Goal: Task Accomplishment & Management: Manage account settings

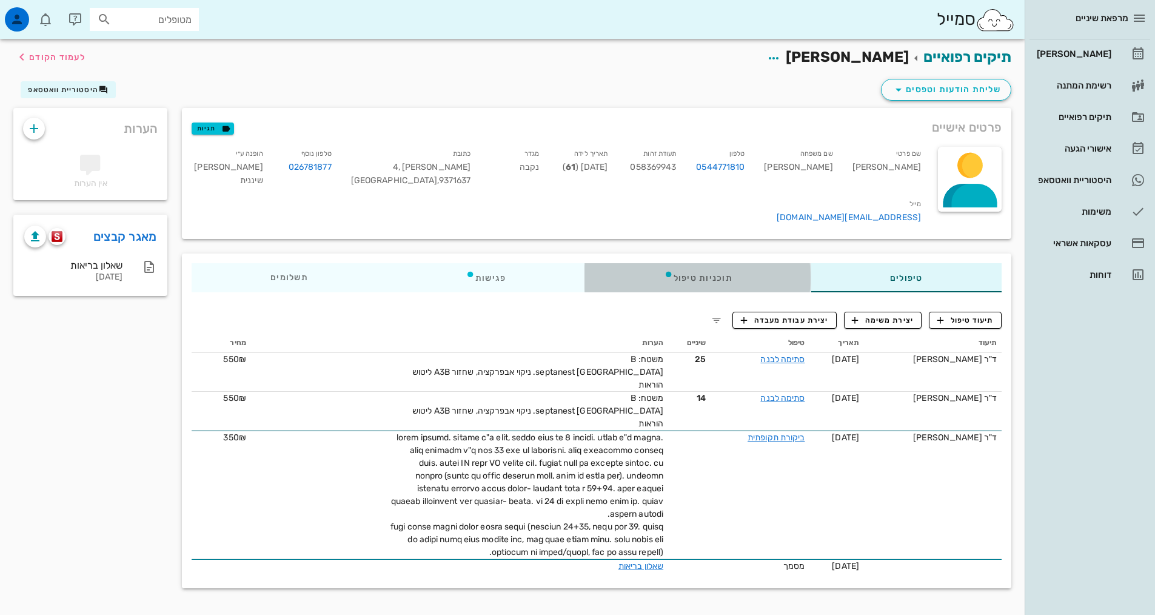
click at [666, 270] on div "תוכניות טיפול" at bounding box center [698, 277] width 226 height 29
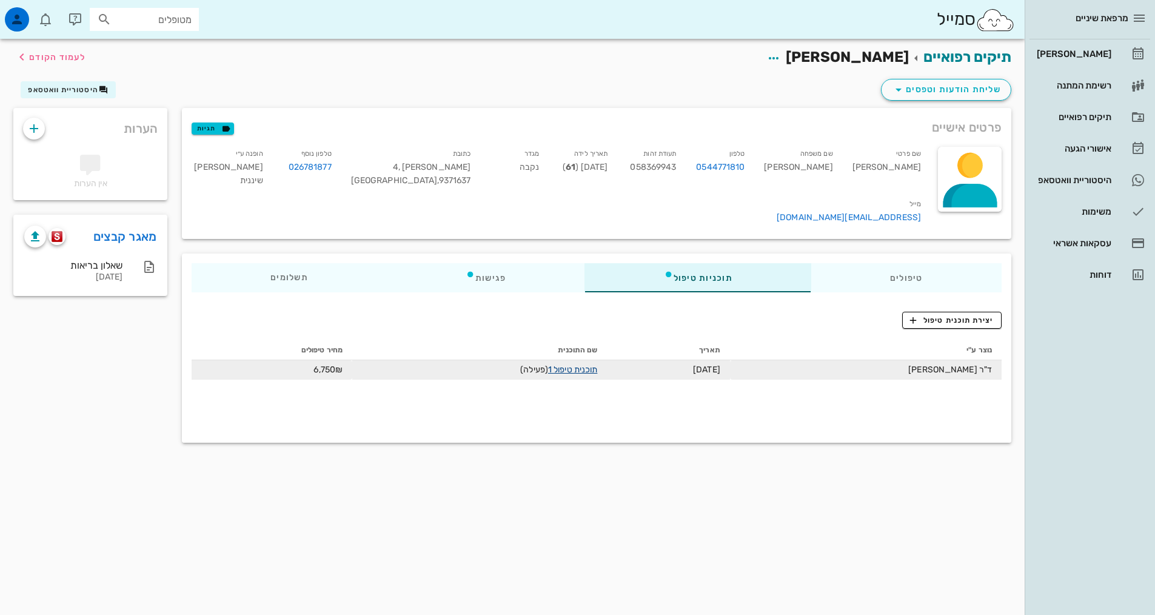
click at [597, 364] on link "תוכנית טיפול 1" at bounding box center [572, 369] width 49 height 10
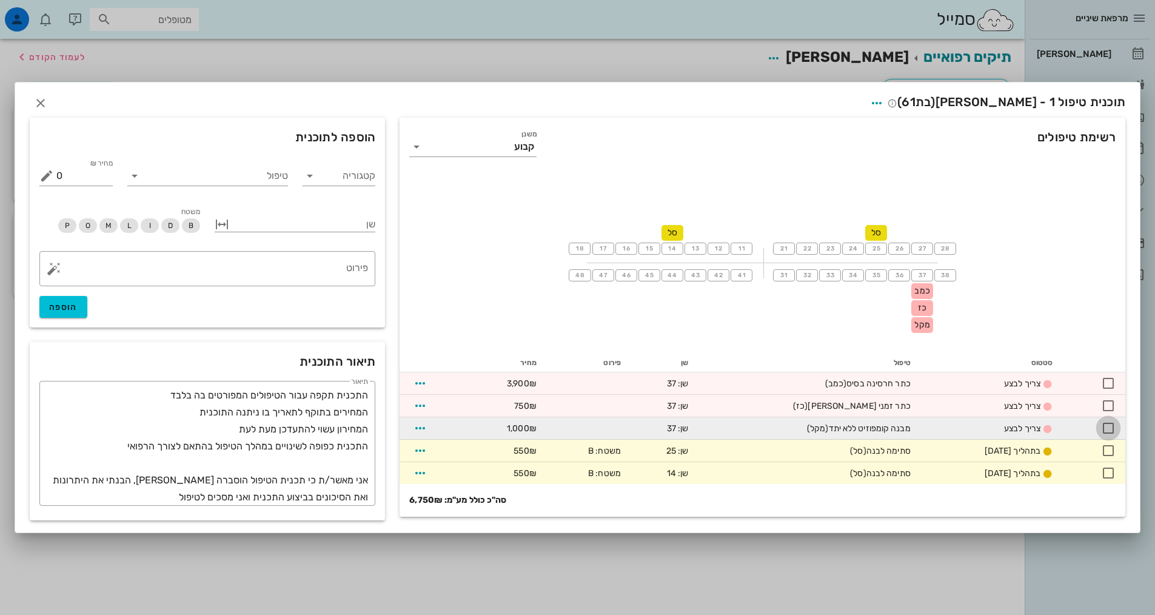
click at [1105, 429] on div at bounding box center [1108, 428] width 21 height 21
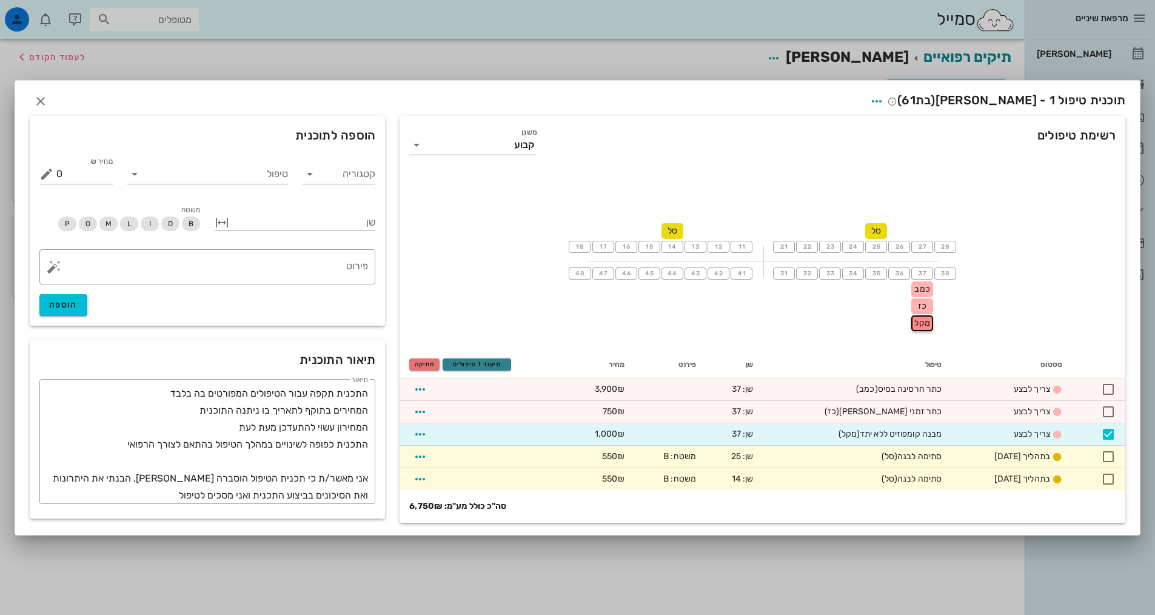
click at [471, 366] on span "תיעוד 1 טיפולים" at bounding box center [477, 364] width 58 height 7
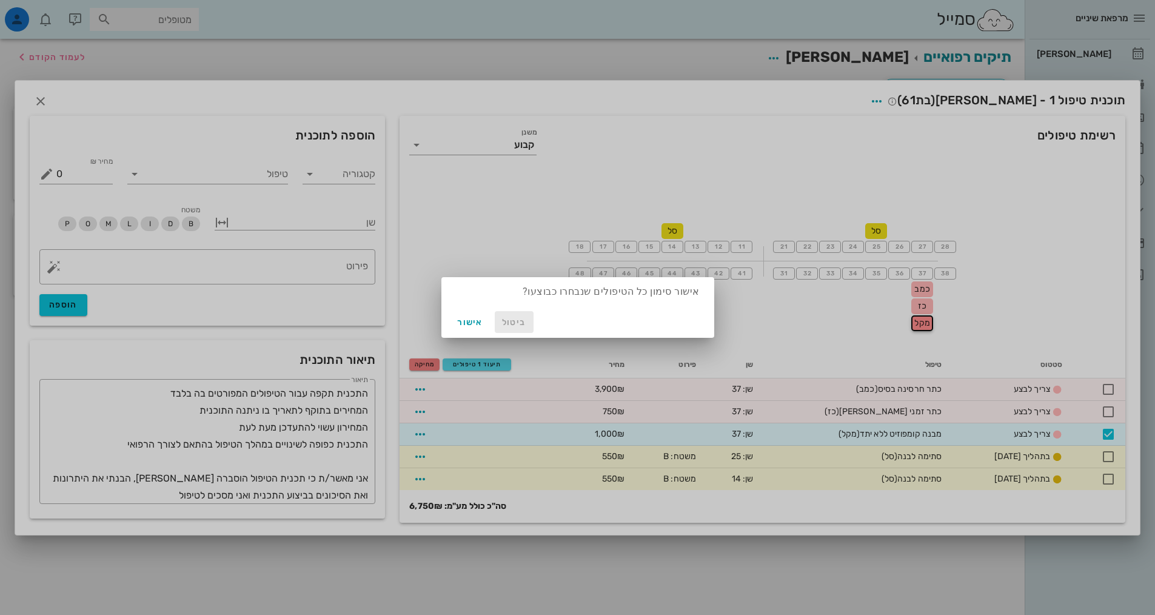
click at [529, 319] on button "ביטול" at bounding box center [514, 322] width 39 height 22
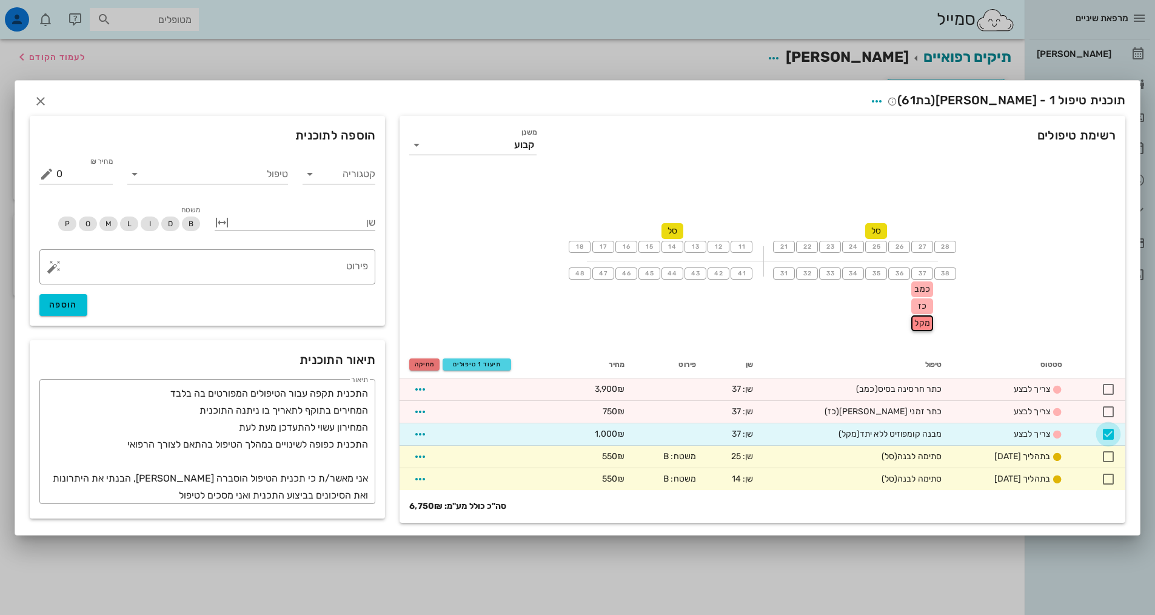
click at [1106, 435] on div at bounding box center [1108, 434] width 21 height 21
checkbox input "false"
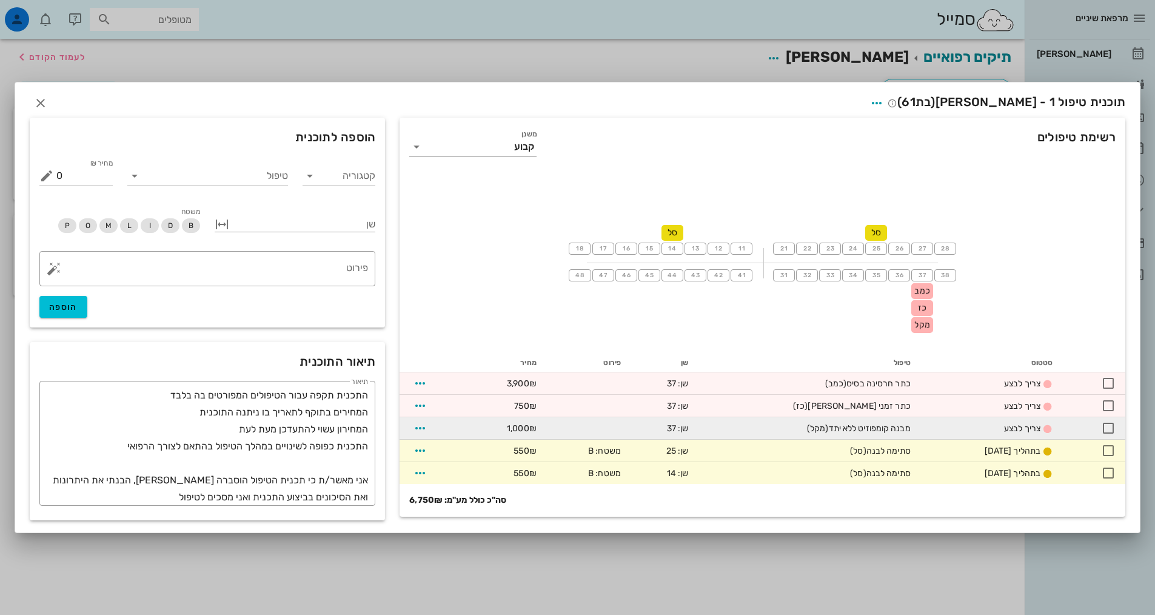
click at [482, 432] on td "1,000₪" at bounding box center [506, 428] width 79 height 22
click at [412, 429] on span "button" at bounding box center [420, 428] width 22 height 15
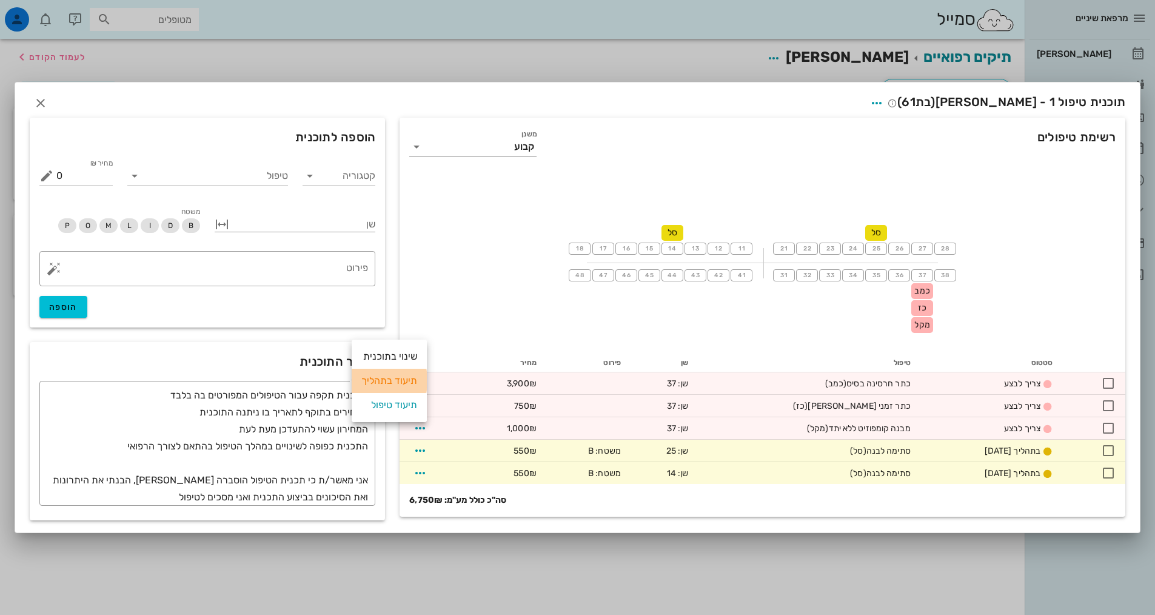
click at [391, 381] on div "תיעוד בתהליך" at bounding box center [389, 381] width 56 height 24
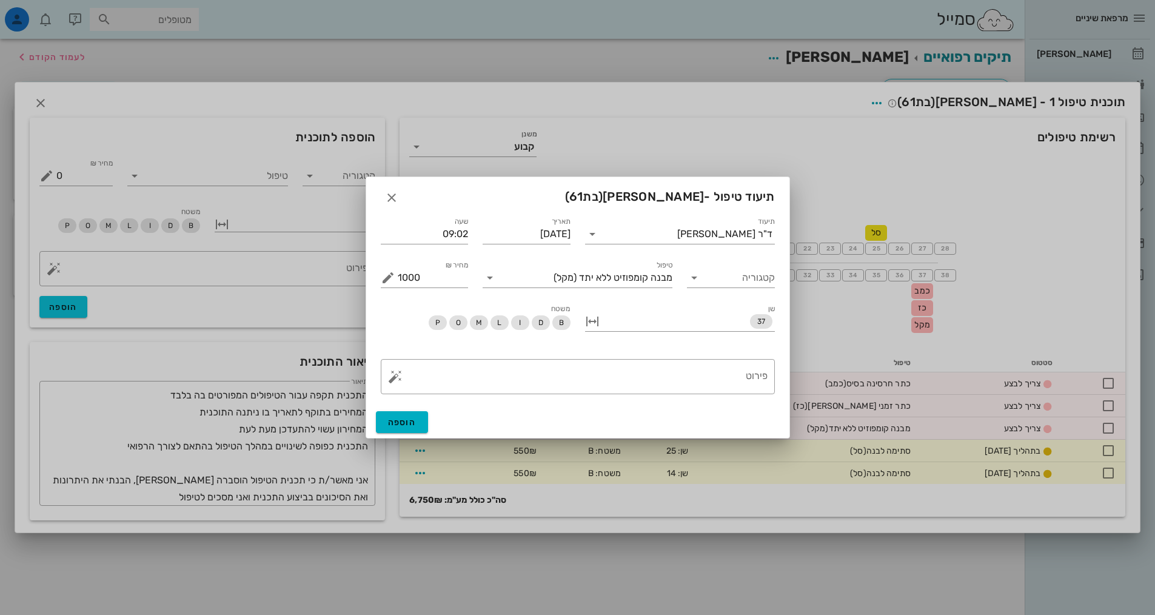
click at [731, 252] on div "קטגוריה" at bounding box center [731, 273] width 102 height 44
click at [727, 248] on div "תיעוד ד"ר [PERSON_NAME]" at bounding box center [680, 229] width 204 height 44
click at [726, 237] on div "ד"ר [PERSON_NAME]" at bounding box center [724, 234] width 95 height 11
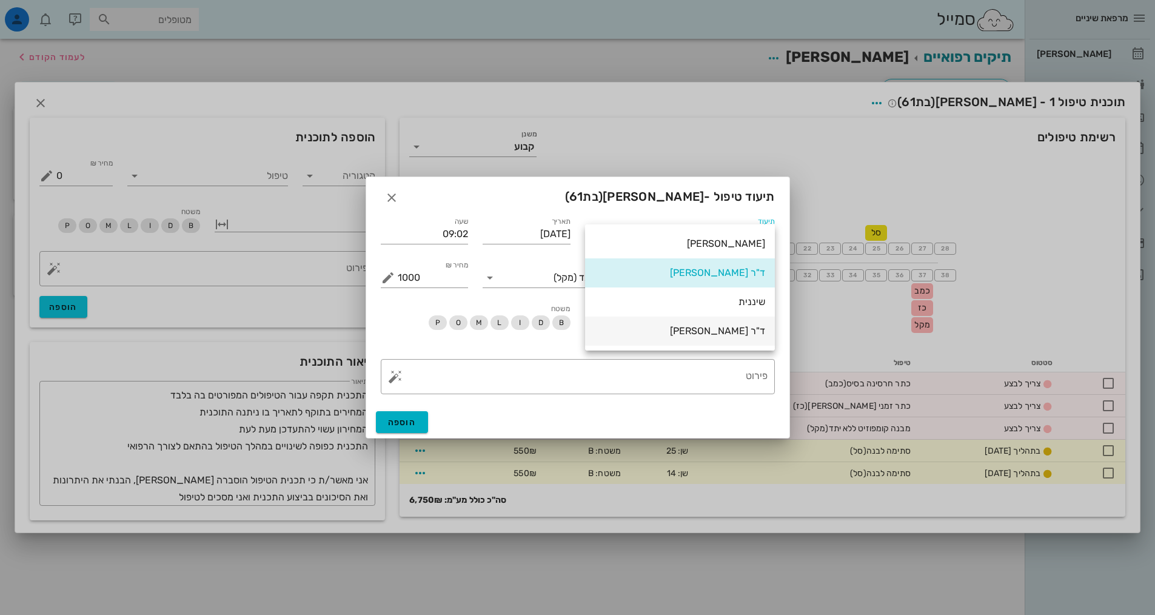
click at [723, 325] on div "ד"ר [PERSON_NAME]" at bounding box center [680, 331] width 170 height 12
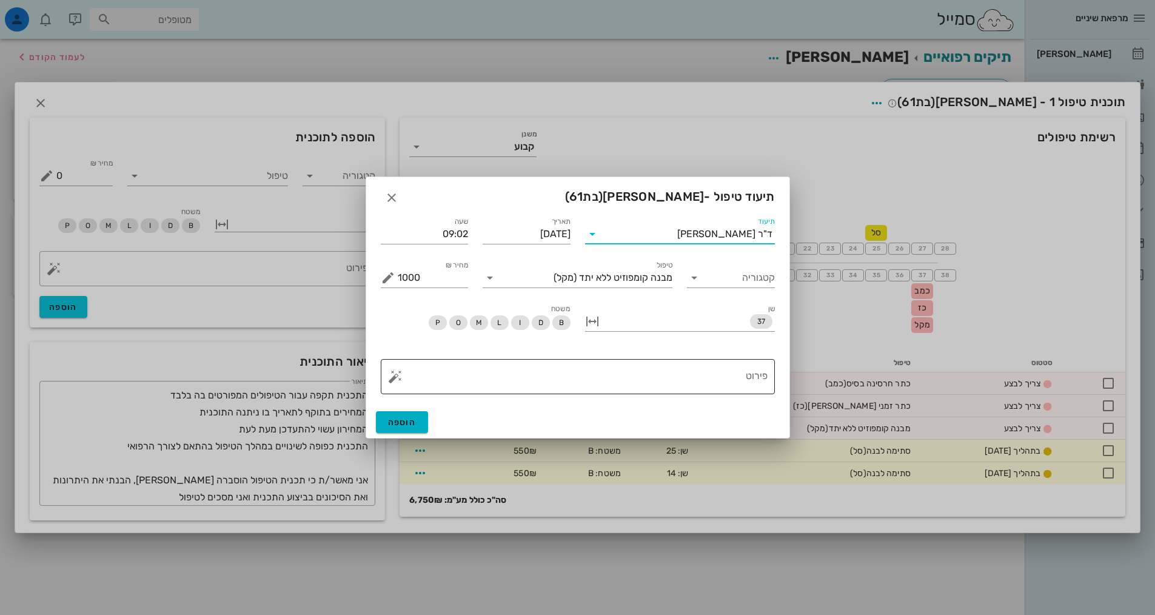
drag, startPoint x: 716, startPoint y: 377, endPoint x: 729, endPoint y: 362, distance: 19.8
click at [719, 377] on textarea "פירוט" at bounding box center [583, 379] width 370 height 29
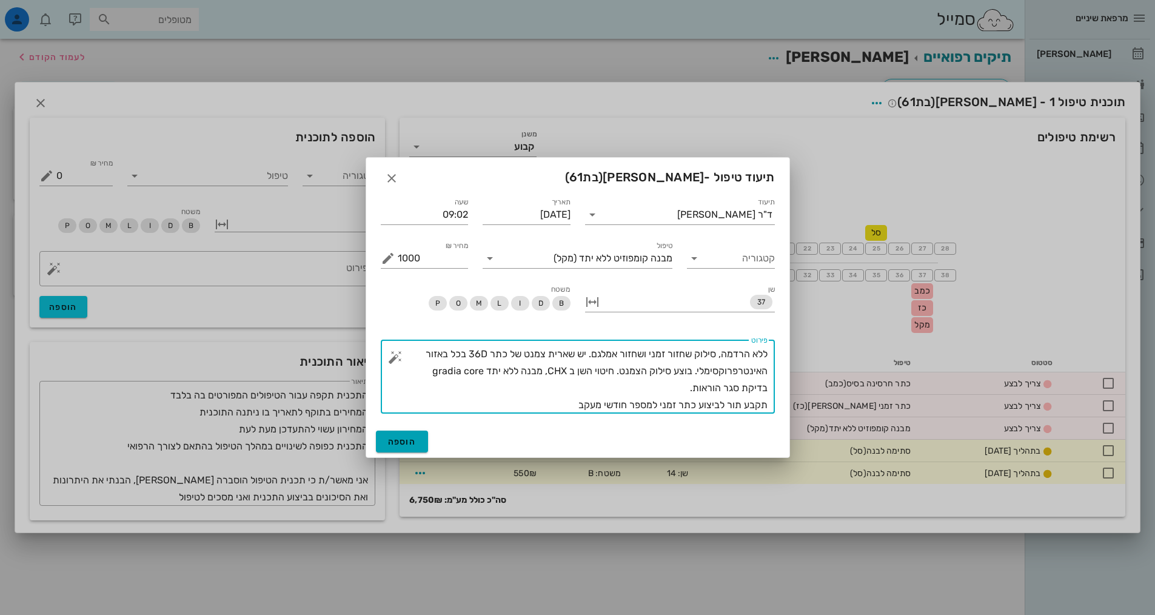
type textarea "ללא הרדמה, סילוק שחזור זמני ושחזור אמלגם. יש שארית צמנט של כתר 36D בכל באזור הא…"
click at [409, 435] on button "הוספה" at bounding box center [402, 442] width 53 height 22
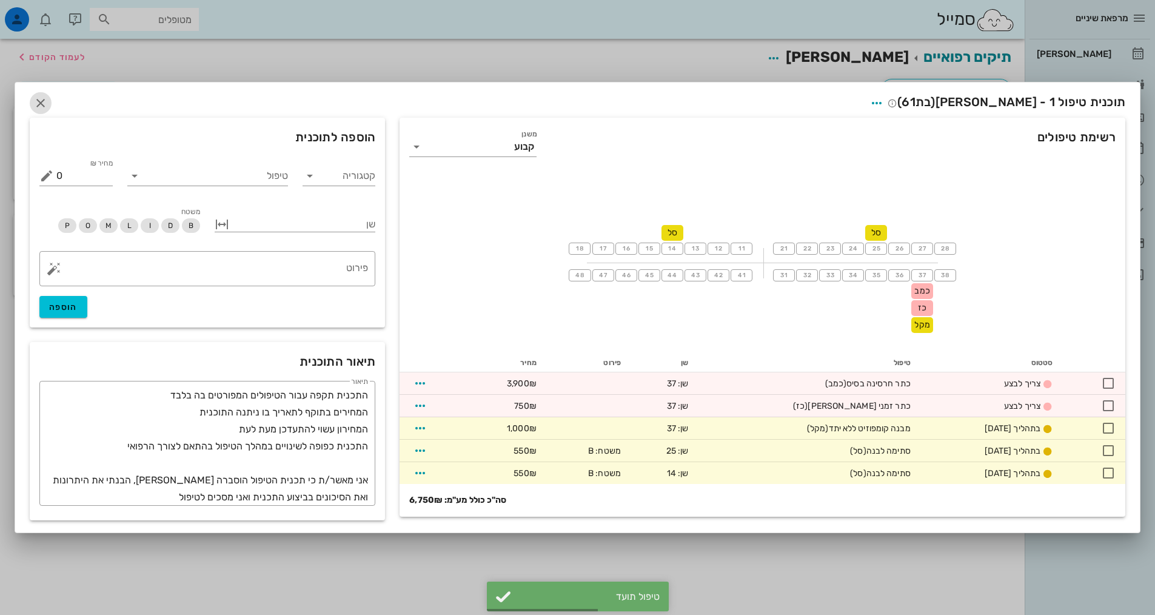
click at [45, 98] on icon "button" at bounding box center [40, 103] width 15 height 15
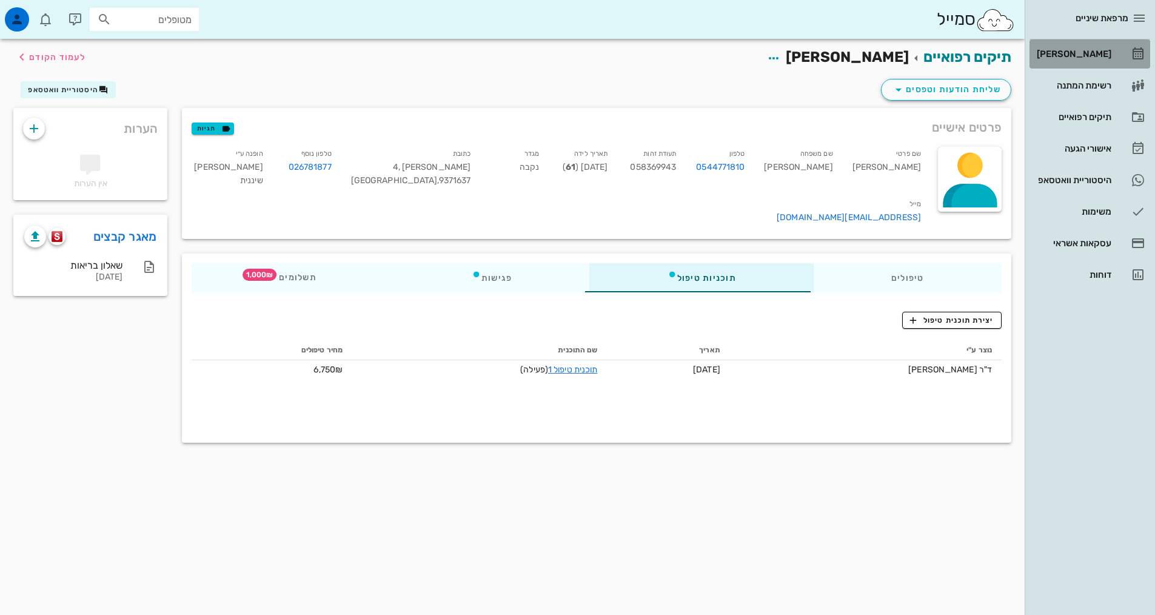
click at [1084, 45] on div "[PERSON_NAME]" at bounding box center [1073, 53] width 77 height 19
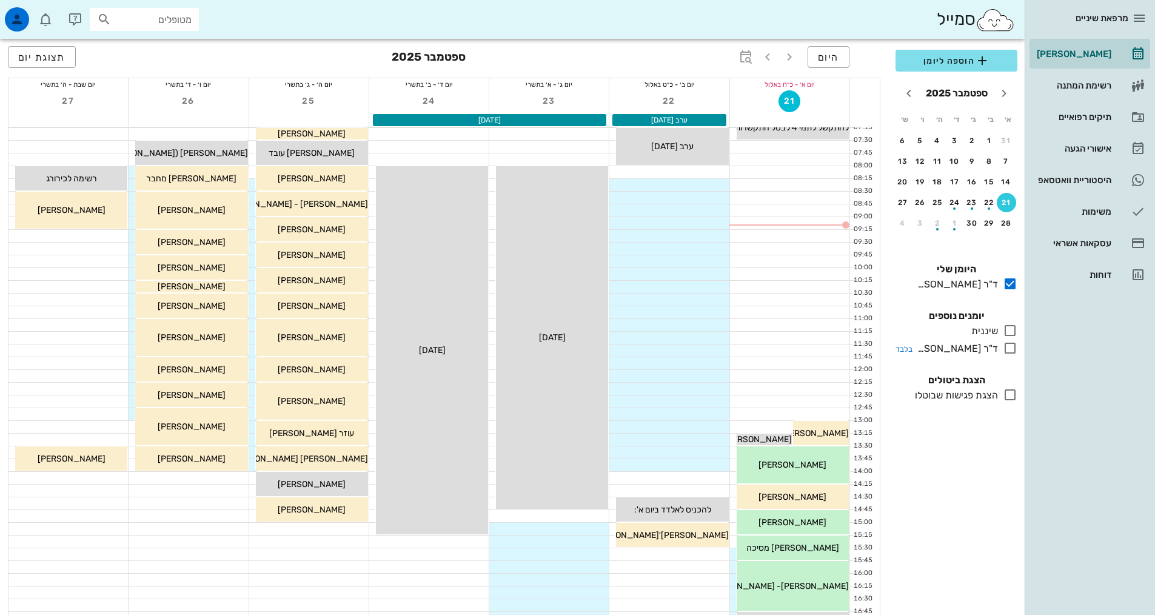
click at [1013, 352] on icon at bounding box center [1010, 348] width 15 height 15
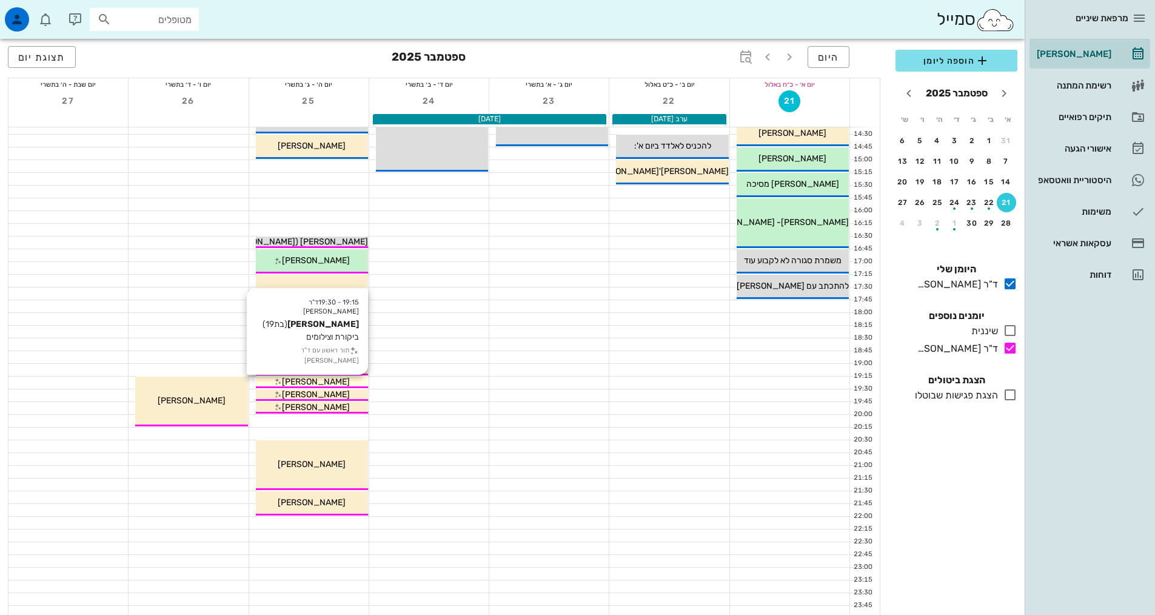
scroll to position [364, 0]
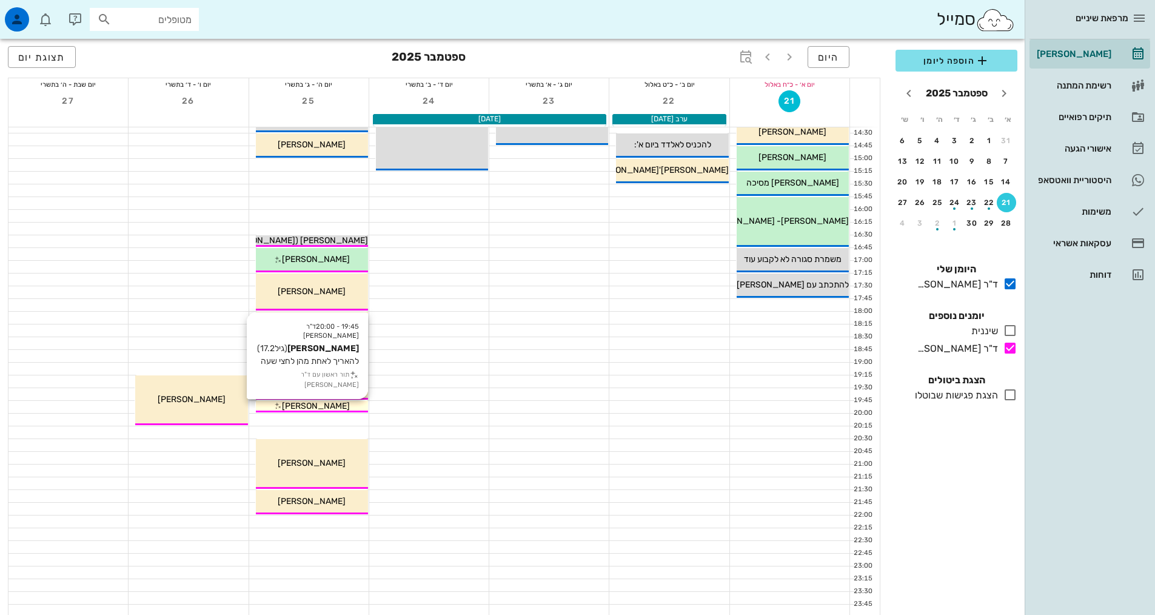
click at [291, 408] on span "[PERSON_NAME]" at bounding box center [316, 406] width 68 height 10
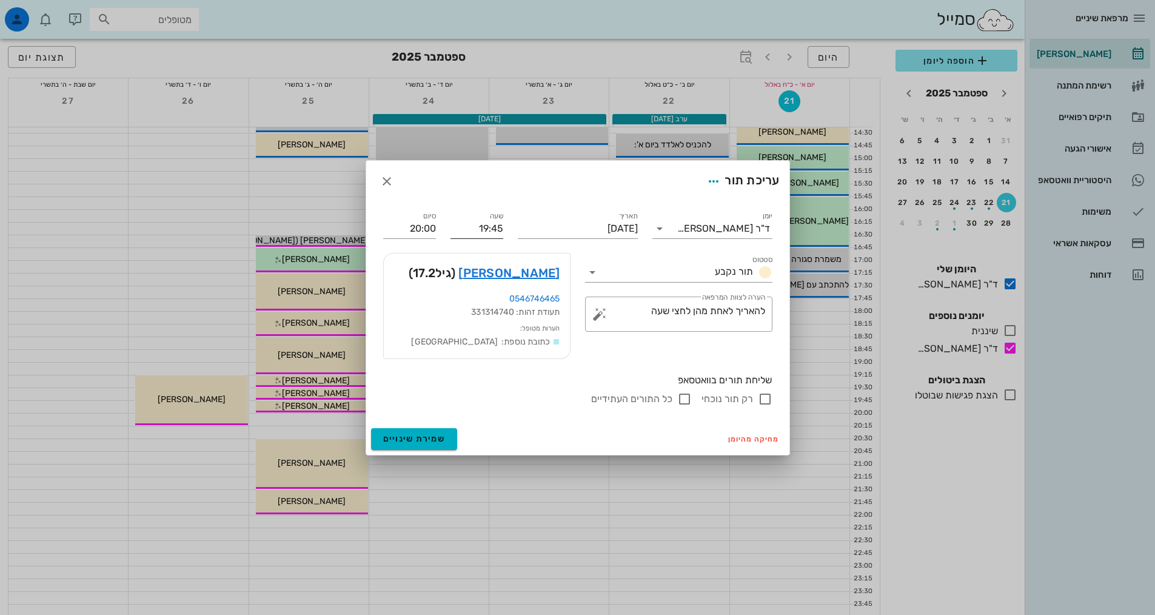
click at [491, 223] on input "19:45" at bounding box center [477, 228] width 53 height 19
click at [425, 229] on input "20:00" at bounding box center [409, 228] width 53 height 19
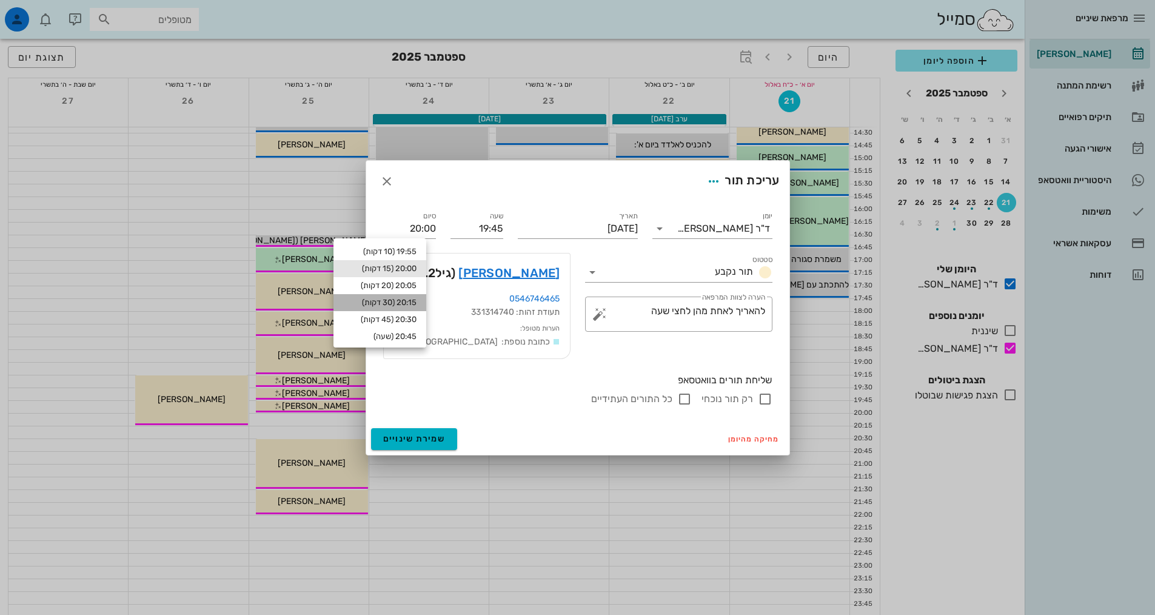
click at [414, 302] on div "20:15 (30 דקות)" at bounding box center [379, 303] width 73 height 10
type input "20:15"
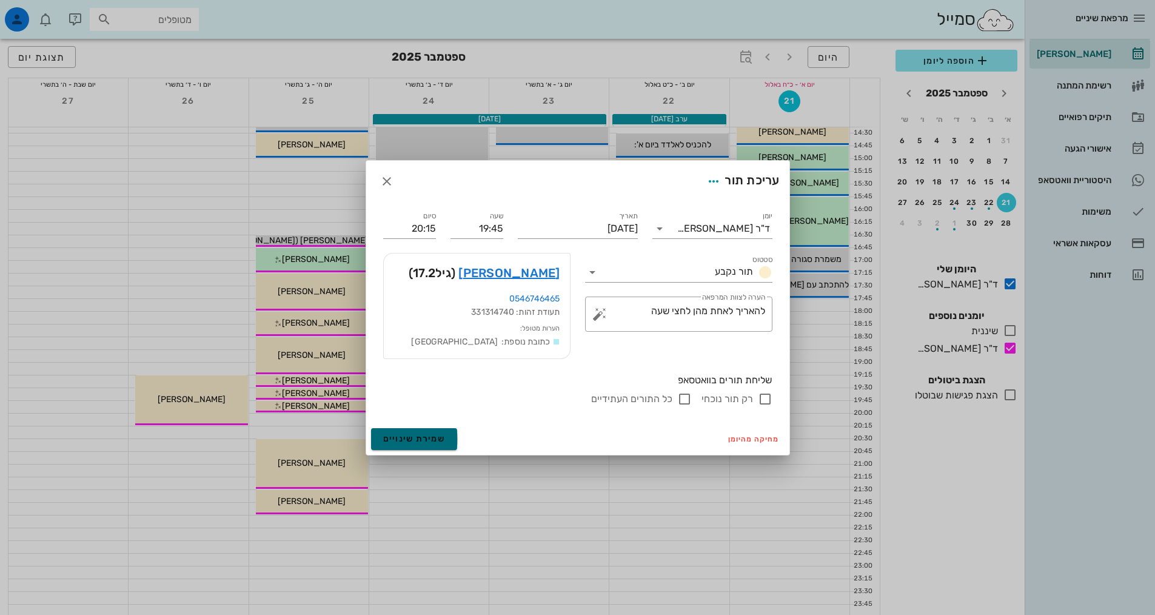
click at [434, 434] on span "שמירת שינויים" at bounding box center [414, 439] width 62 height 10
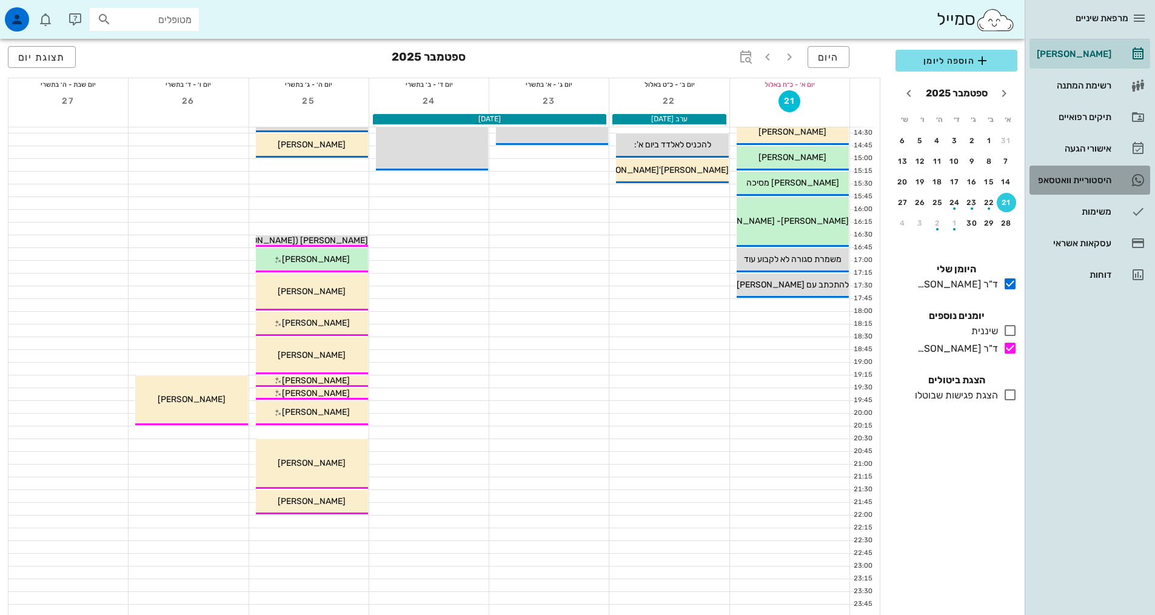
click at [1056, 171] on div "היסטוריית וואטסאפ" at bounding box center [1073, 179] width 77 height 19
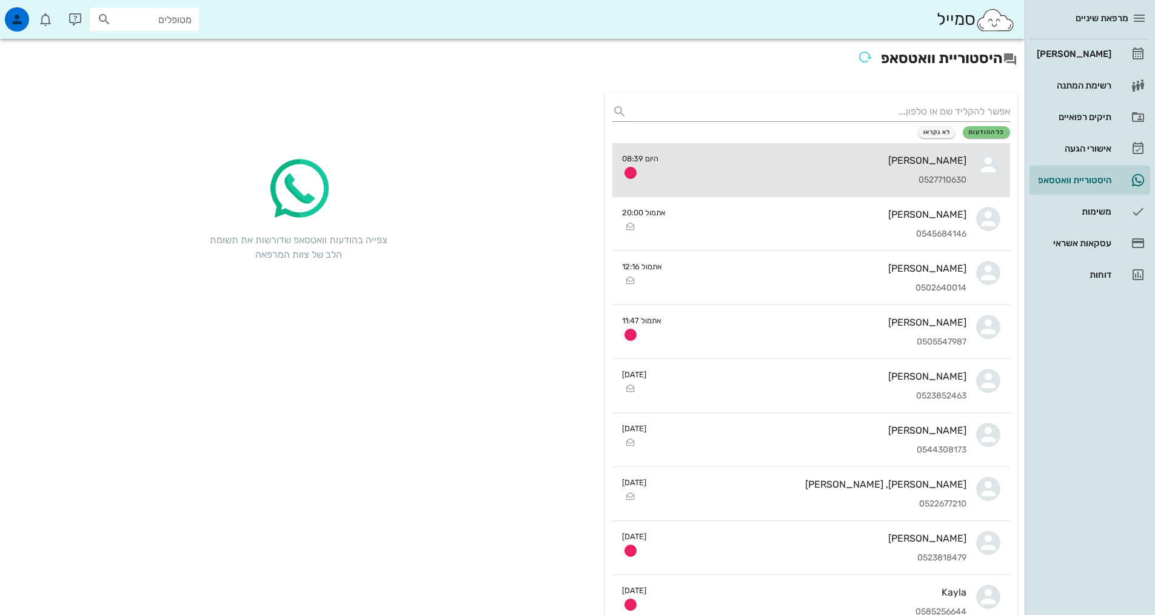
click at [697, 178] on div "0527710630" at bounding box center [817, 180] width 298 height 10
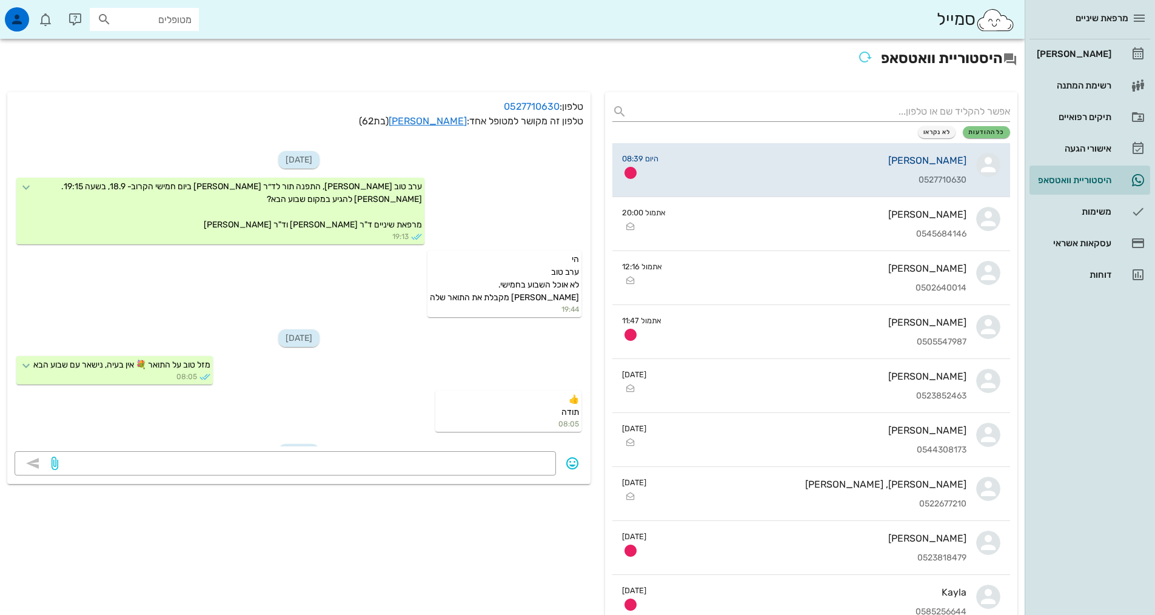
scroll to position [199, 0]
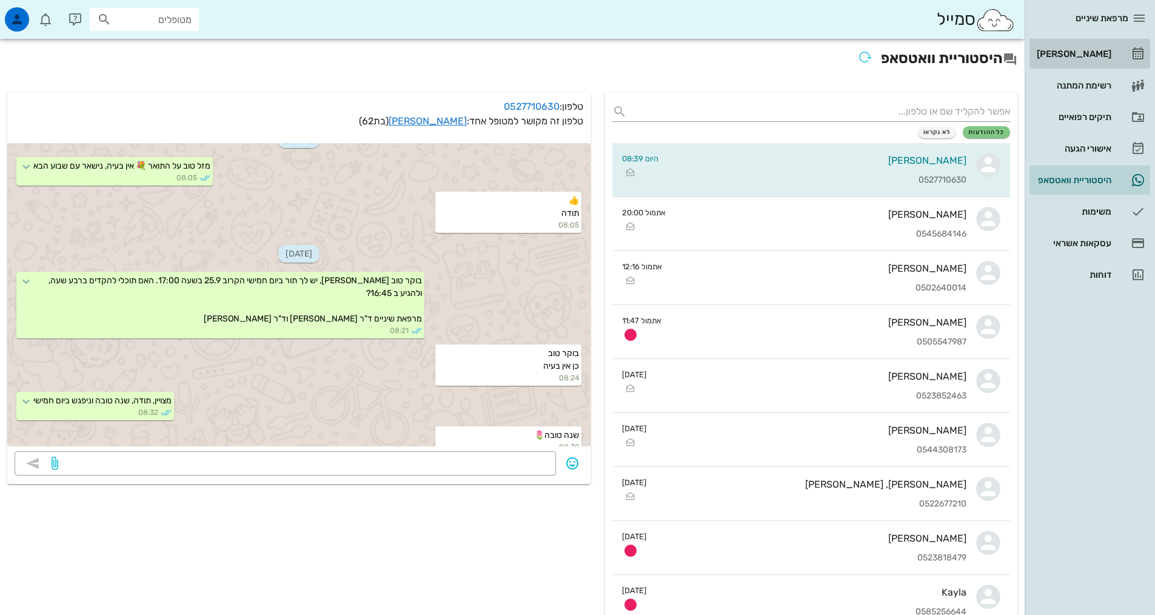
drag, startPoint x: 1081, startPoint y: 61, endPoint x: 1047, endPoint y: 61, distance: 34.0
click at [1081, 60] on div "[PERSON_NAME]" at bounding box center [1073, 53] width 77 height 19
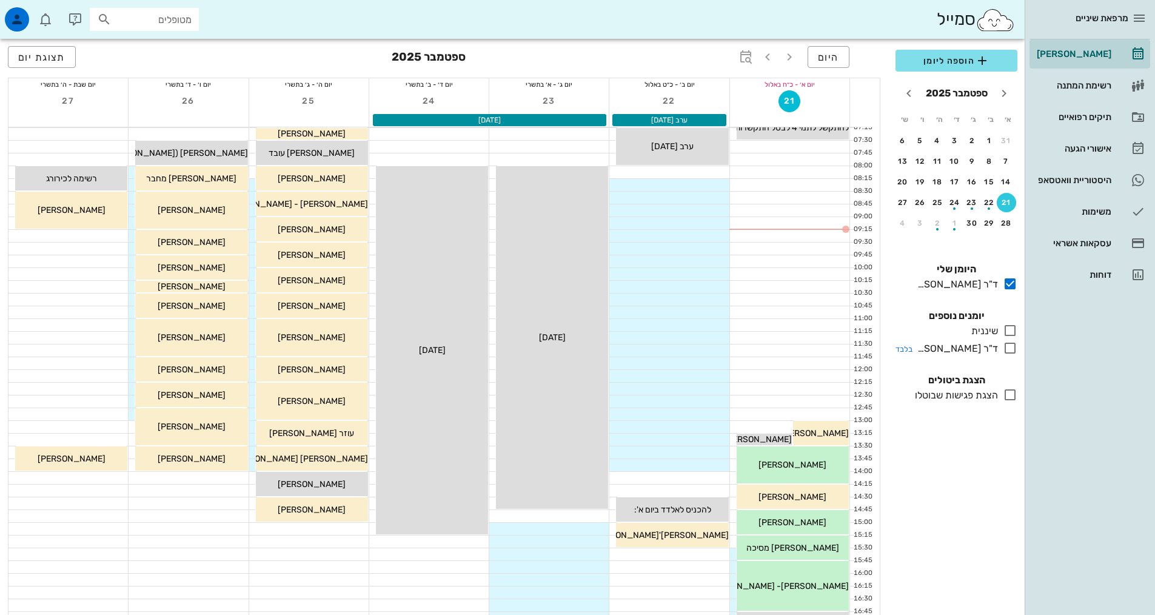
click at [999, 346] on div at bounding box center [1007, 348] width 19 height 15
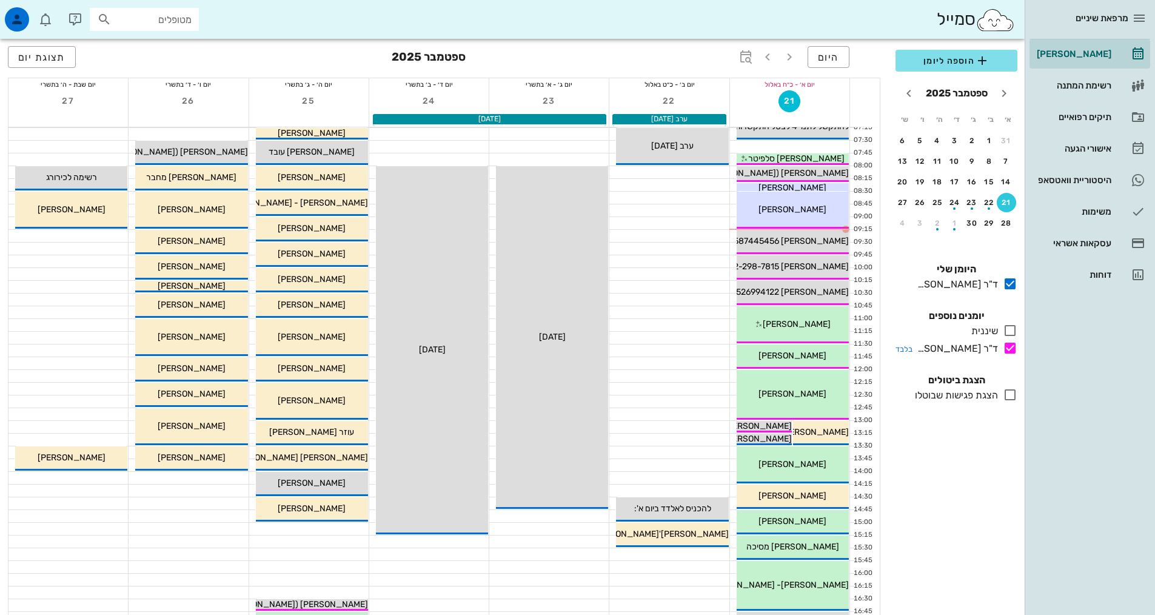
click at [1009, 350] on icon at bounding box center [1010, 348] width 15 height 15
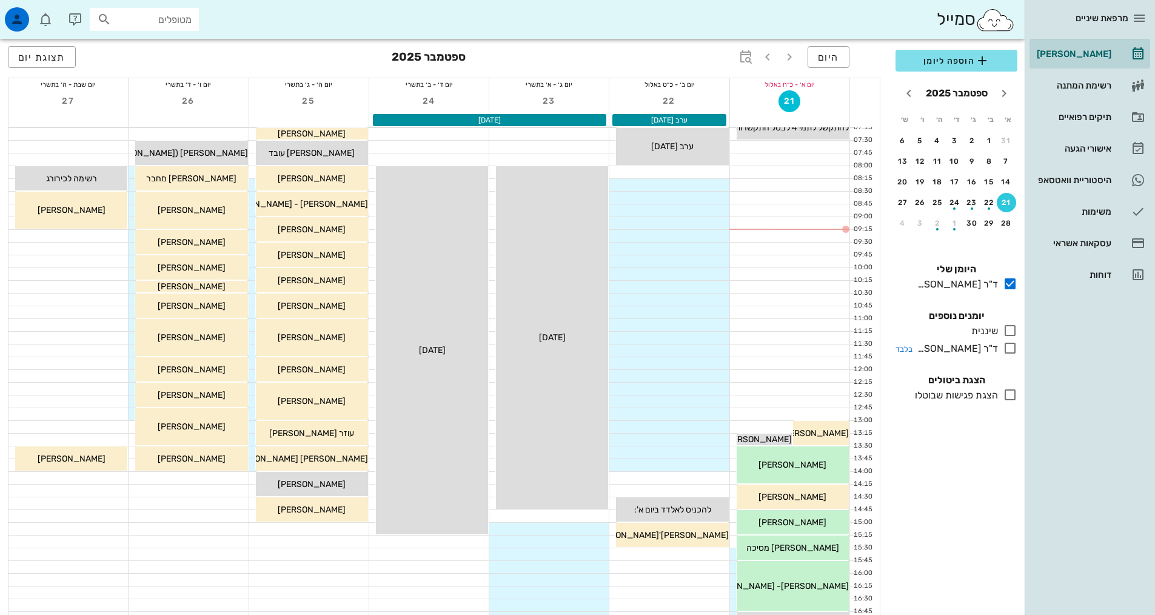
click at [1013, 350] on icon at bounding box center [1010, 348] width 15 height 15
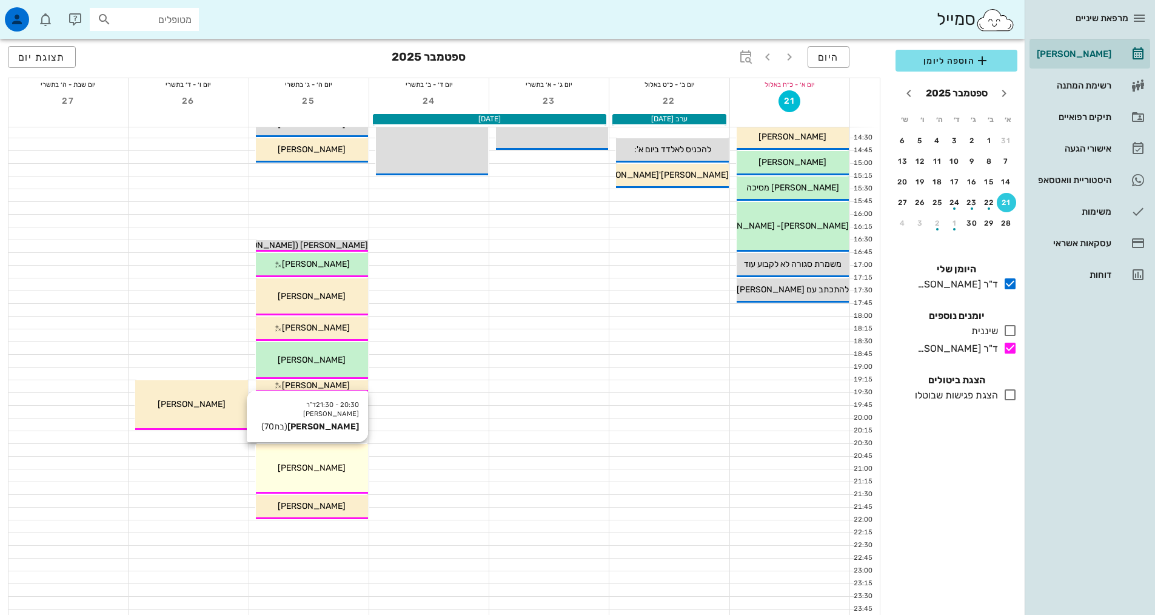
scroll to position [364, 0]
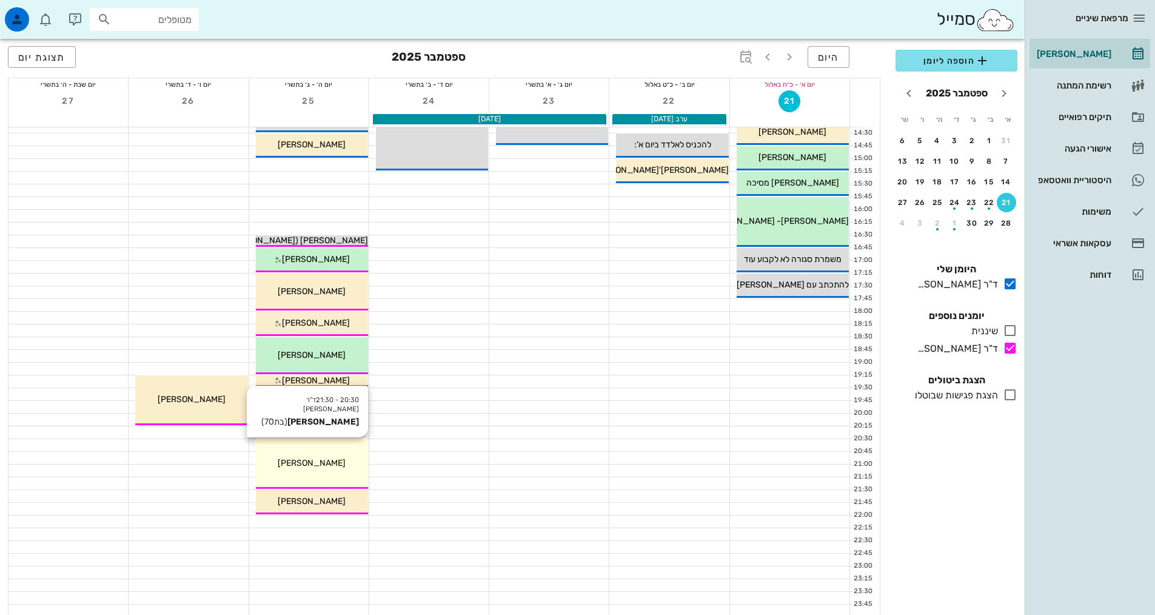
click at [343, 449] on div "20:30 - 21:30 ד"ר [PERSON_NAME] [PERSON_NAME] (בת 70 ) [PERSON_NAME]" at bounding box center [312, 464] width 112 height 50
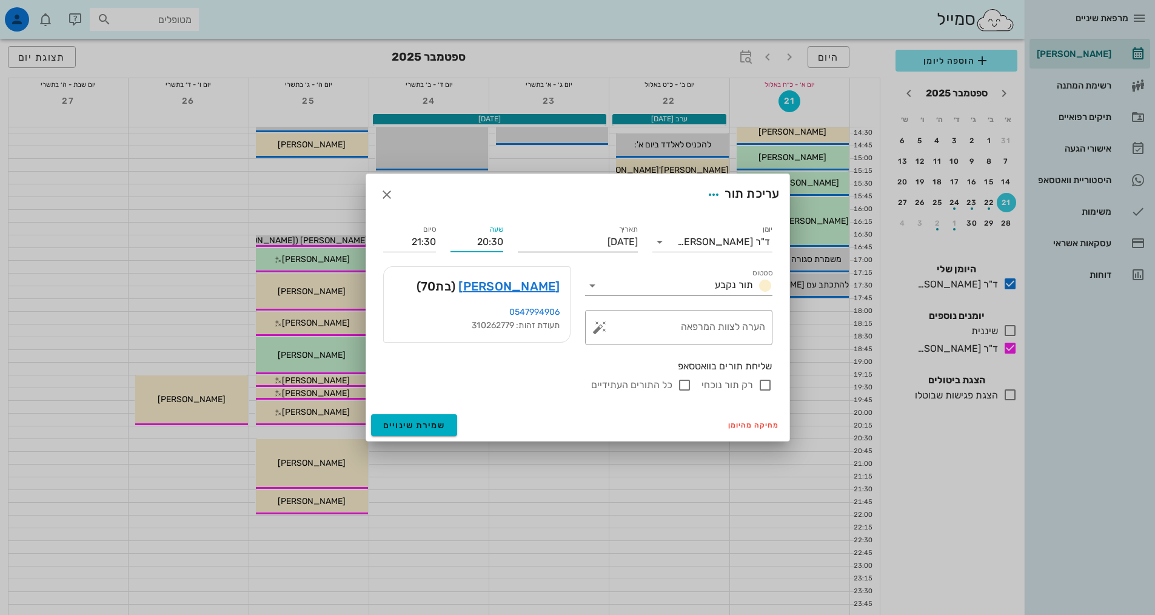
drag, startPoint x: 471, startPoint y: 242, endPoint x: 582, endPoint y: 228, distance: 111.3
click at [582, 228] on div "יומן ד"ר [PERSON_NAME] תור נקבע תאריך [DATE] שעה 20:30 סיום 21:30 סטטוס תור נקב…" at bounding box center [578, 307] width 404 height 184
click at [391, 195] on icon "button" at bounding box center [387, 194] width 15 height 15
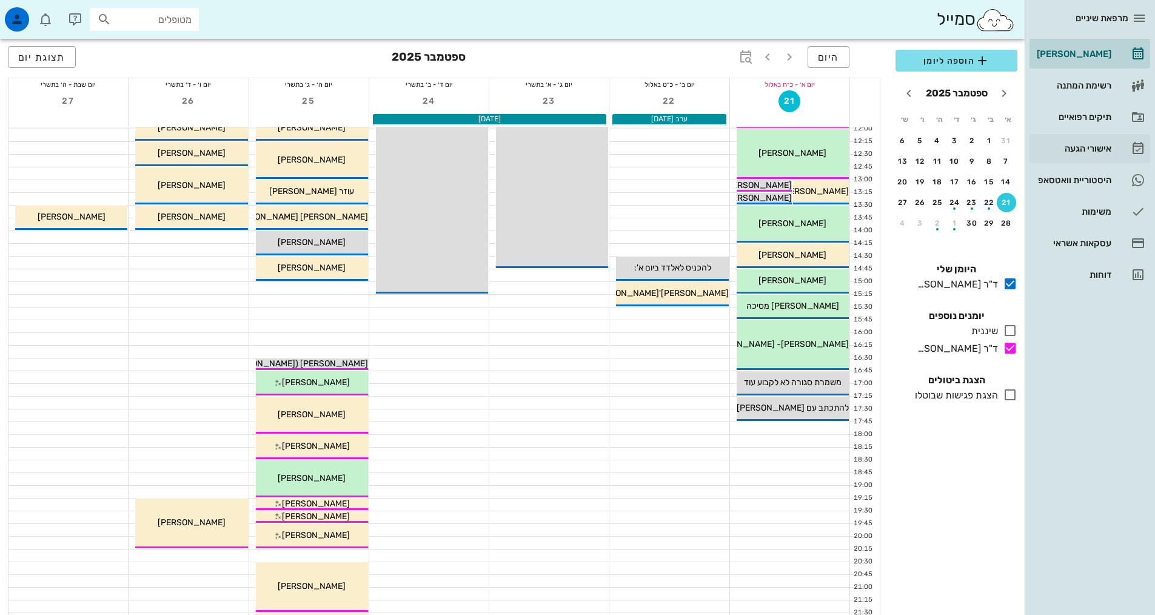
scroll to position [121, 0]
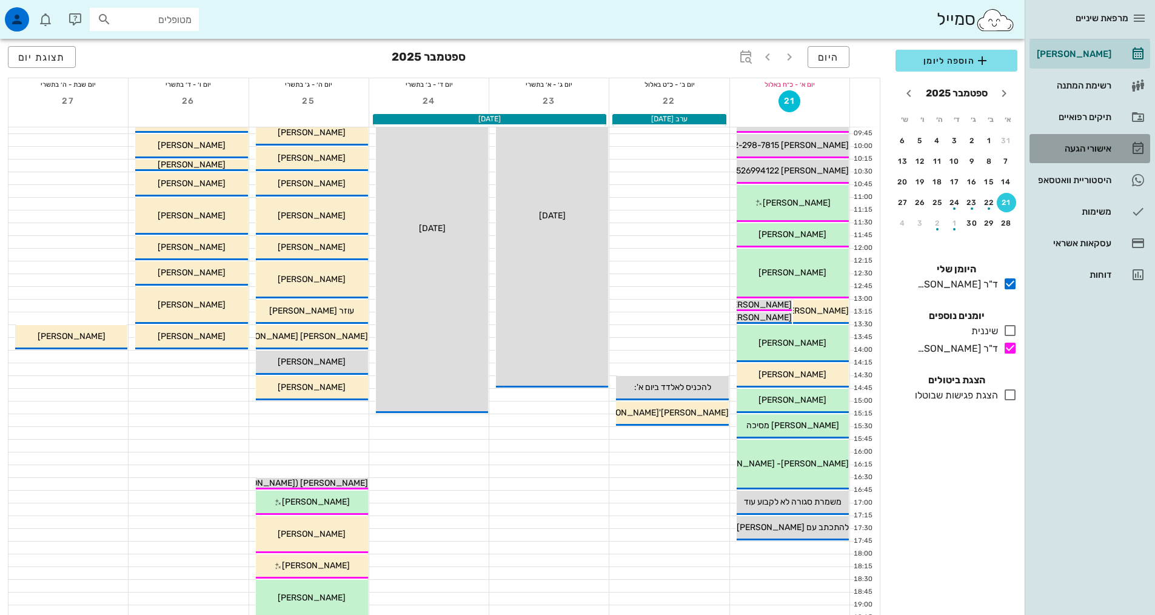
click at [1073, 151] on div "אישורי הגעה" at bounding box center [1073, 149] width 77 height 10
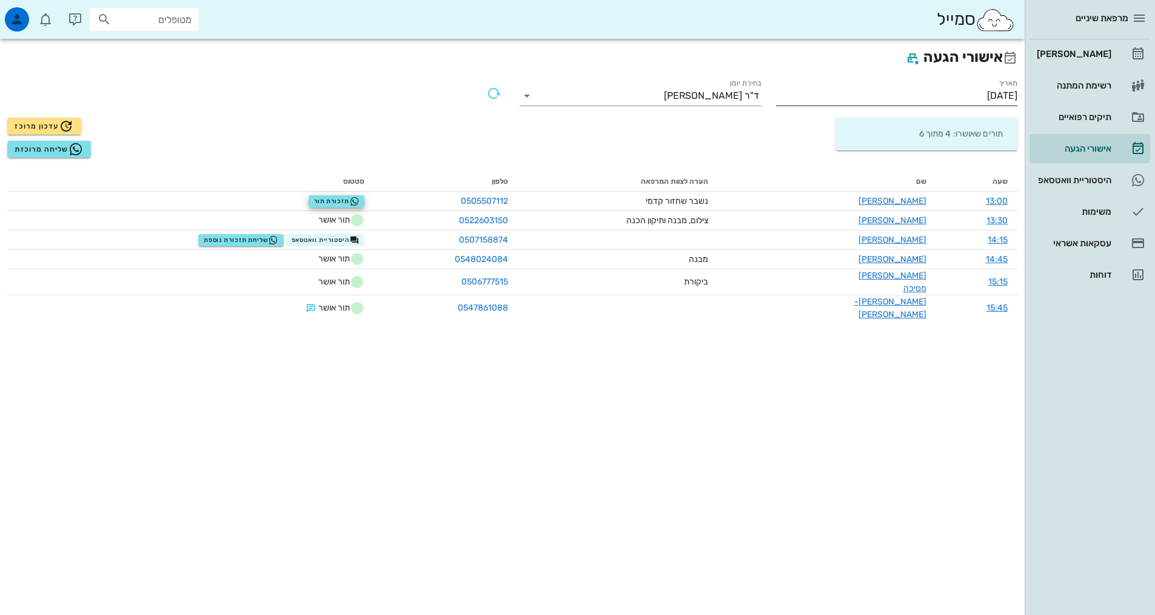
click at [907, 97] on input "[DATE]" at bounding box center [897, 95] width 242 height 19
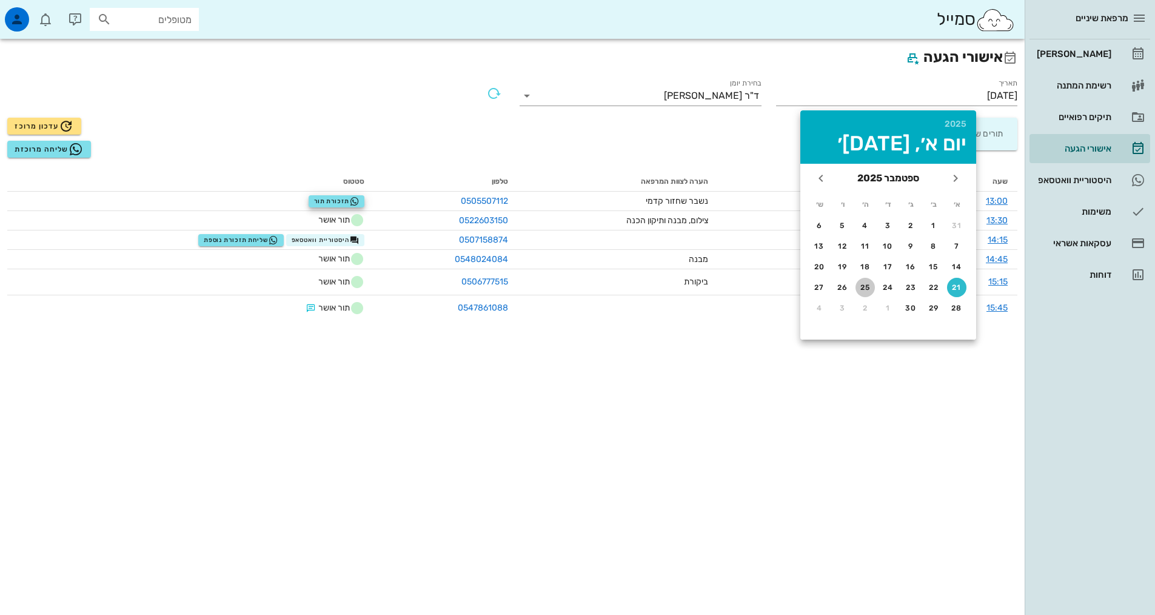
click at [866, 291] on div "25" at bounding box center [865, 287] width 19 height 8
type input "[DATE]"
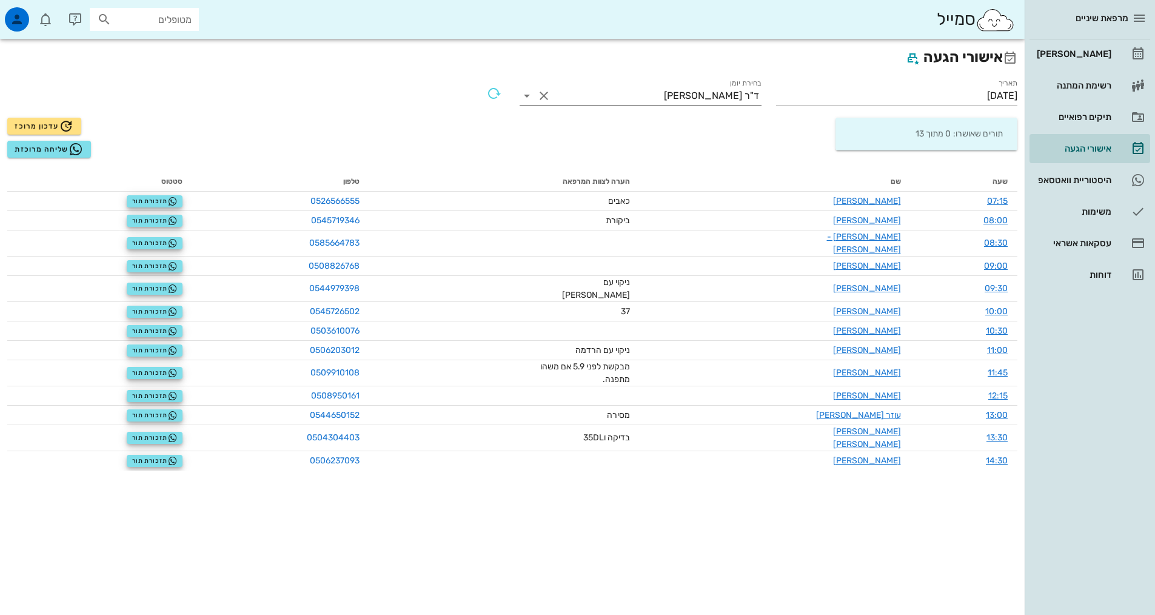
click at [729, 99] on div "ד"ר [PERSON_NAME]" at bounding box center [711, 95] width 95 height 11
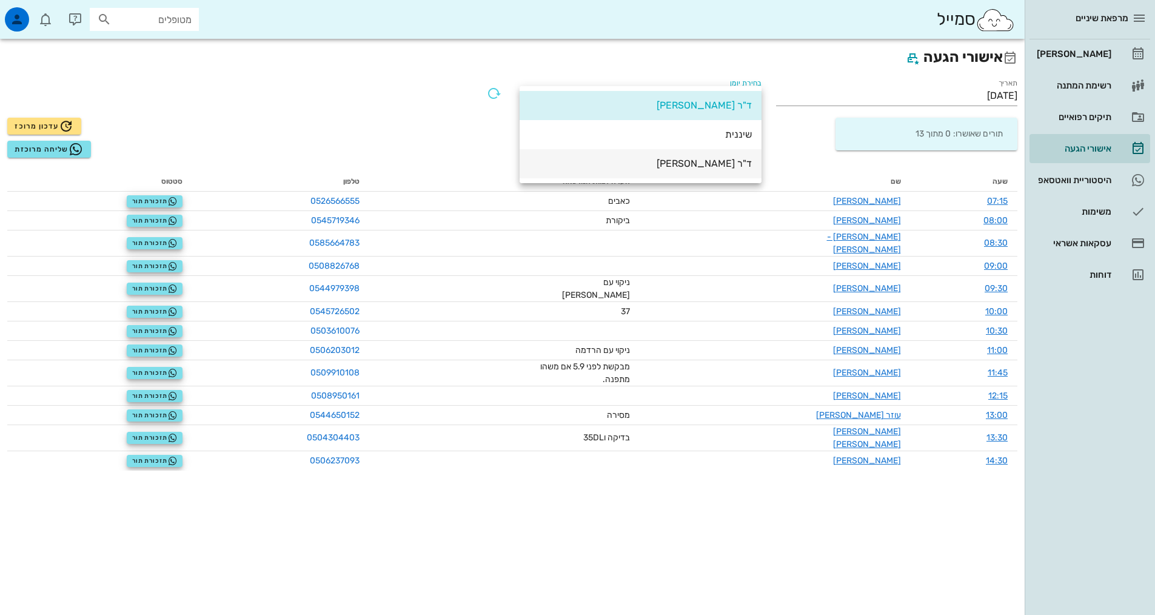
click at [716, 166] on div "ד"ר [PERSON_NAME]" at bounding box center [640, 164] width 223 height 12
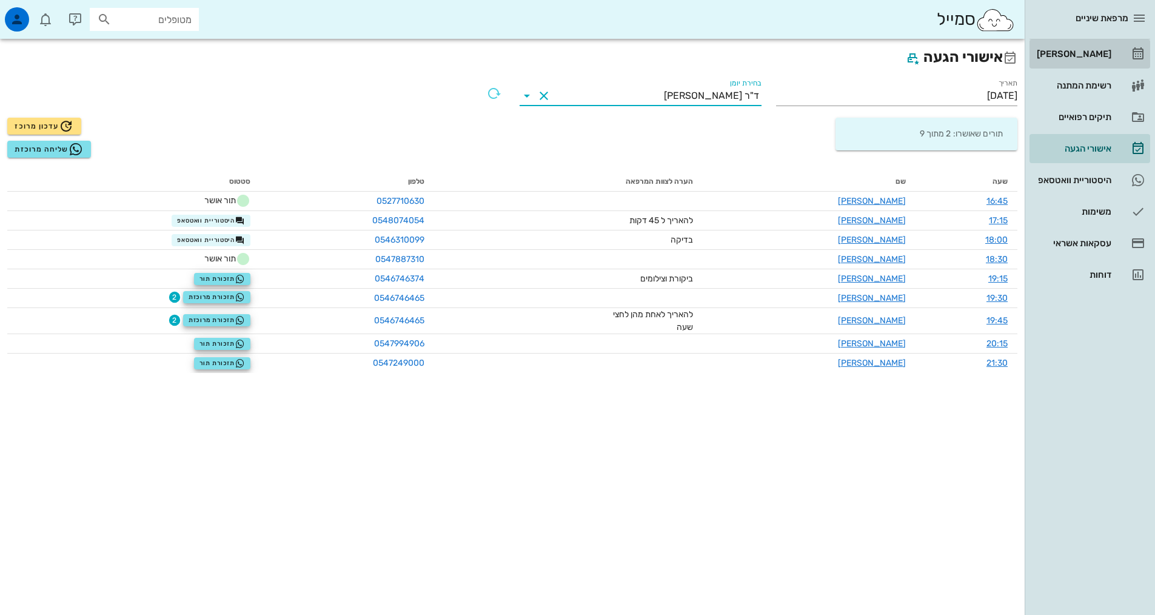
click at [1079, 47] on div "[PERSON_NAME]" at bounding box center [1073, 53] width 77 height 19
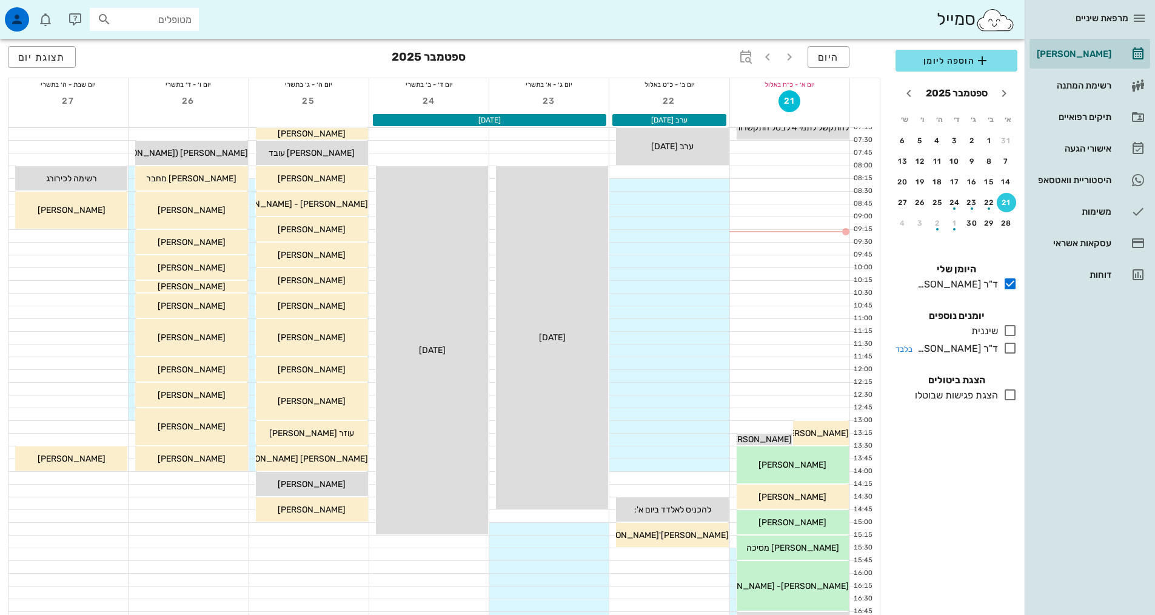
click at [1006, 353] on icon at bounding box center [1010, 348] width 15 height 15
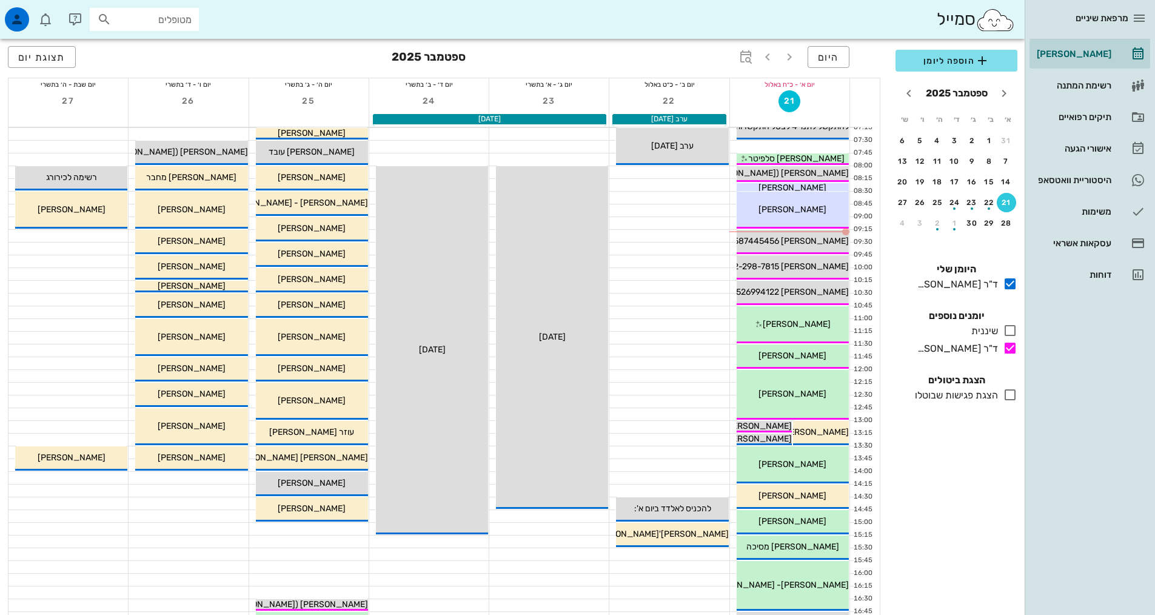
scroll to position [303, 0]
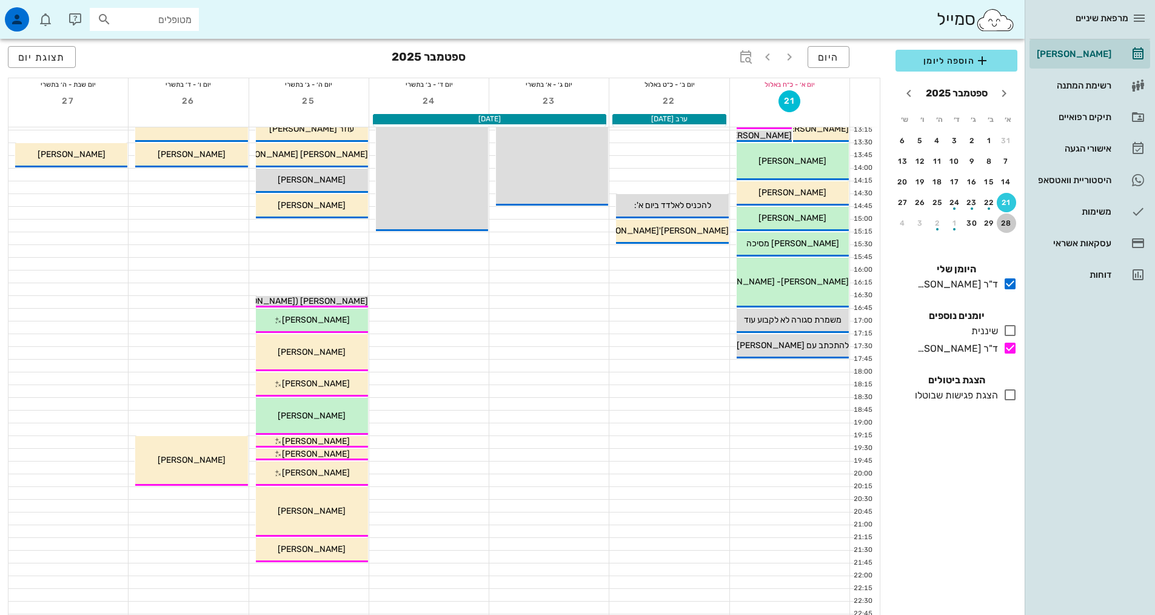
click at [1004, 220] on div "28" at bounding box center [1006, 223] width 19 height 8
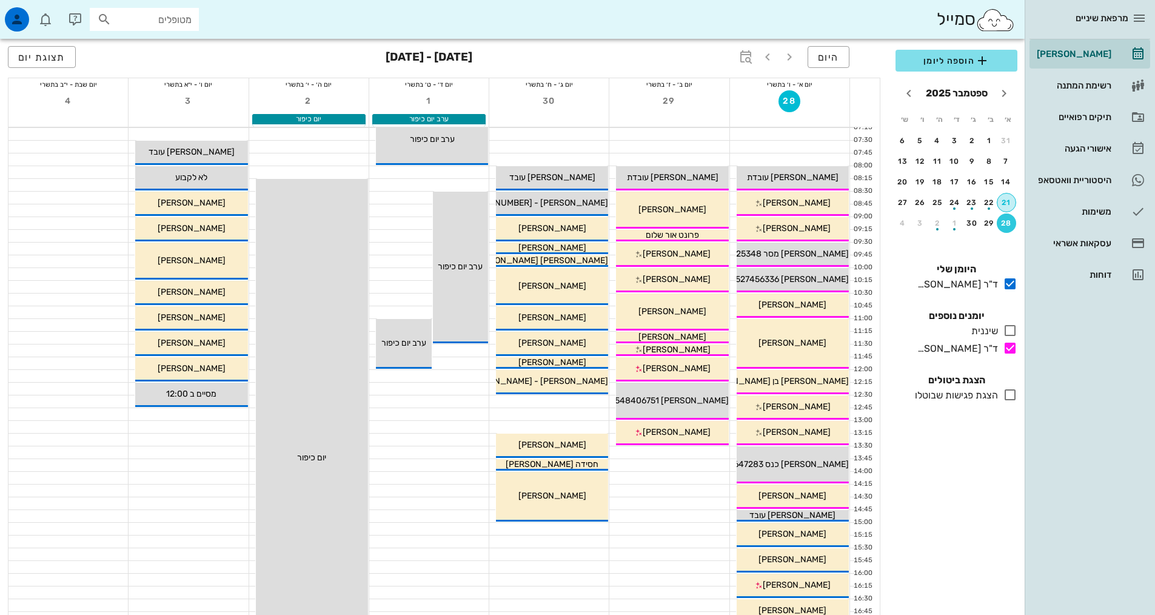
click at [1005, 207] on button "21" at bounding box center [1006, 202] width 19 height 19
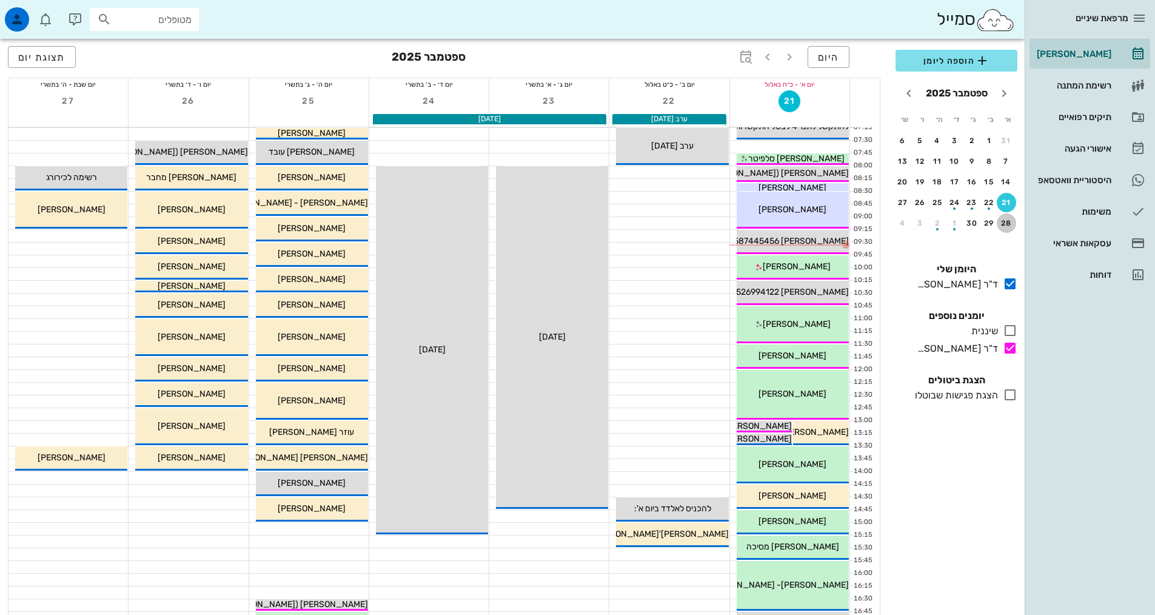
click at [1000, 227] on div "28" at bounding box center [1006, 223] width 19 height 8
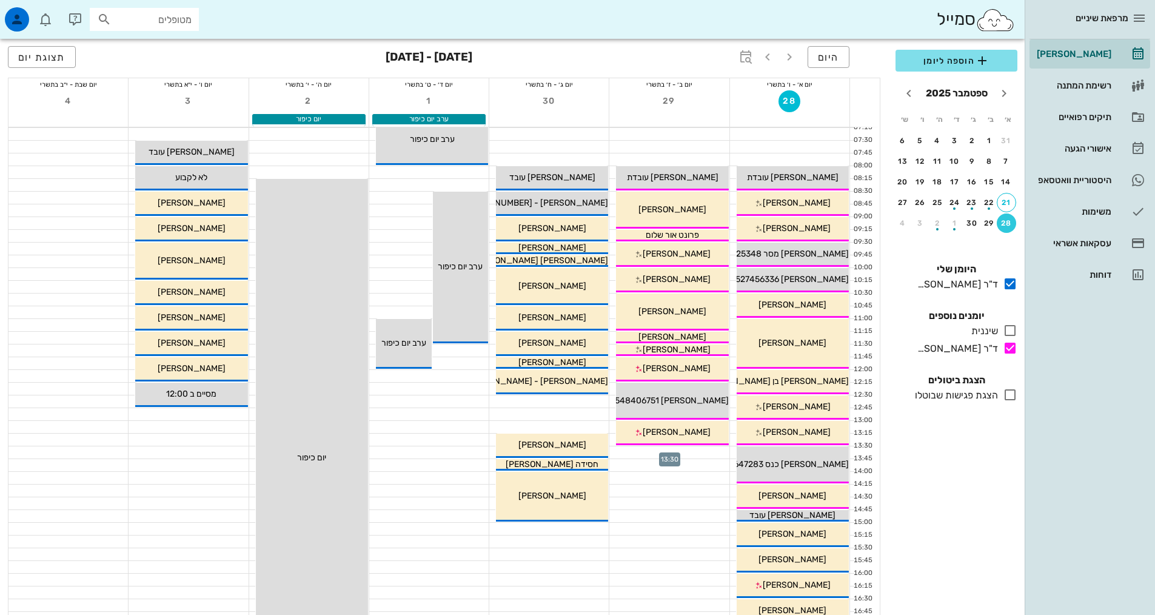
click at [689, 446] on div at bounding box center [668, 452] width 119 height 12
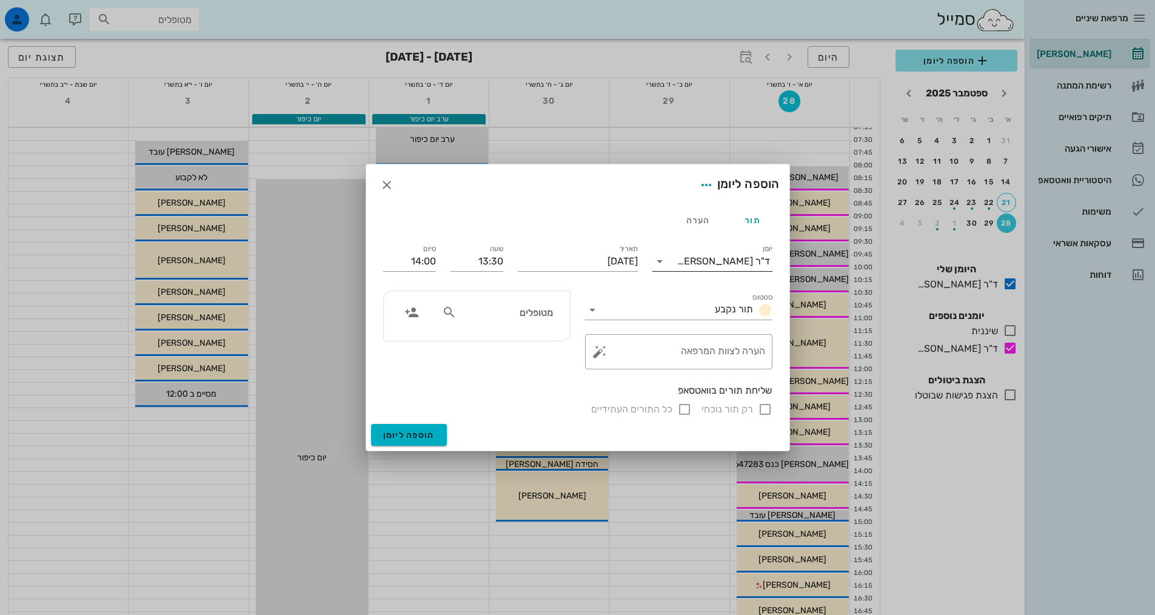
click at [677, 261] on input "יומן" at bounding box center [674, 261] width 8 height 19
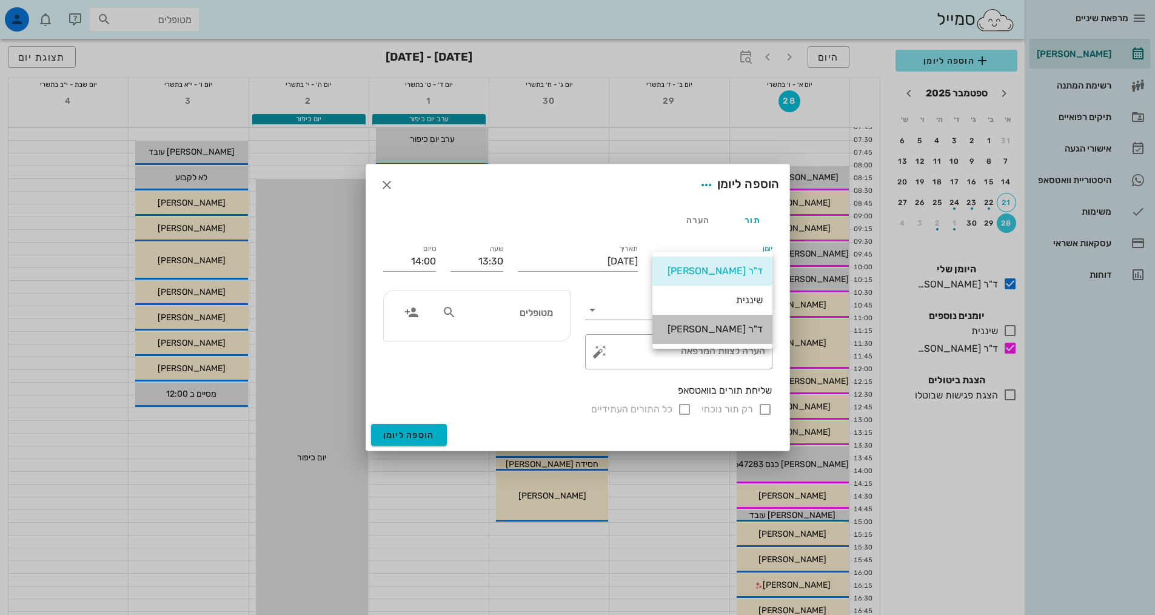
click at [715, 335] on div "ד"ר [PERSON_NAME]" at bounding box center [712, 329] width 101 height 12
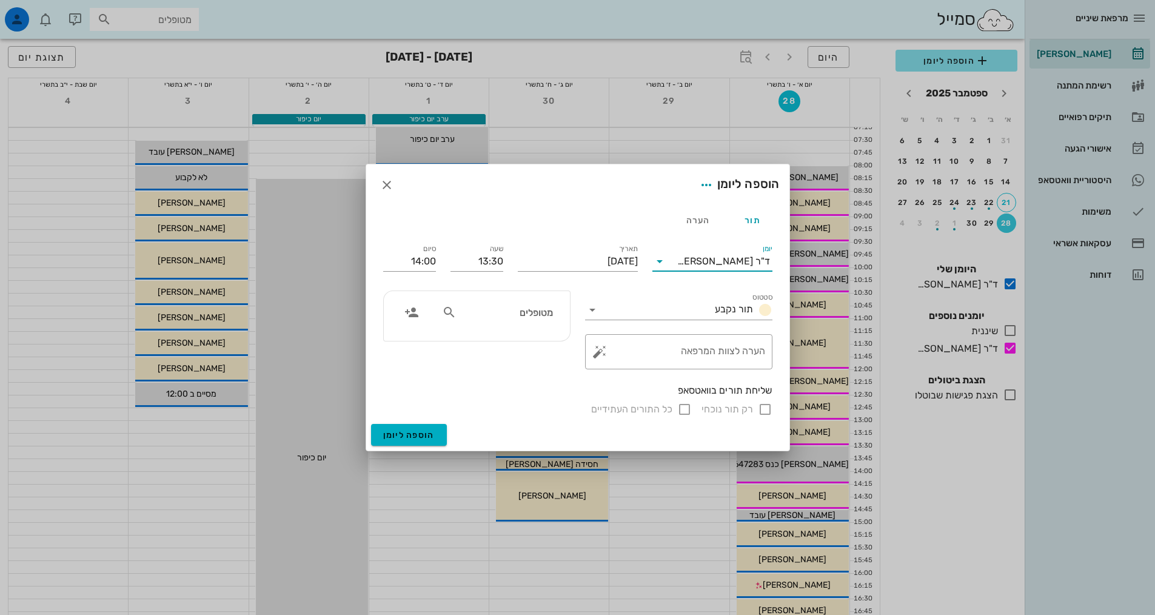
click at [546, 309] on input "מטופלים" at bounding box center [505, 312] width 93 height 16
type input "[PERSON_NAME]"
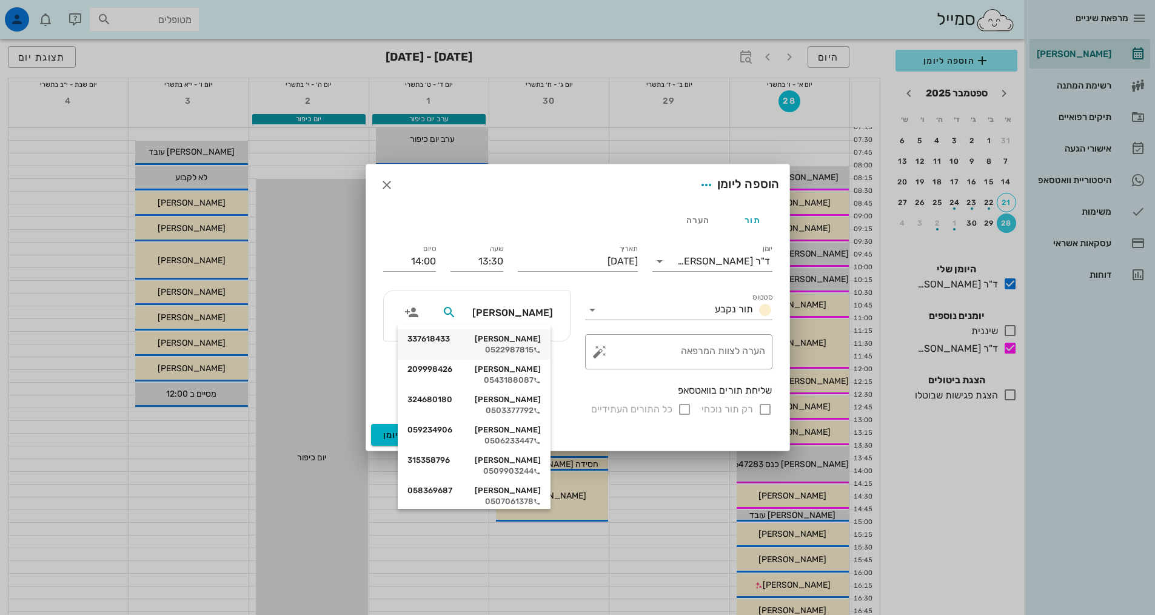
click at [532, 353] on div "0522987815" at bounding box center [474, 350] width 133 height 10
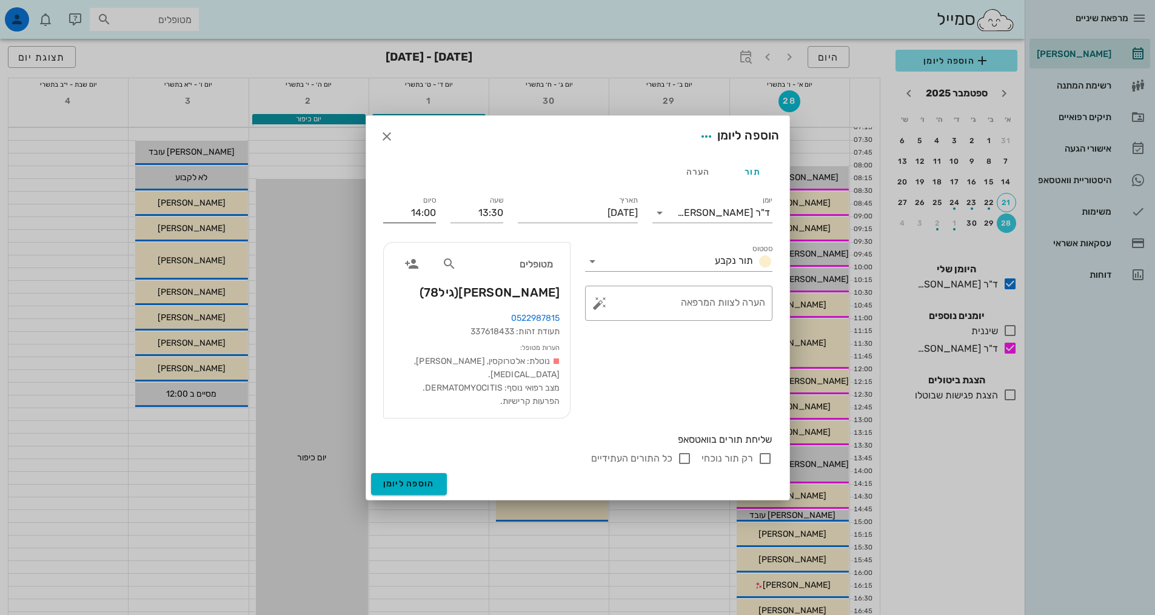
click at [415, 215] on input "14:00" at bounding box center [409, 212] width 53 height 19
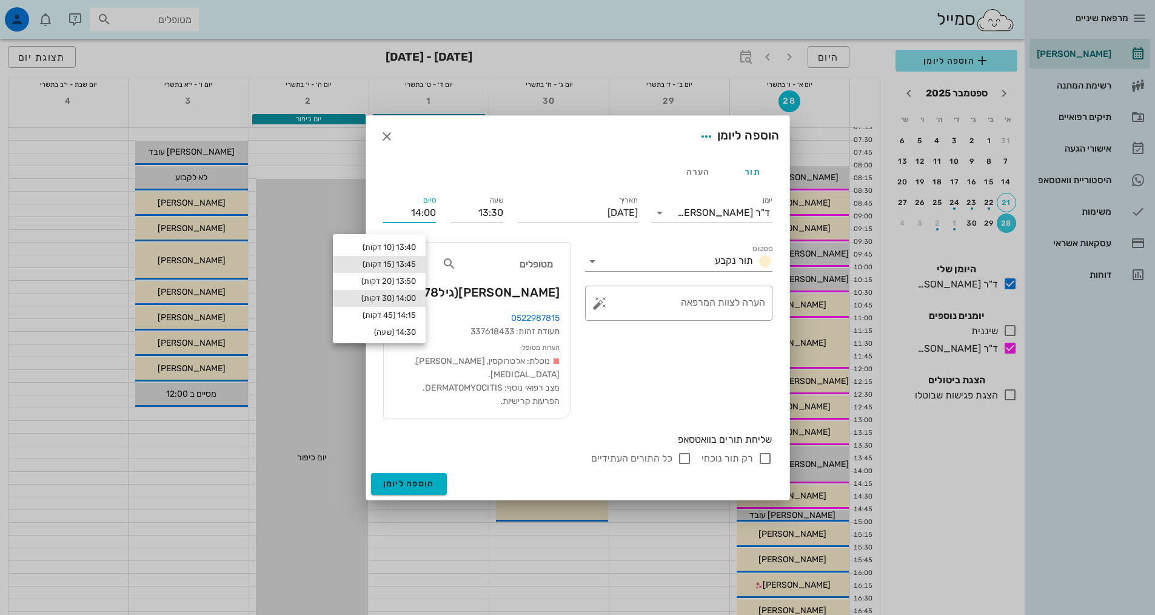
click at [410, 266] on div "13:45 (15 דקות)" at bounding box center [379, 265] width 73 height 10
type input "13:45"
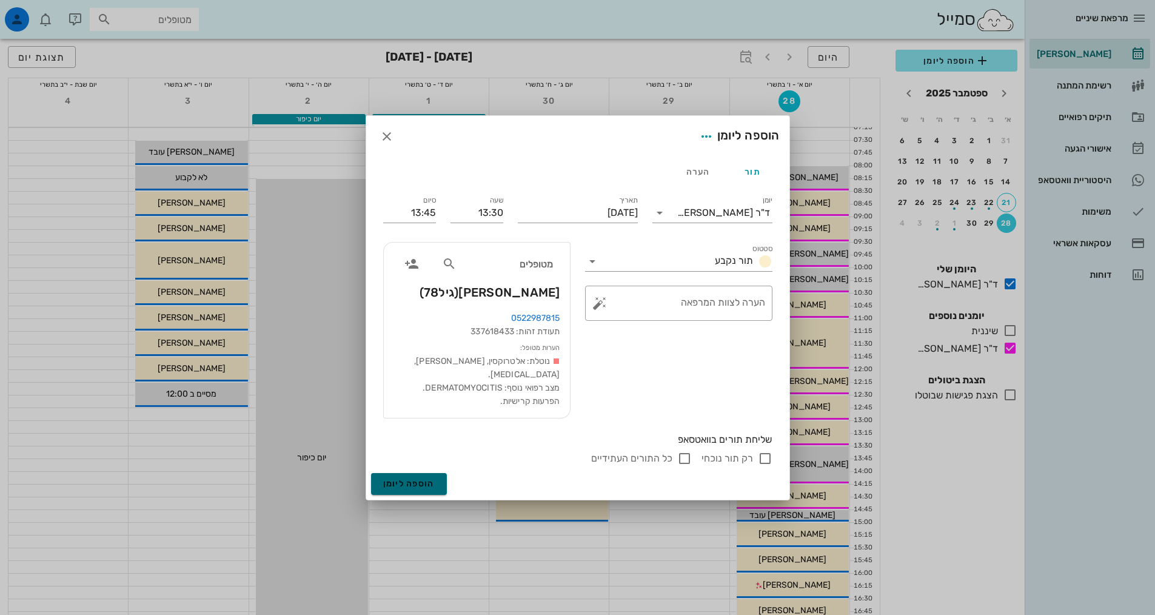
click at [425, 481] on span "הוספה ליומן" at bounding box center [409, 483] width 52 height 10
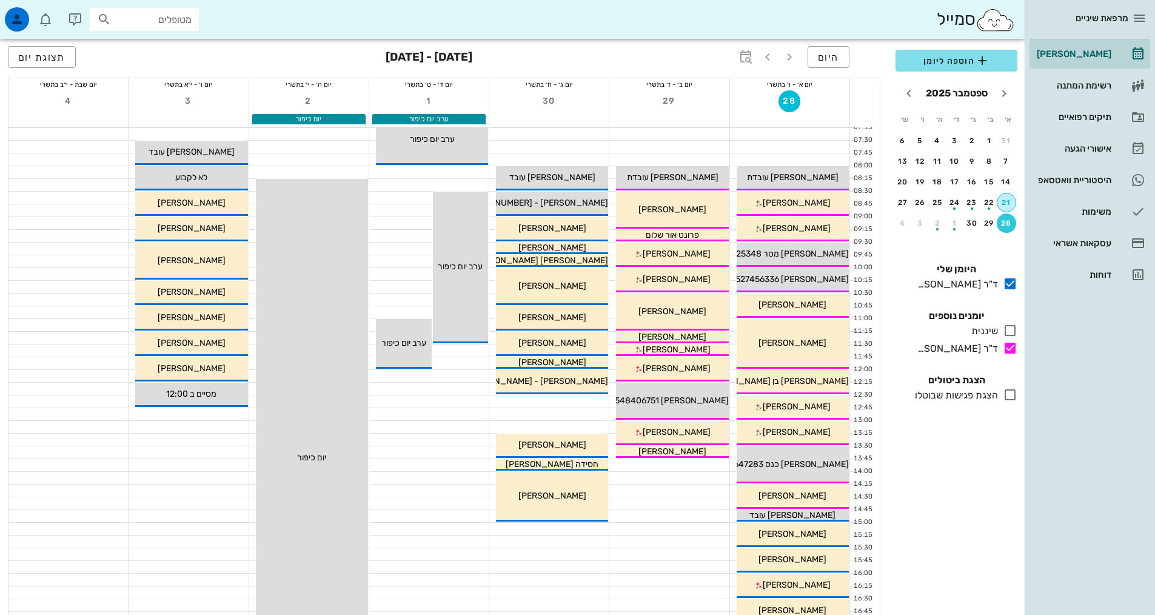
click at [1001, 196] on button "21" at bounding box center [1006, 202] width 19 height 19
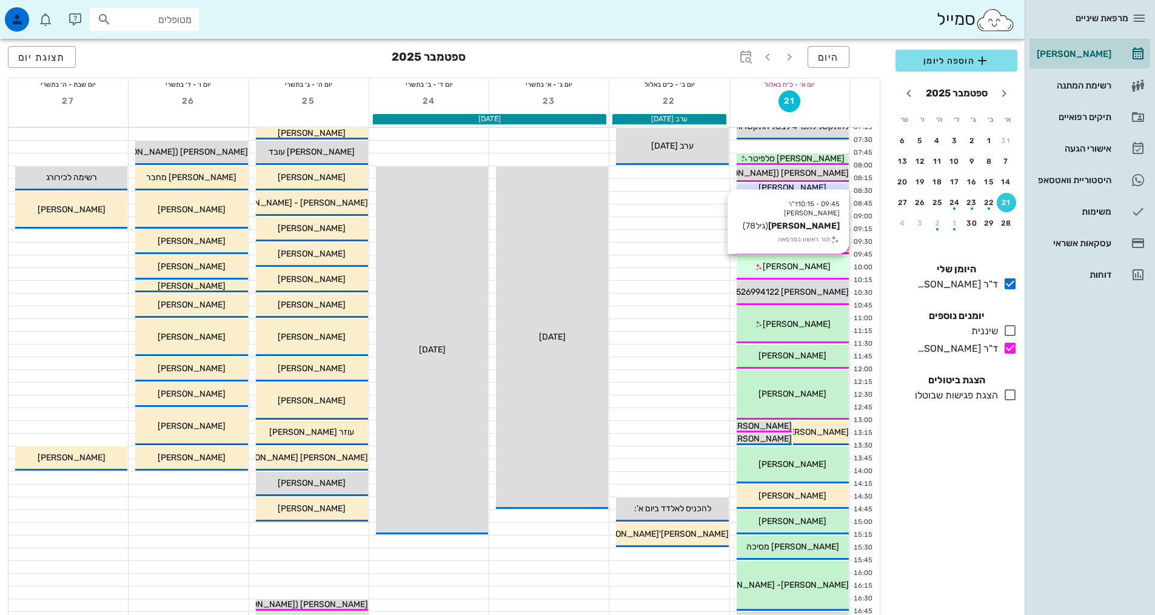
click at [828, 272] on div "[PERSON_NAME]" at bounding box center [793, 266] width 112 height 13
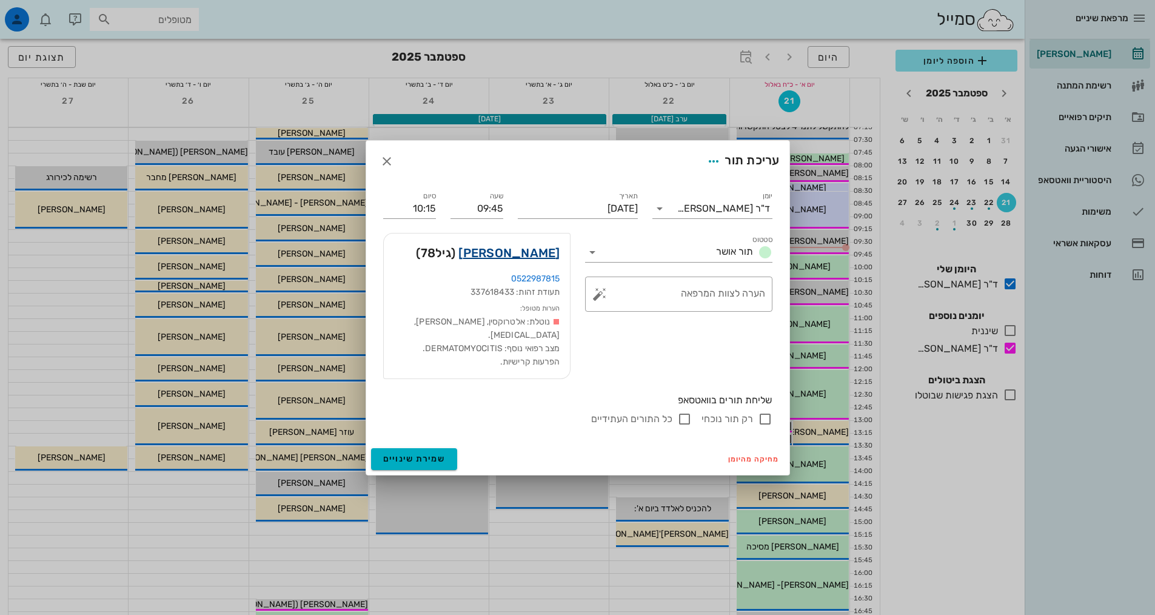
click at [532, 259] on link "[PERSON_NAME]" at bounding box center [508, 252] width 101 height 19
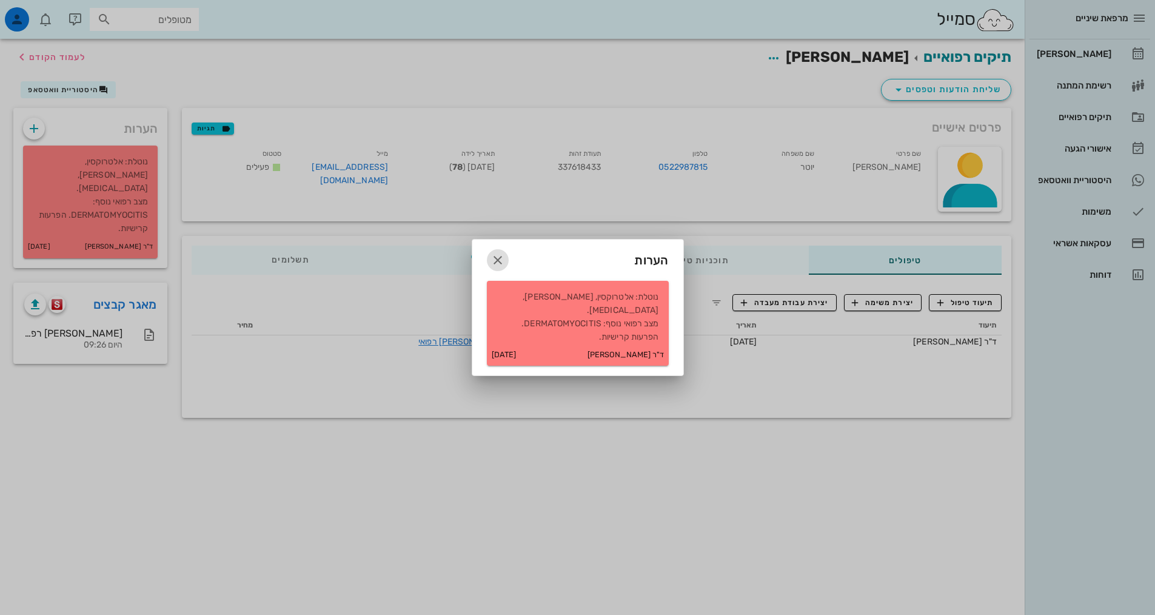
click at [499, 267] on icon "button" at bounding box center [498, 260] width 15 height 15
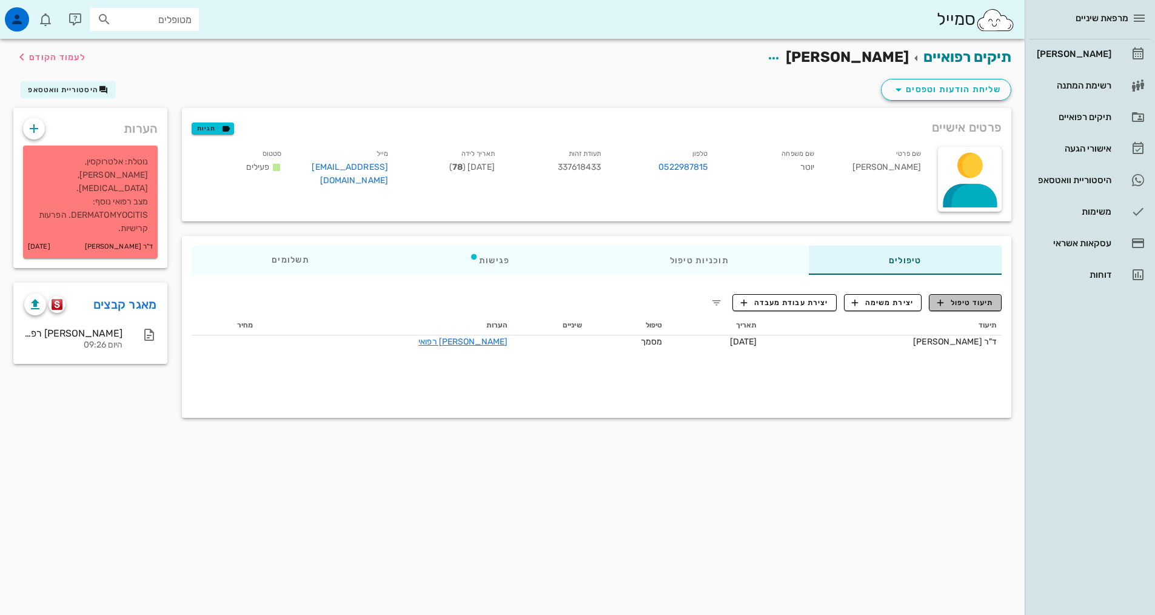
click at [982, 297] on span "תיעוד טיפול" at bounding box center [966, 302] width 56 height 11
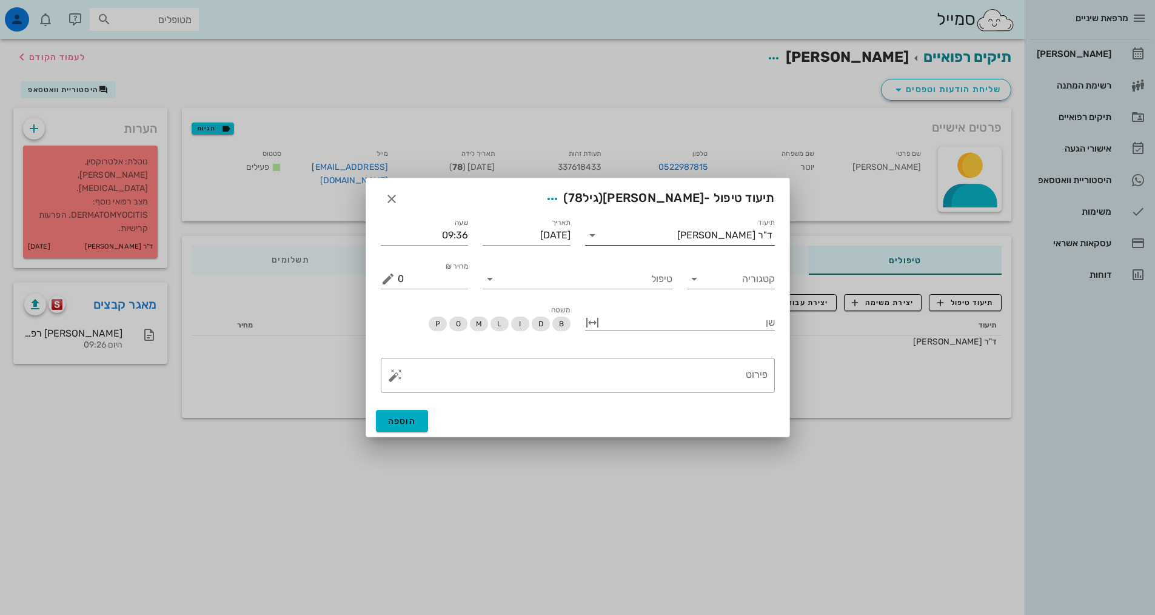
click at [674, 244] on div "תיעוד ד"ר [PERSON_NAME]" at bounding box center [680, 231] width 204 height 44
click at [674, 239] on input "תיעוד" at bounding box center [639, 235] width 75 height 19
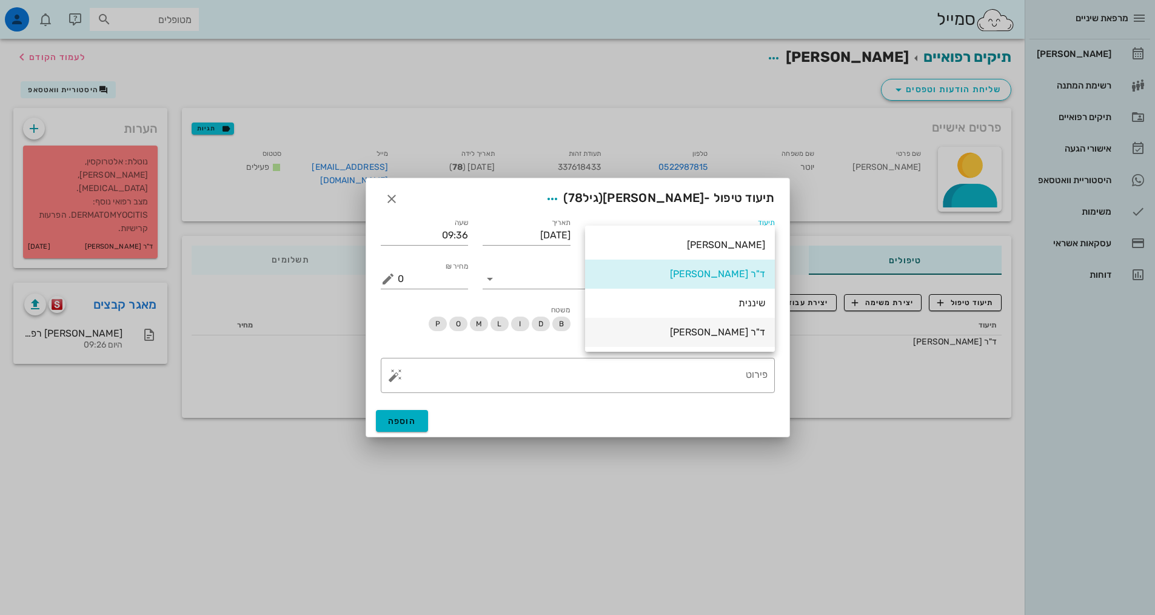
click at [692, 334] on div "ד"ר [PERSON_NAME]" at bounding box center [680, 332] width 170 height 12
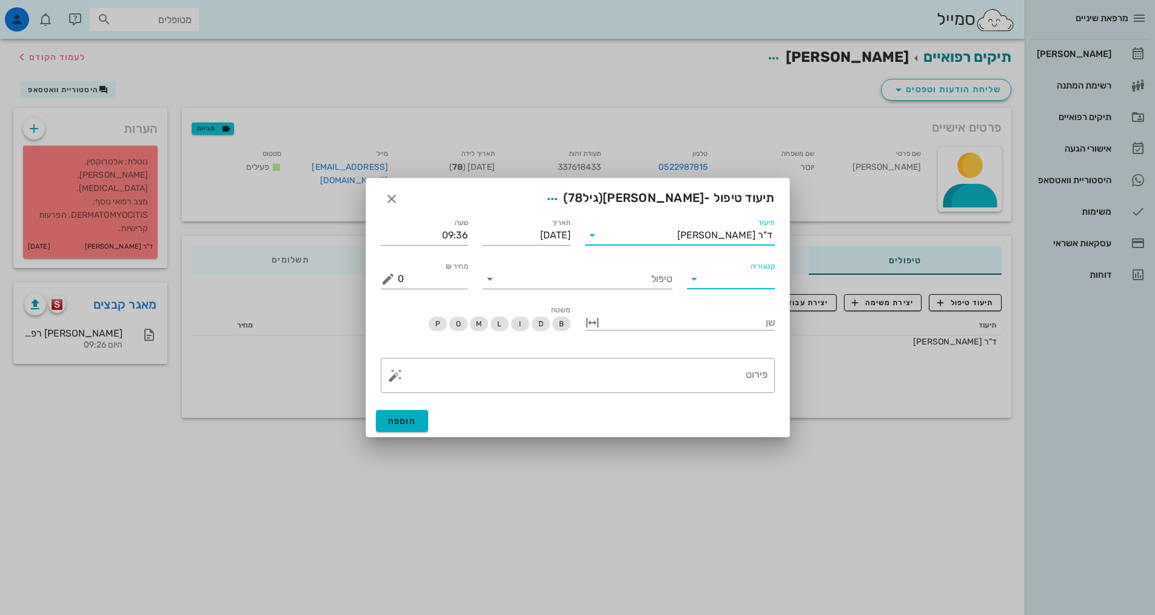
click at [729, 286] on input "קטגוריה" at bounding box center [741, 278] width 69 height 19
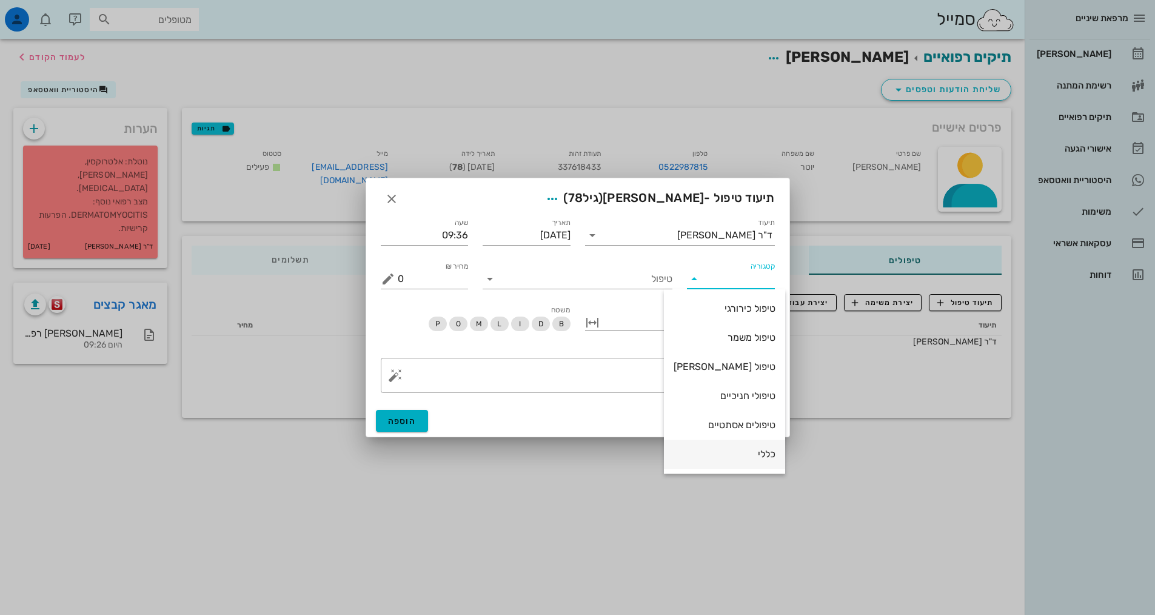
click at [721, 463] on div "כללי" at bounding box center [725, 454] width 102 height 26
type input "כללי"
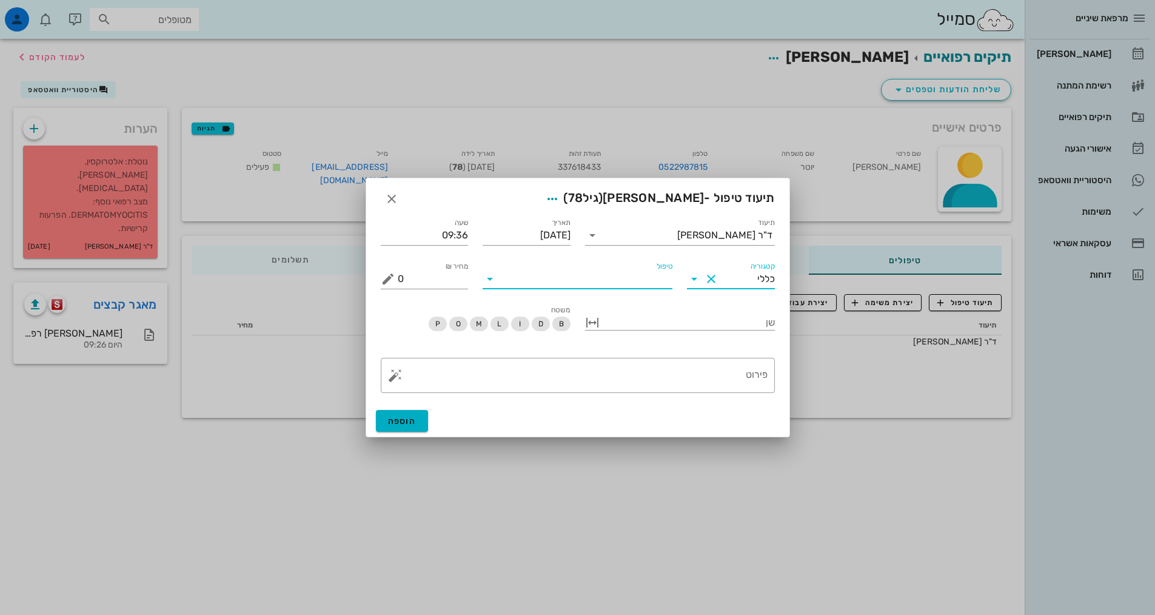
click at [595, 274] on input "טיפול" at bounding box center [586, 278] width 173 height 19
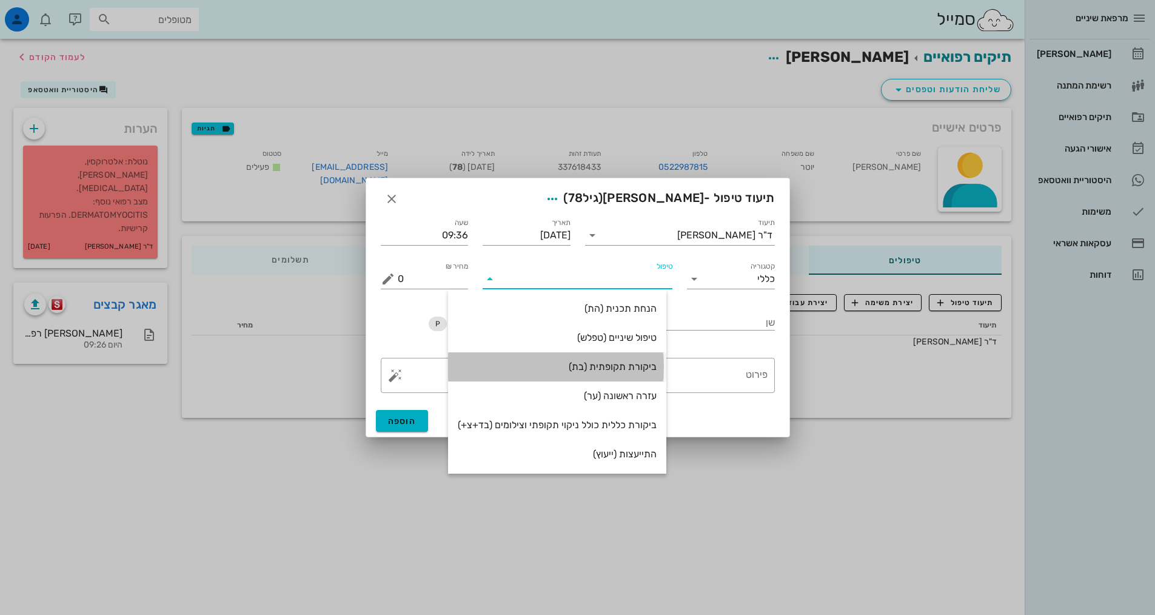
click at [621, 361] on div "ביקורת תקופתית (בת)" at bounding box center [557, 367] width 199 height 12
type input "350"
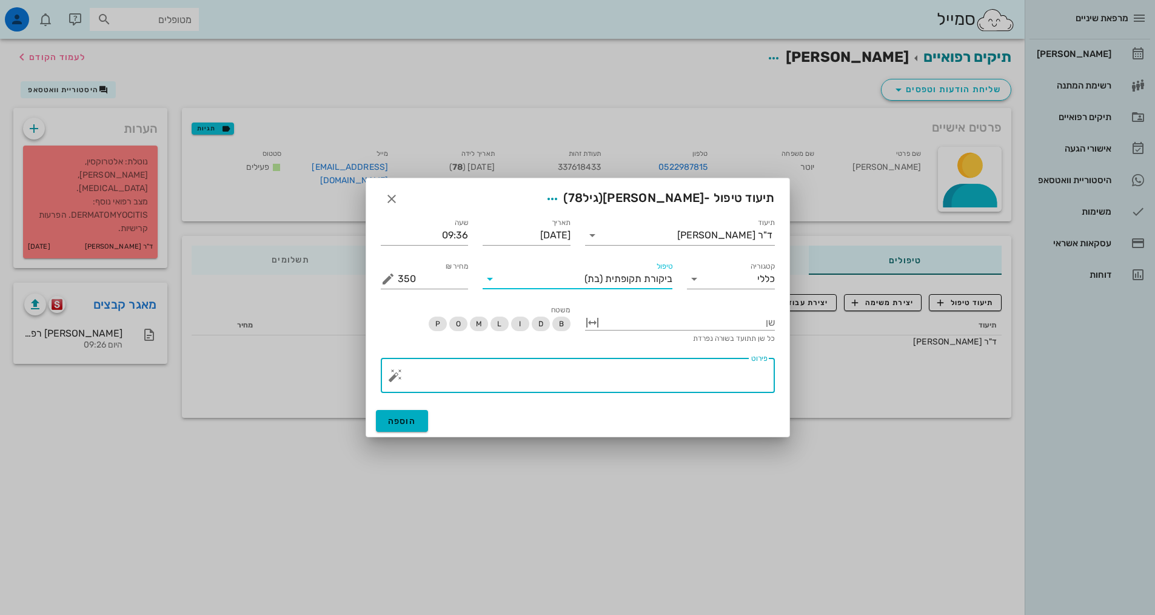
click at [720, 378] on textarea "פירוט" at bounding box center [583, 378] width 370 height 29
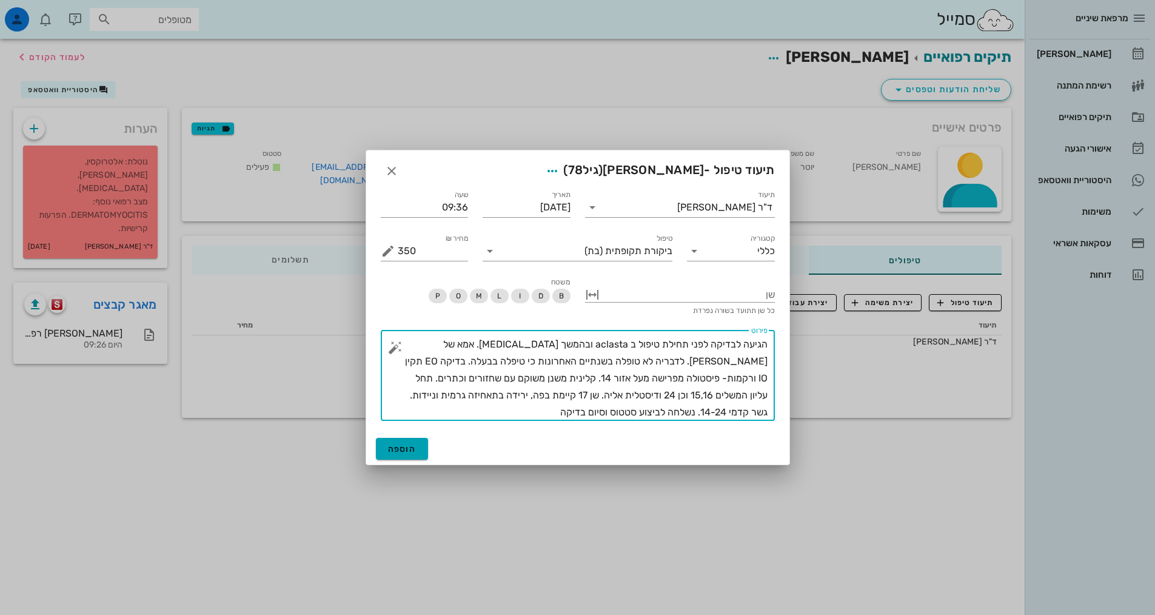
type textarea "הגיעה לבדיקה לפני תחילת טיפול ב aclasta ובהמשך [MEDICAL_DATA]. אמא של [PERSON_N…"
drag, startPoint x: 417, startPoint y: 452, endPoint x: 405, endPoint y: 475, distance: 25.8
click at [417, 452] on button "הוספה" at bounding box center [402, 449] width 53 height 22
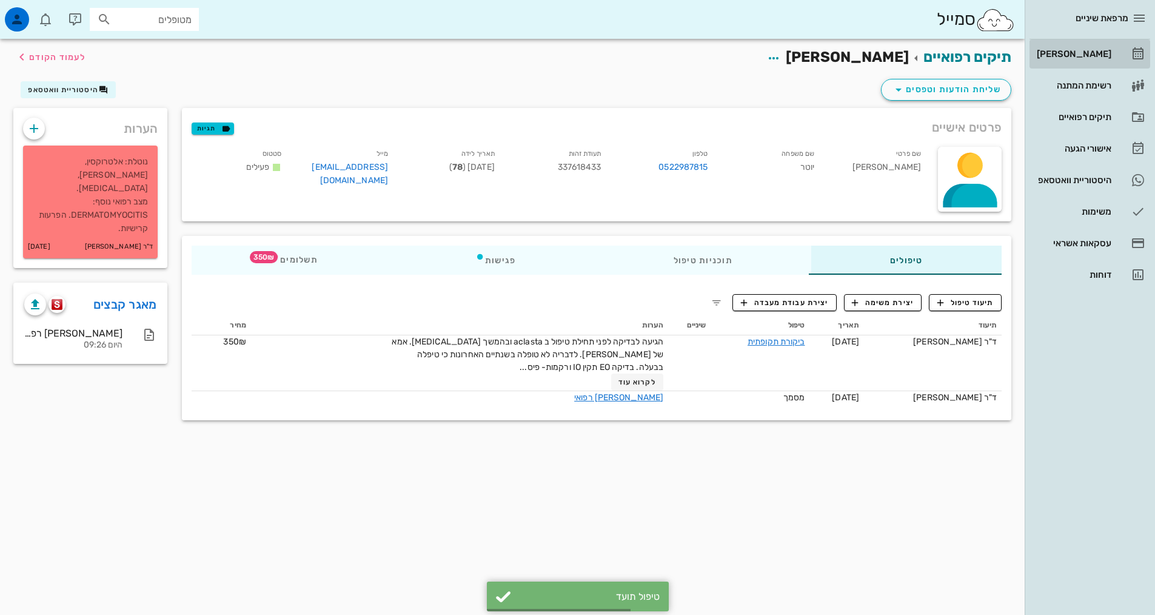
click at [1074, 58] on div "[PERSON_NAME]" at bounding box center [1073, 54] width 77 height 10
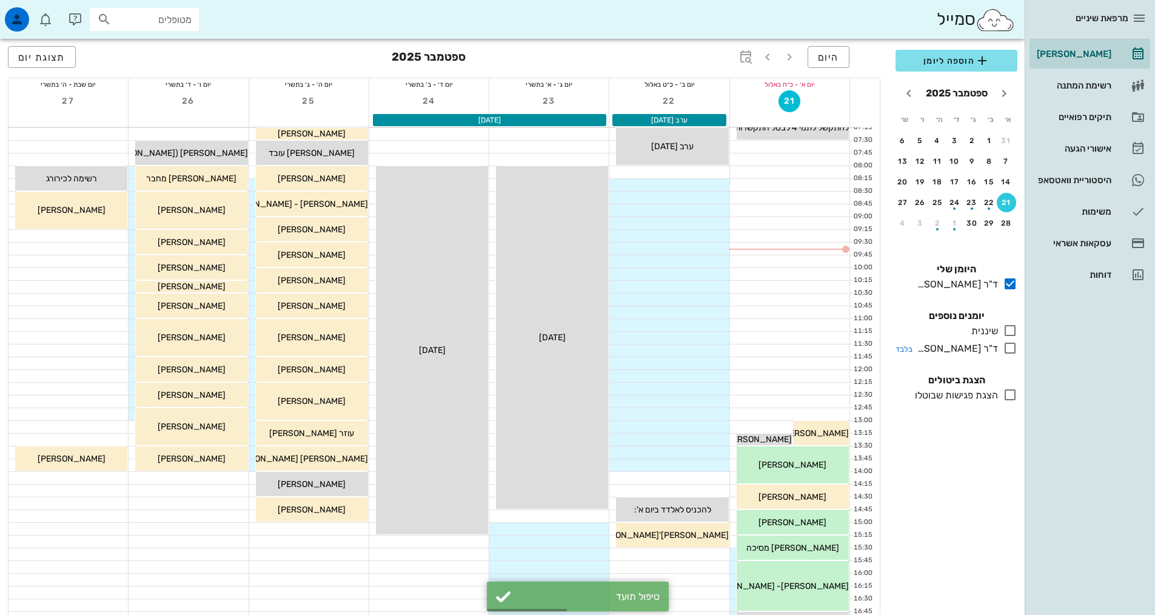
click at [1008, 344] on icon at bounding box center [1010, 348] width 15 height 15
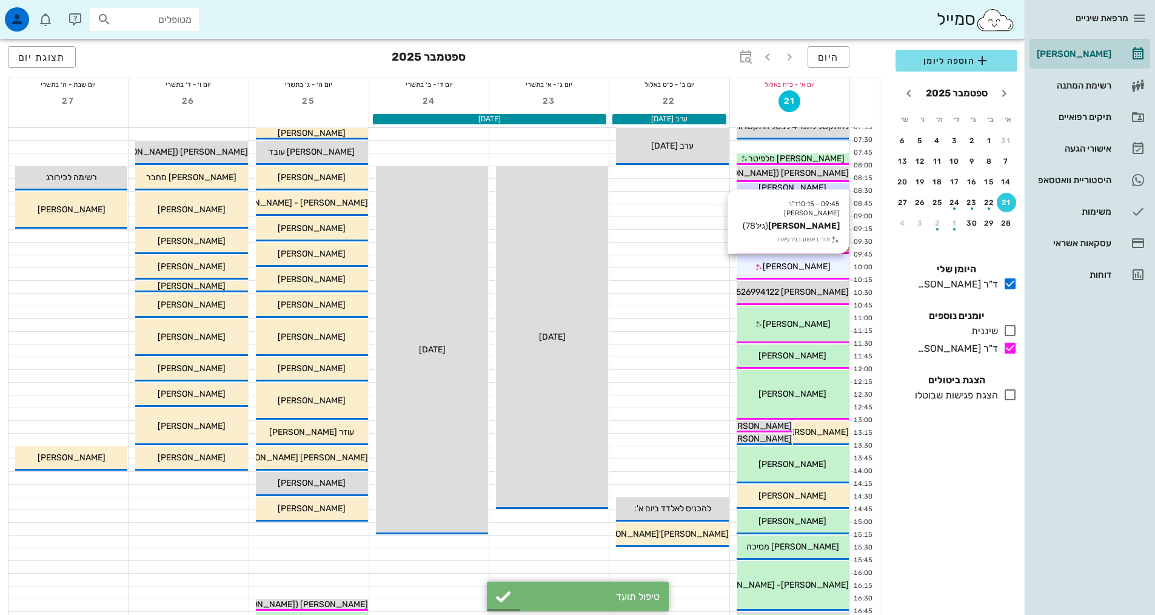
click at [807, 272] on div "[PERSON_NAME]" at bounding box center [793, 266] width 112 height 13
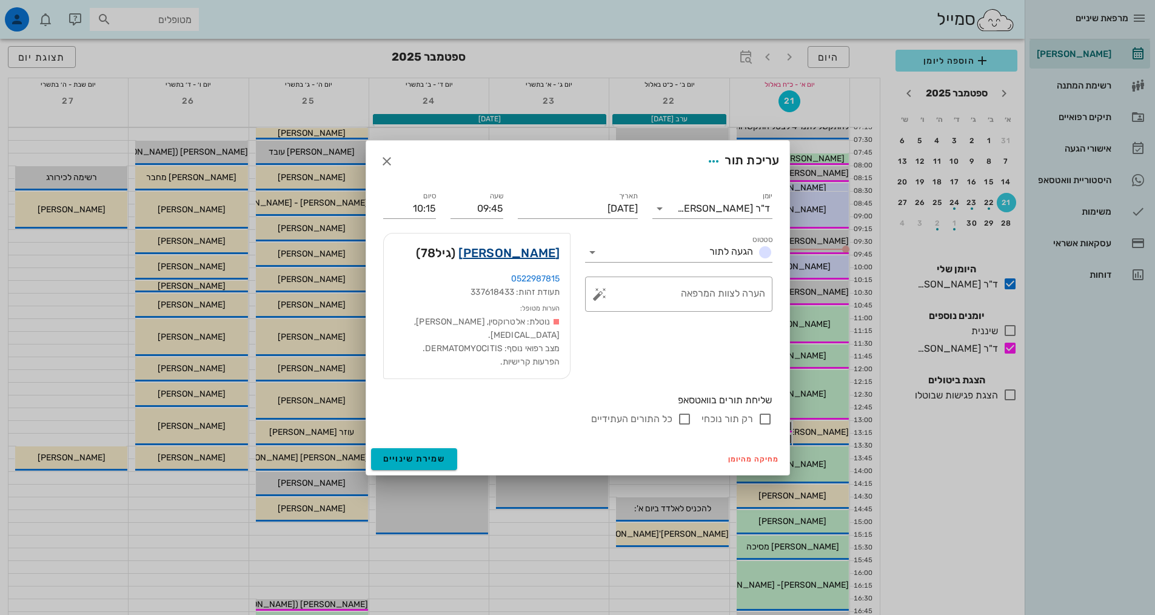
click at [543, 254] on link "[PERSON_NAME]" at bounding box center [508, 252] width 101 height 19
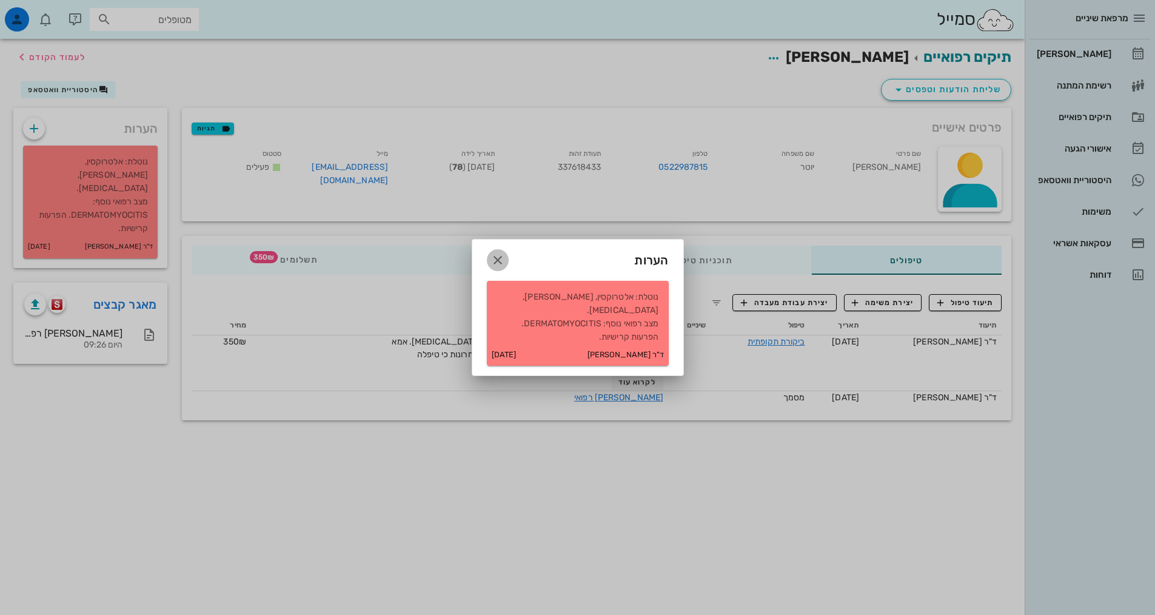
click at [487, 267] on span "button" at bounding box center [498, 260] width 22 height 15
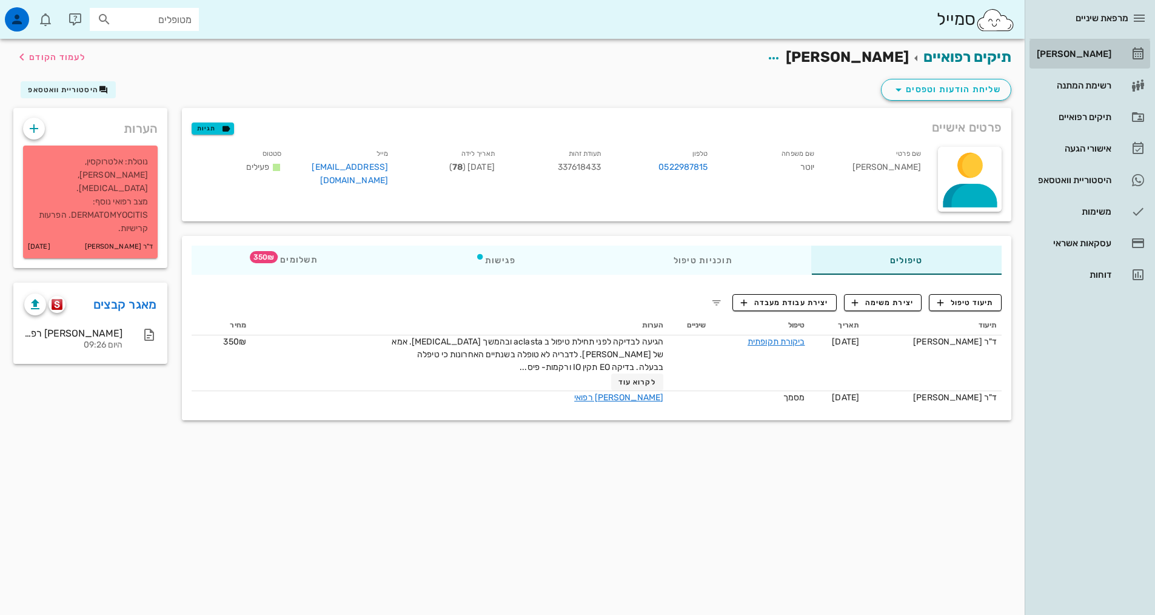
click at [1077, 48] on div "[PERSON_NAME]" at bounding box center [1073, 53] width 77 height 19
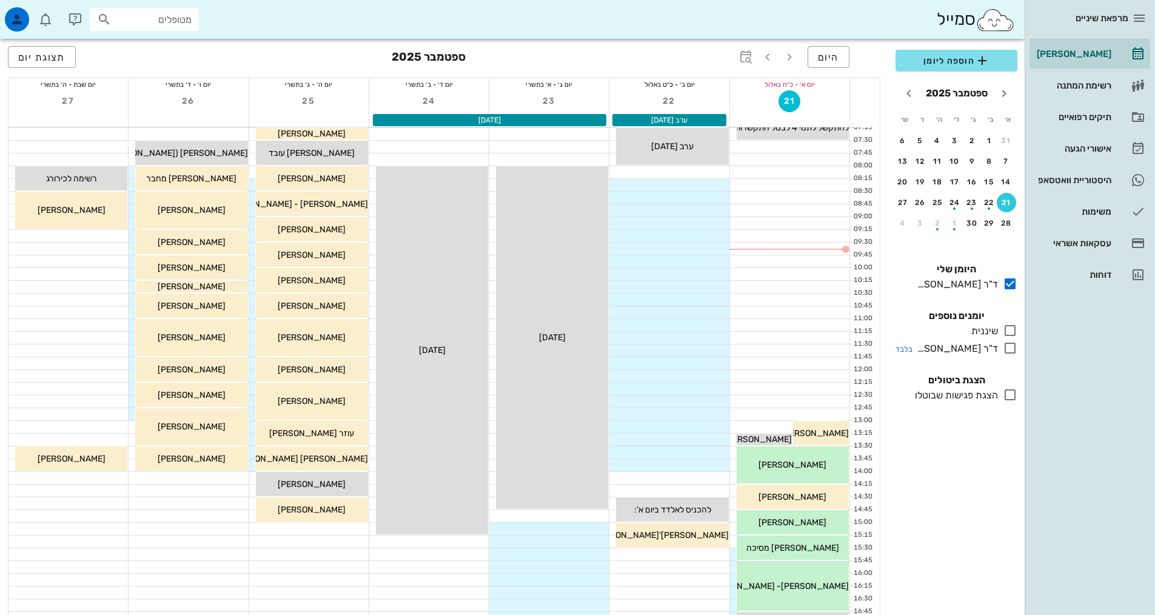
click at [1013, 346] on icon at bounding box center [1010, 348] width 15 height 15
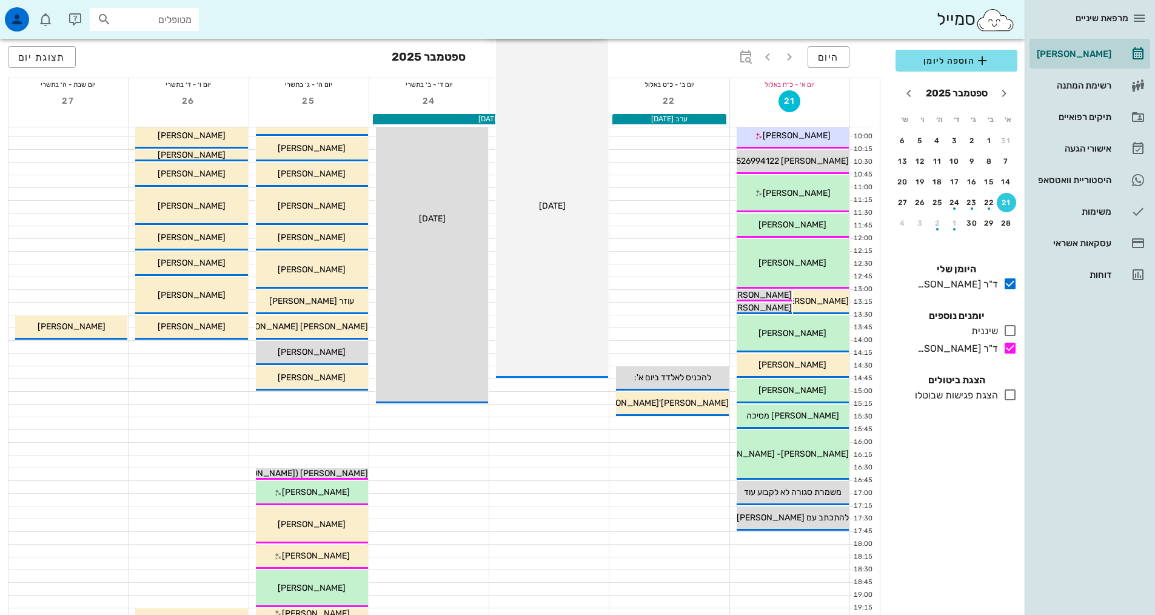
scroll to position [182, 0]
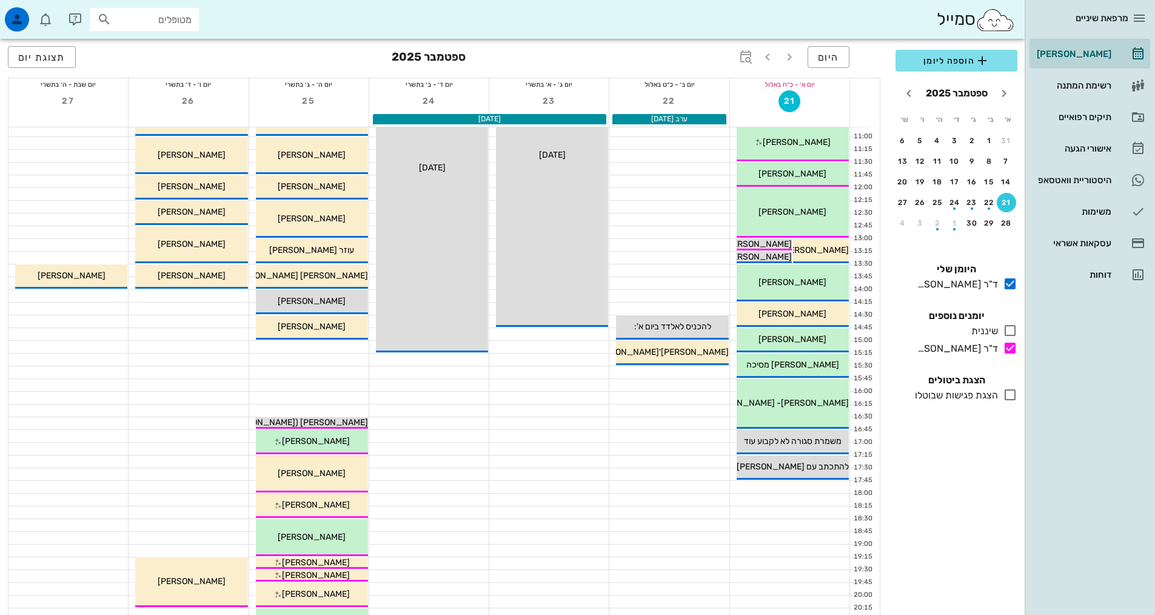
click at [118, 11] on div "מטופלים" at bounding box center [144, 19] width 109 height 23
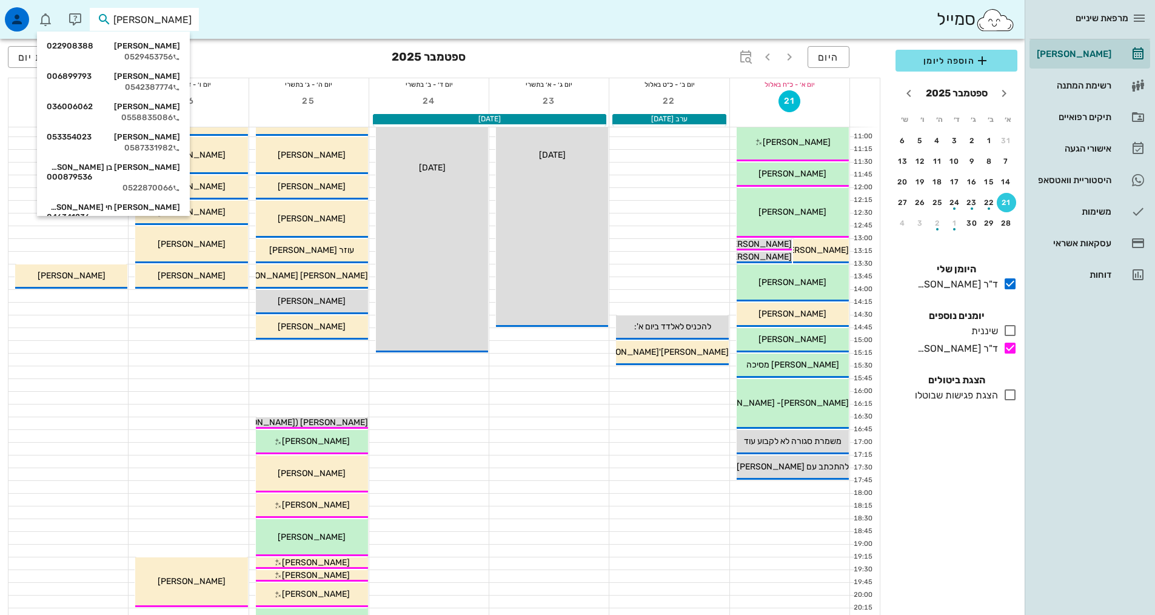
type input "[PERSON_NAME]"
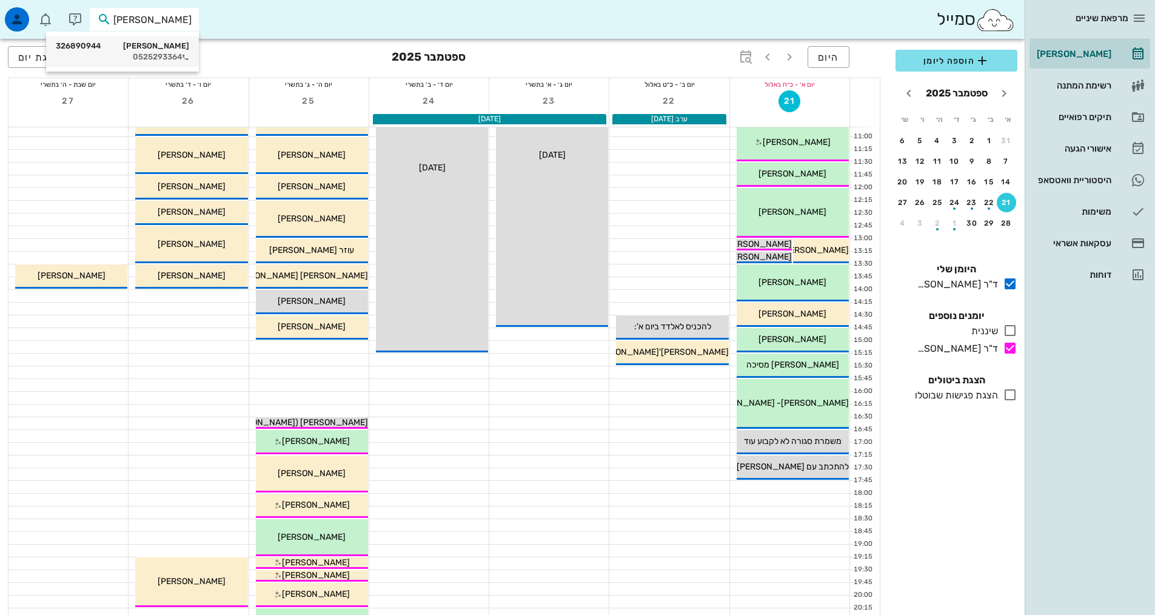
click at [155, 45] on div "[PERSON_NAME] 326890944" at bounding box center [122, 46] width 133 height 10
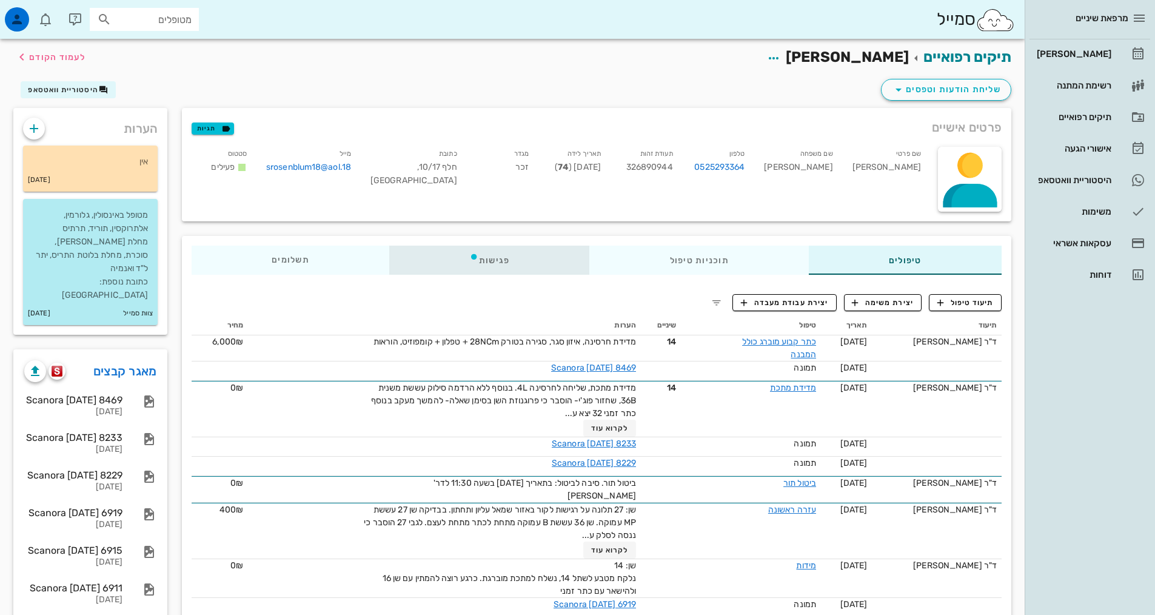
click at [512, 262] on div "פגישות" at bounding box center [489, 260] width 201 height 29
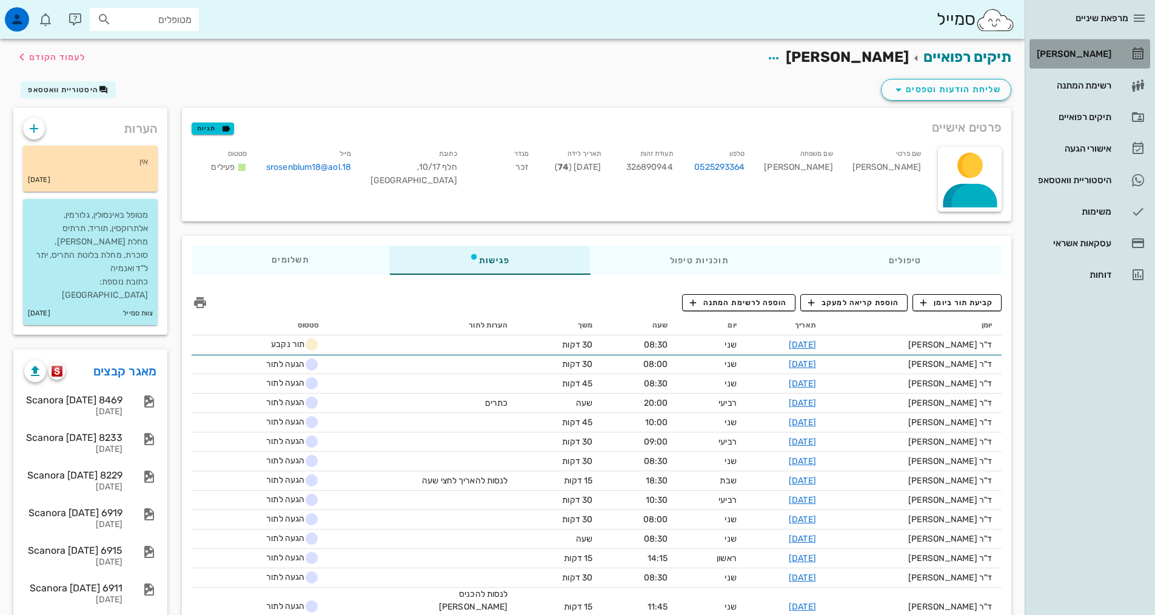
click at [1073, 50] on div "[PERSON_NAME]" at bounding box center [1073, 54] width 77 height 10
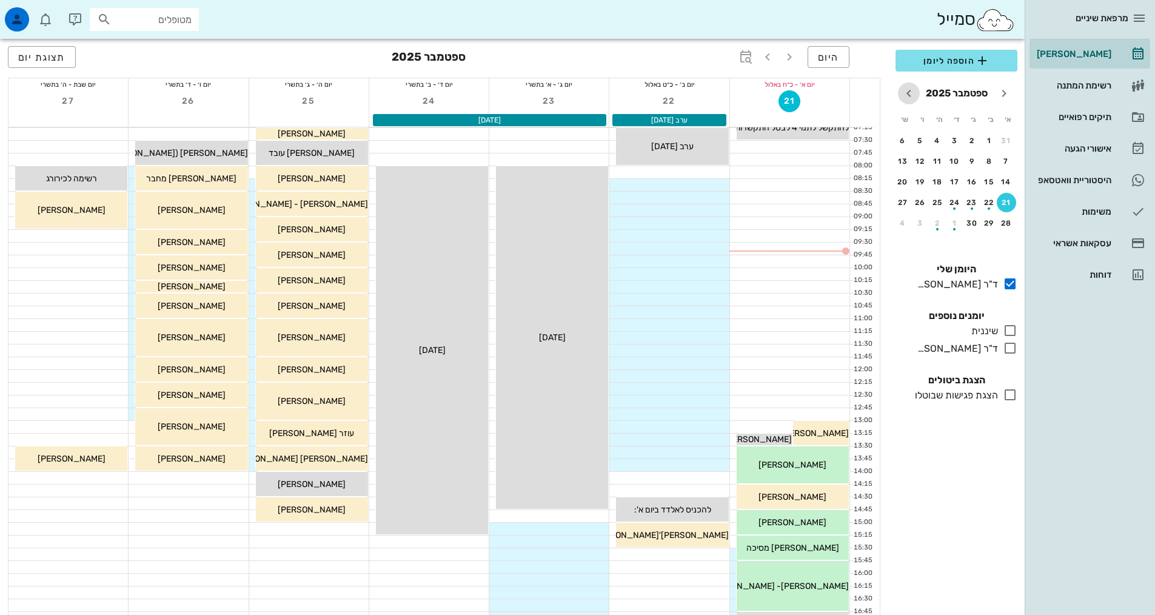
click at [908, 88] on icon "חודש הבא" at bounding box center [909, 93] width 15 height 15
click at [984, 161] on div "3" at bounding box center [989, 161] width 19 height 8
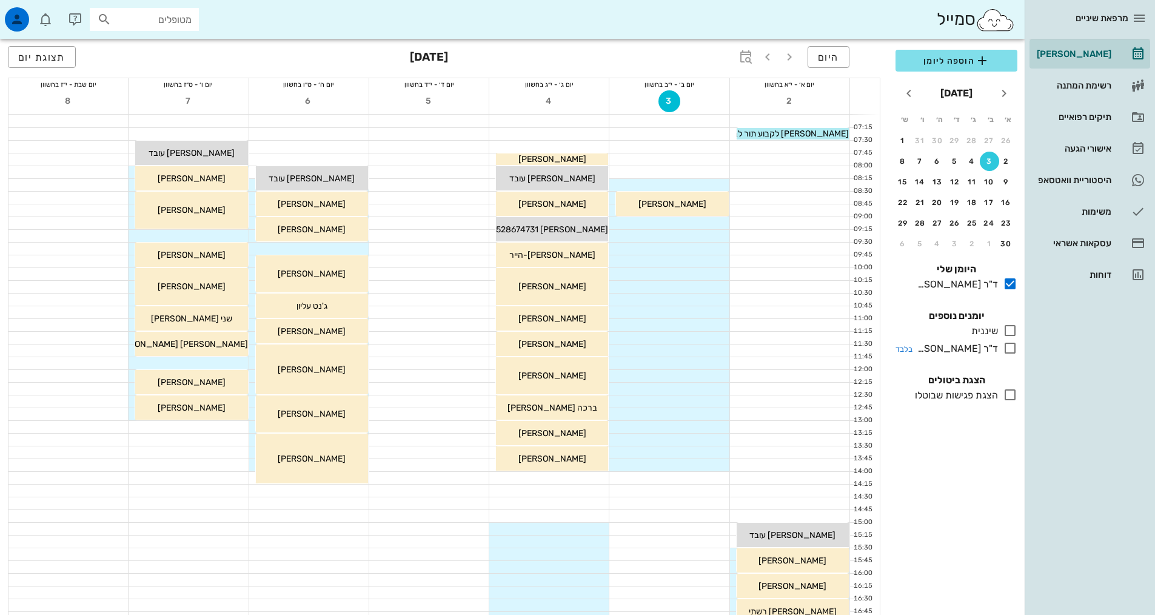
click at [1016, 350] on icon at bounding box center [1010, 348] width 15 height 15
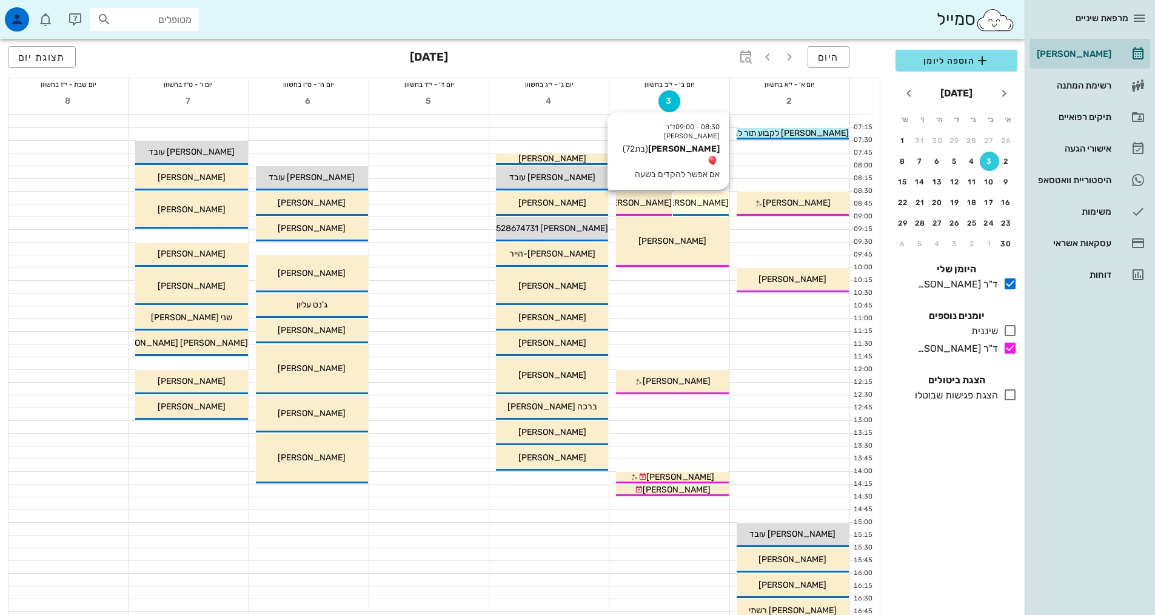
click at [699, 212] on div "08:30 - 09:00 ד"ר [PERSON_NAME] [PERSON_NAME] (בת 72 ) אם אפשר להקדים בשעה [PER…" at bounding box center [701, 204] width 56 height 24
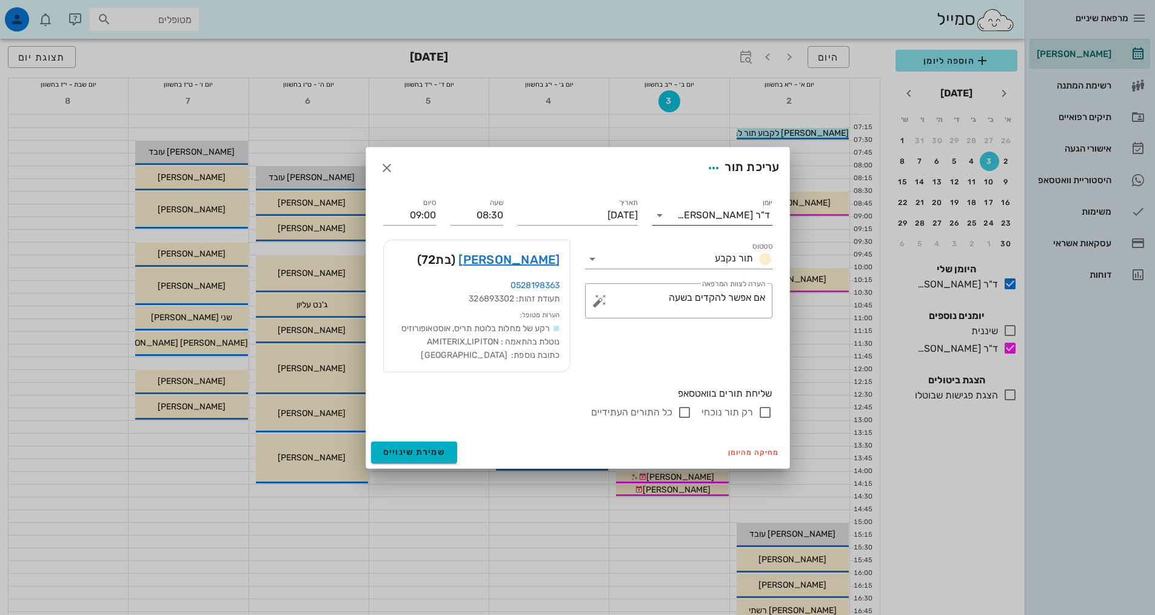
click at [714, 217] on div "ד"ר [PERSON_NAME]" at bounding box center [723, 215] width 93 height 11
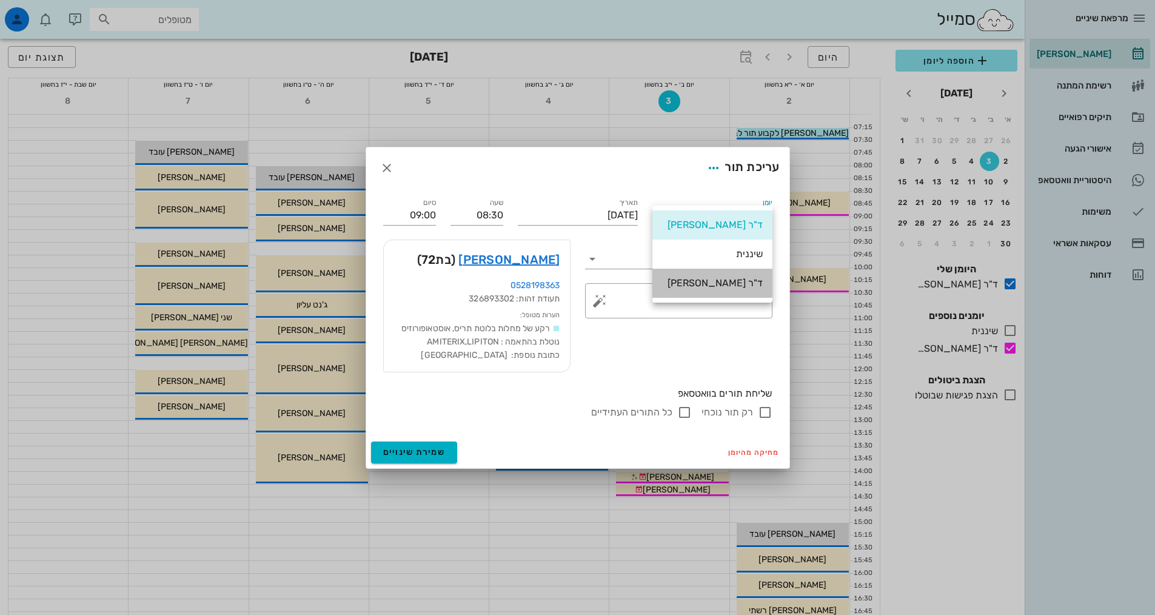
click at [681, 293] on div "ד"ר [PERSON_NAME]" at bounding box center [712, 283] width 101 height 26
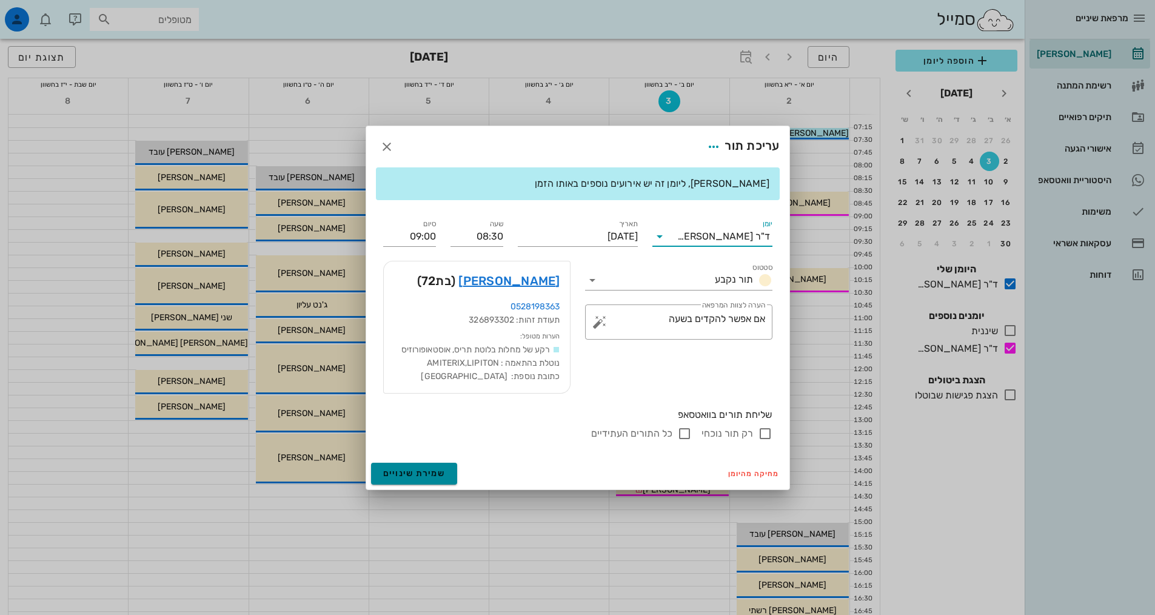
click at [389, 473] on span "שמירת שינויים" at bounding box center [414, 473] width 62 height 10
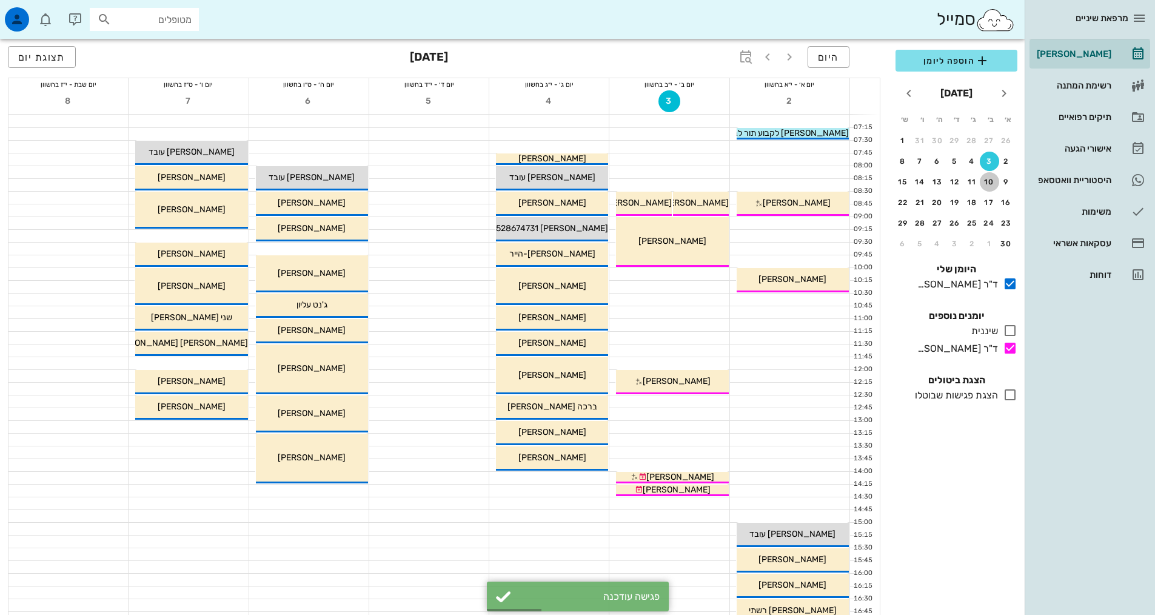
click at [995, 185] on div "10" at bounding box center [989, 182] width 19 height 8
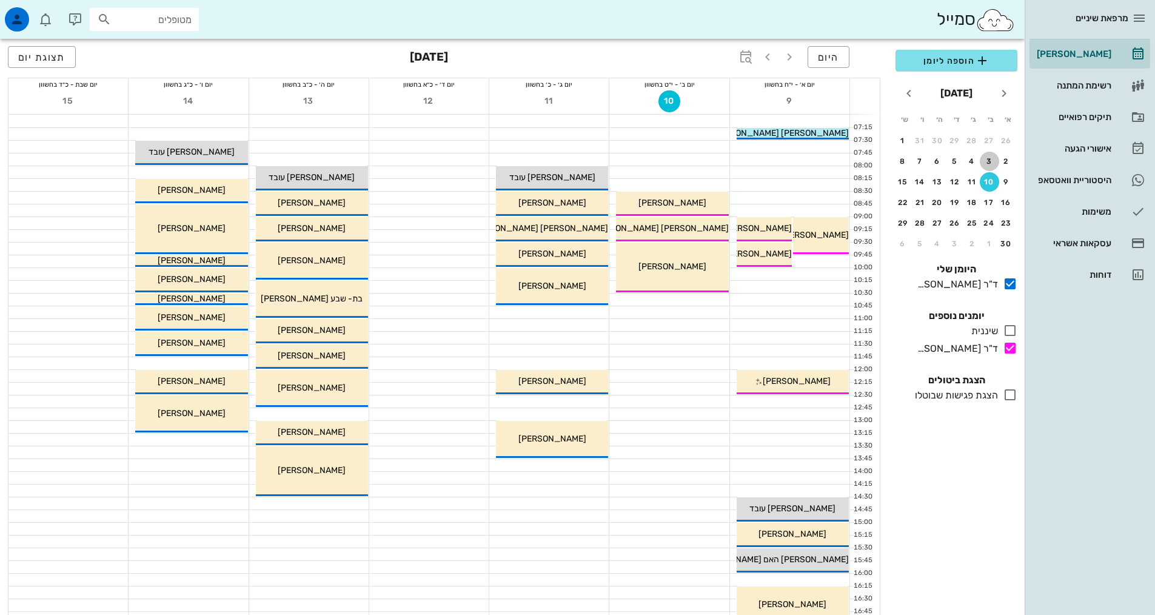
click at [984, 159] on div "3" at bounding box center [989, 161] width 19 height 8
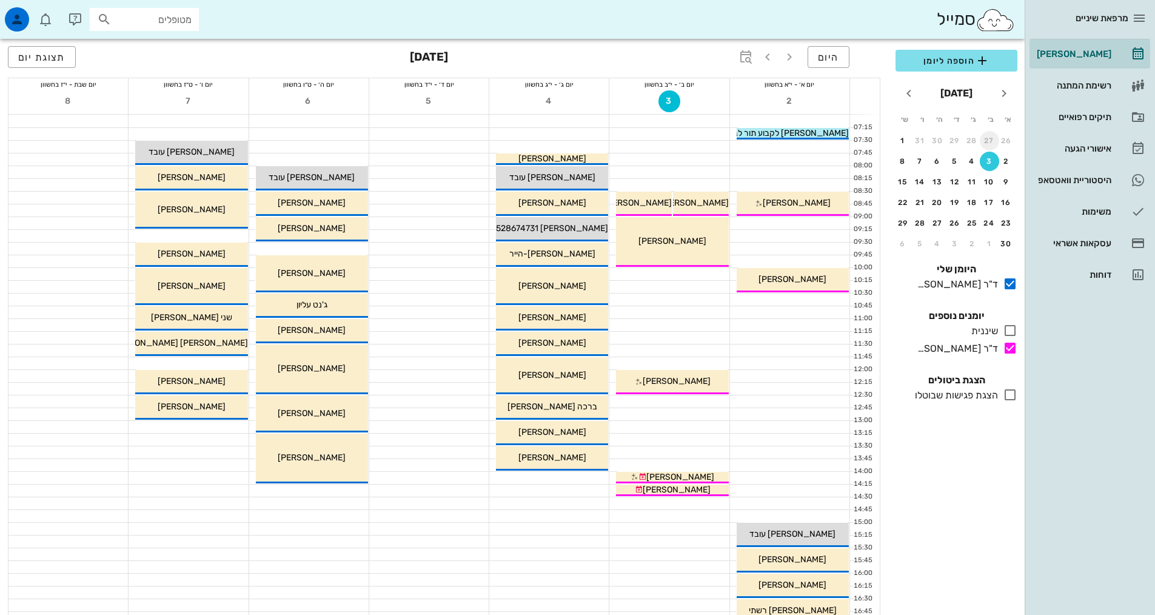
click at [985, 138] on div "27" at bounding box center [989, 140] width 19 height 8
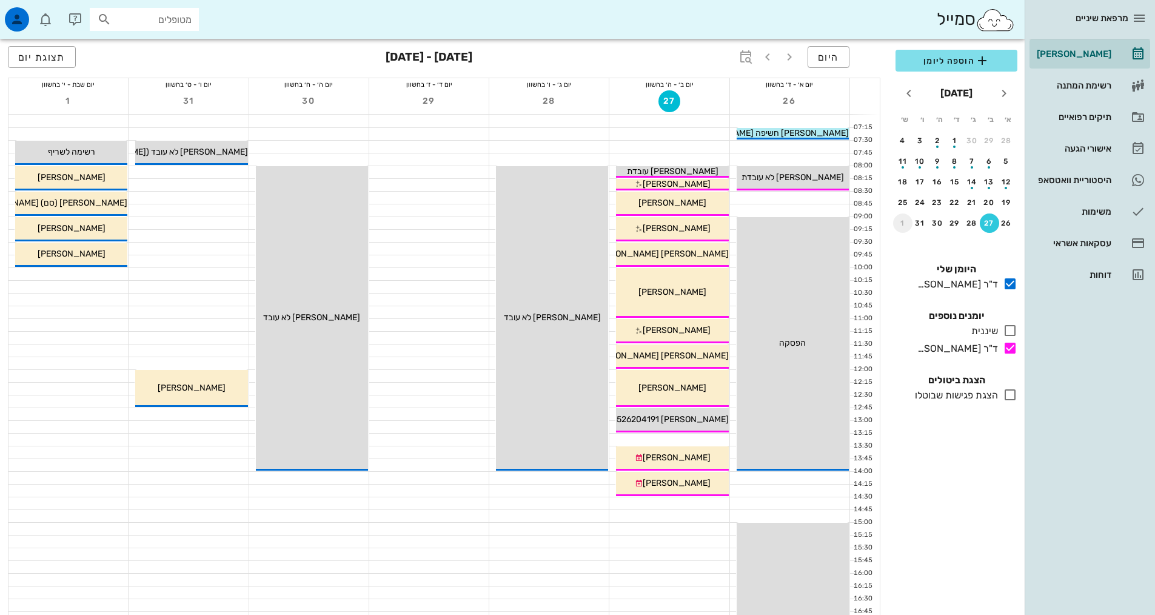
click at [905, 220] on div "1" at bounding box center [902, 223] width 19 height 8
click at [986, 166] on button "3" at bounding box center [989, 161] width 19 height 19
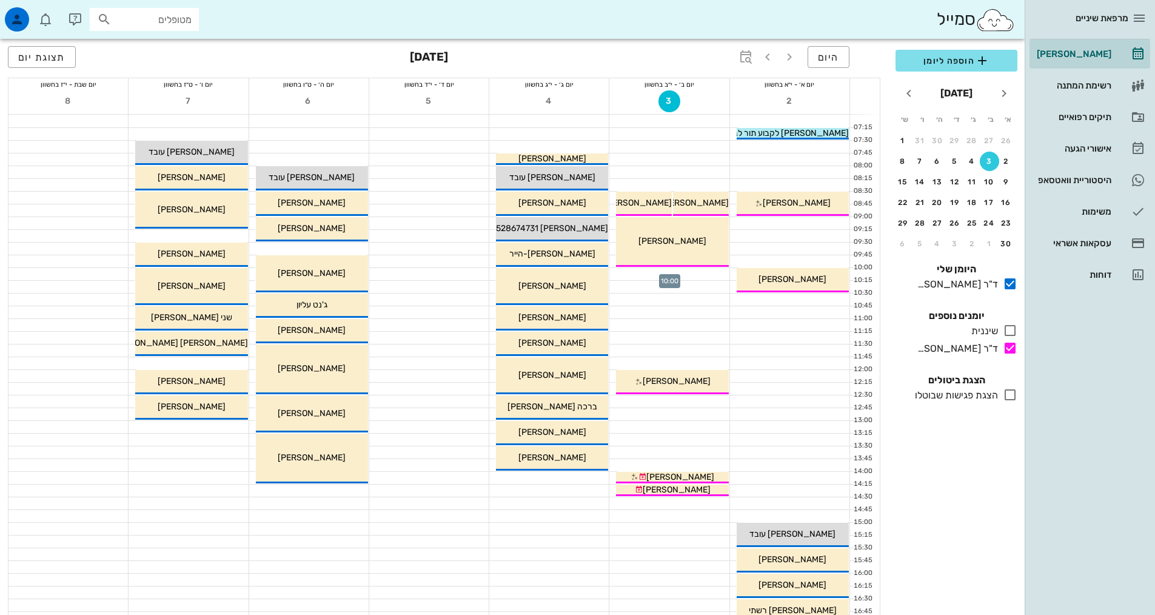
click at [712, 271] on div at bounding box center [668, 274] width 119 height 12
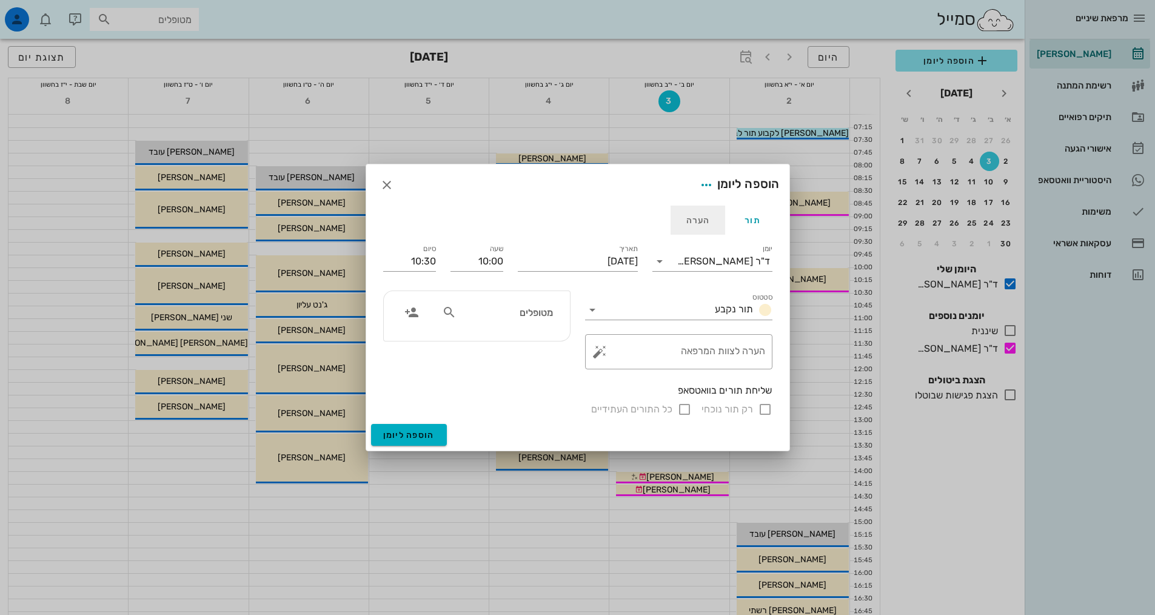
click at [704, 221] on div "הערה" at bounding box center [698, 220] width 55 height 29
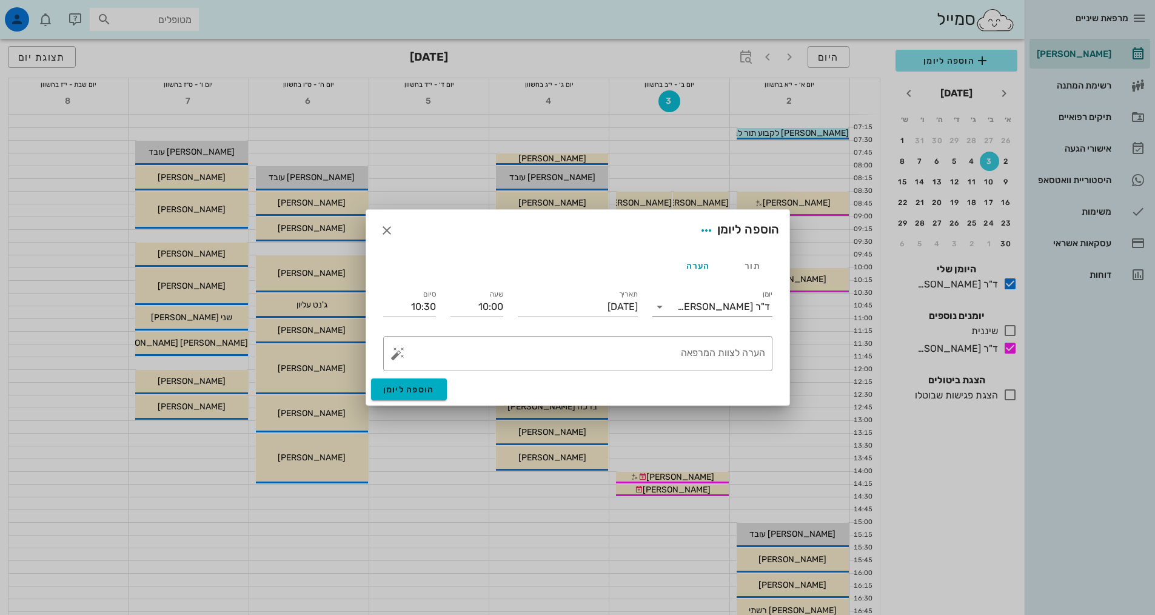
click at [719, 309] on div "ד"ר [PERSON_NAME]" at bounding box center [723, 306] width 93 height 11
click at [725, 372] on div "ד"ר [PERSON_NAME]" at bounding box center [712, 375] width 101 height 12
click at [684, 346] on textarea "הערה לצוות המרפאה" at bounding box center [582, 356] width 365 height 29
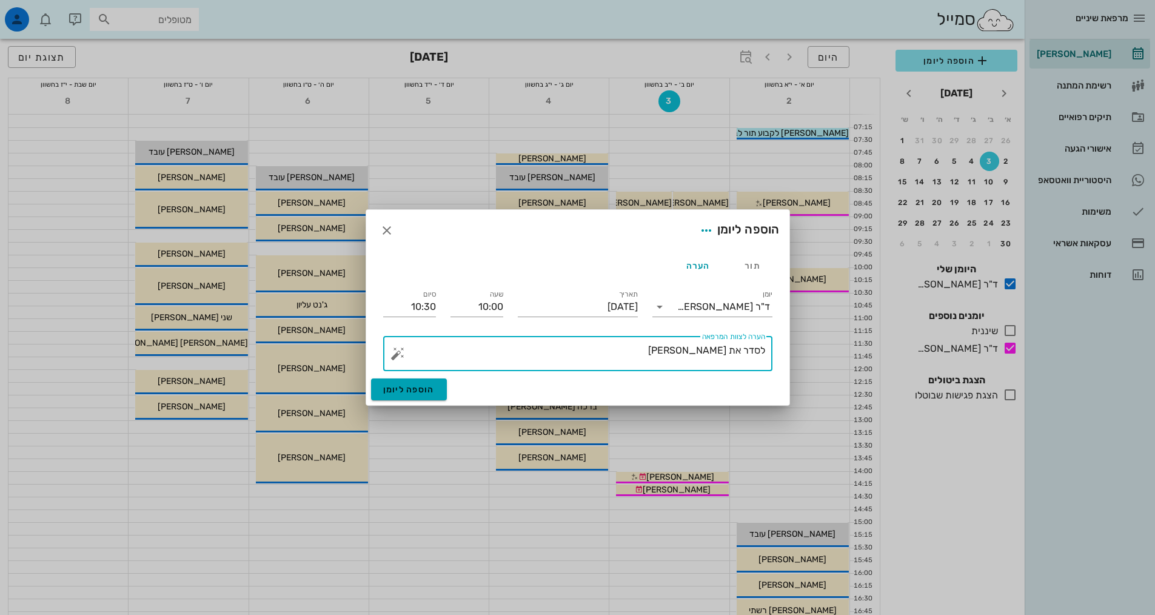
type textarea "לסדר את [PERSON_NAME]"
click at [439, 386] on button "הוספה ליומן" at bounding box center [409, 389] width 76 height 22
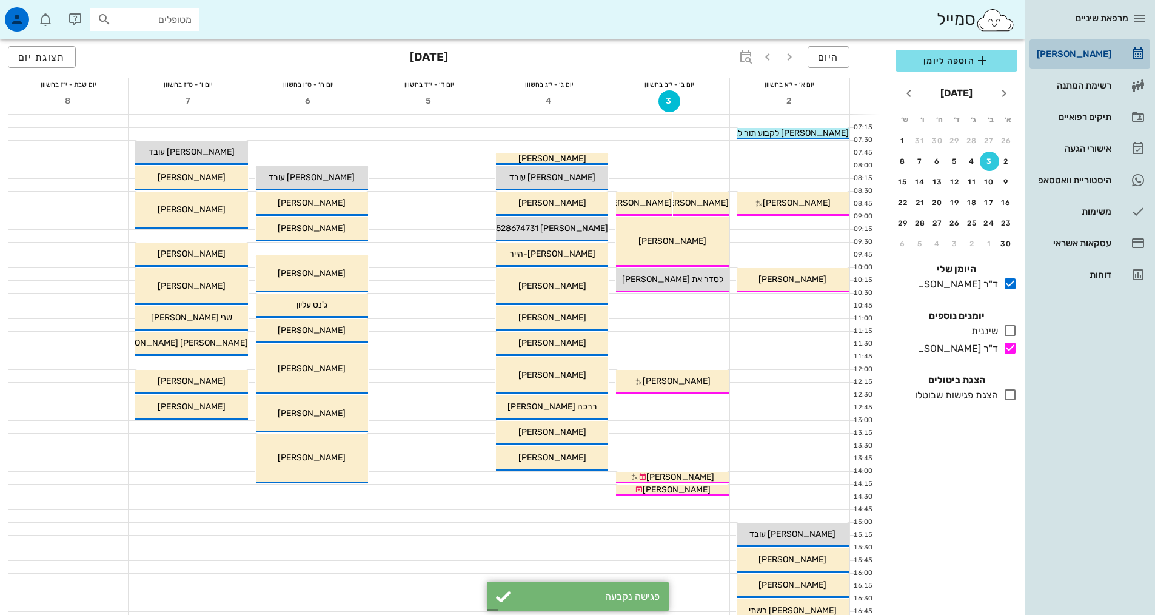
click at [1104, 54] on div "[PERSON_NAME]" at bounding box center [1073, 54] width 77 height 10
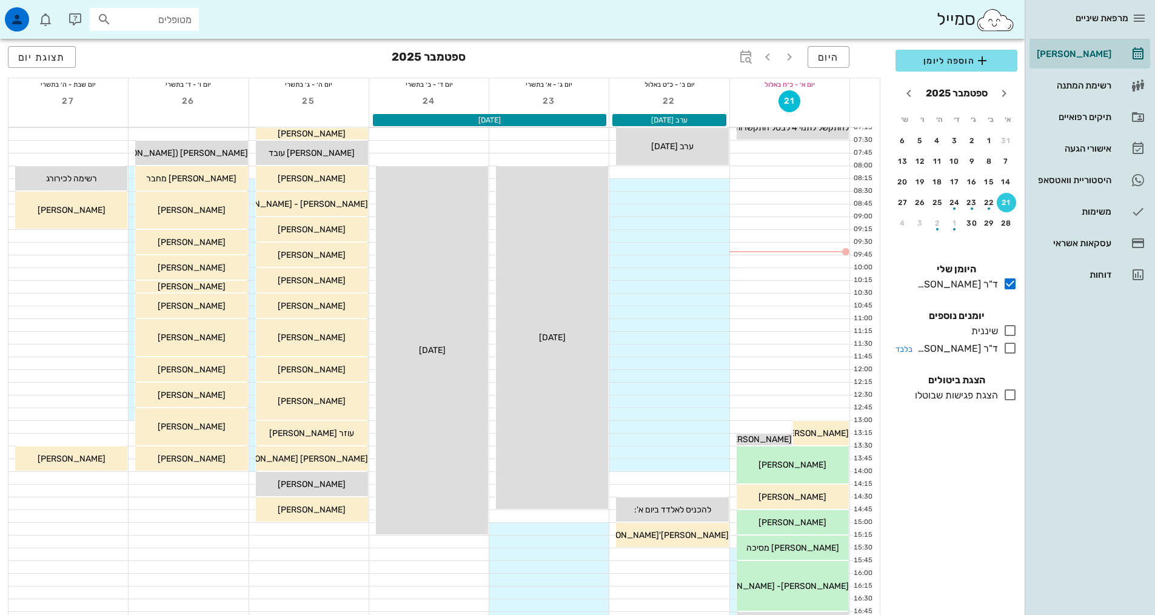
click at [1013, 345] on icon at bounding box center [1010, 348] width 15 height 15
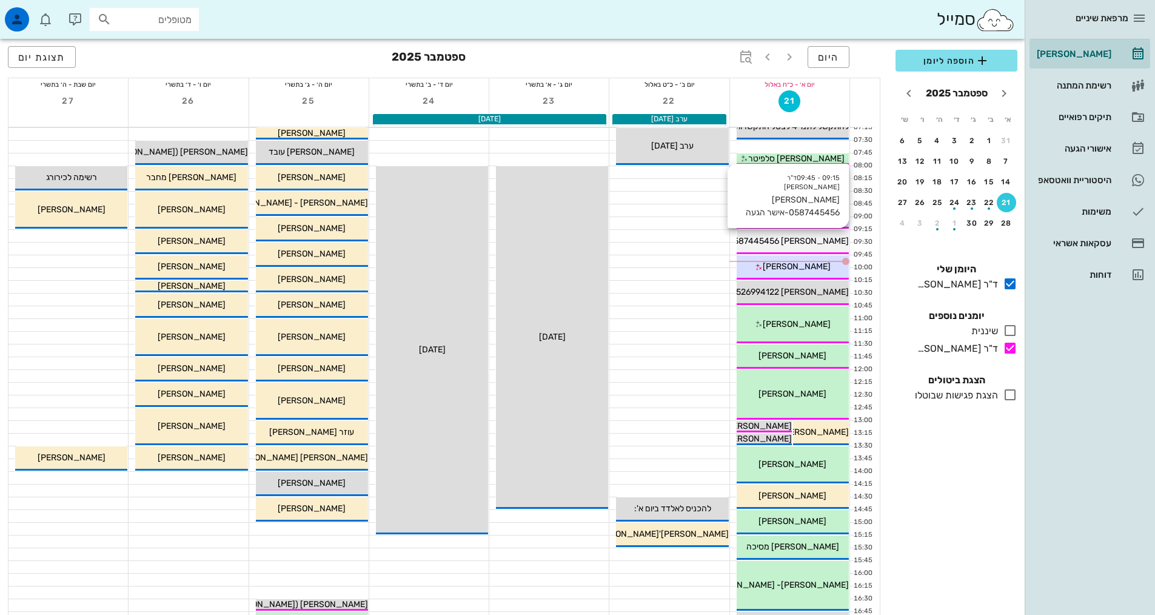
click at [840, 236] on span "[PERSON_NAME] 0587445456-אישר הגעה" at bounding box center [767, 241] width 164 height 10
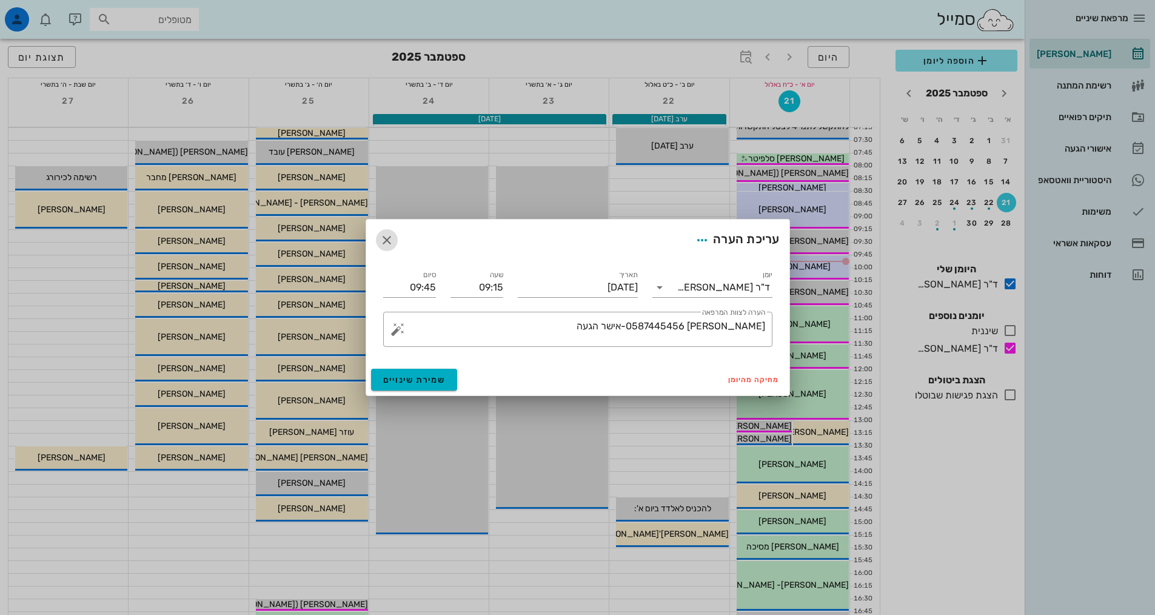
click at [393, 239] on icon "button" at bounding box center [387, 240] width 15 height 15
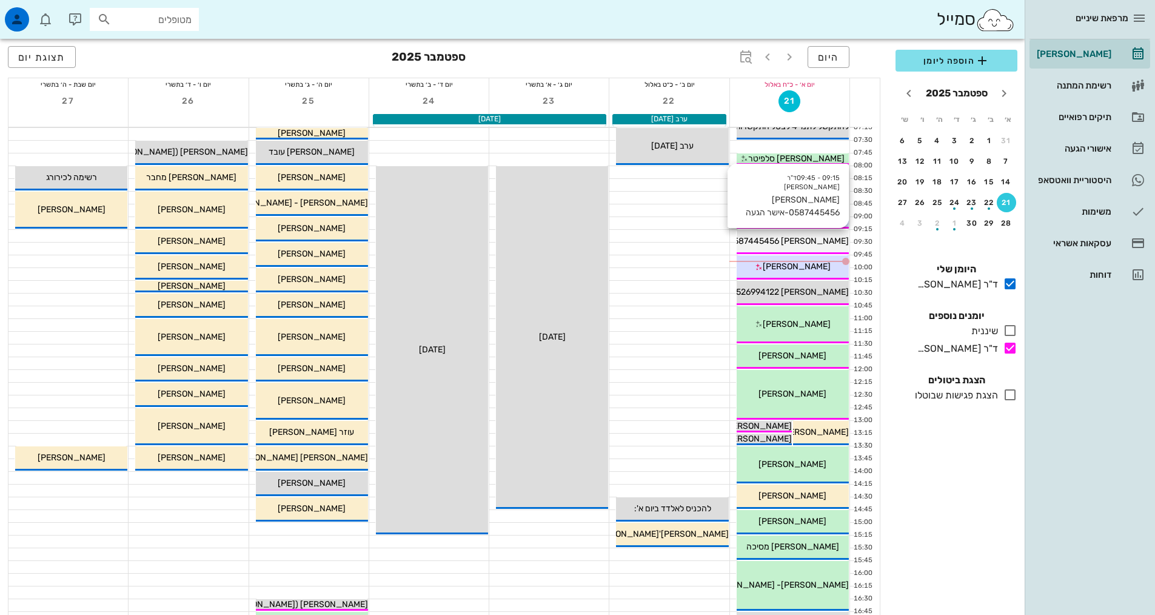
click at [807, 238] on span "[PERSON_NAME] 0587445456-אישר הגעה" at bounding box center [767, 241] width 164 height 10
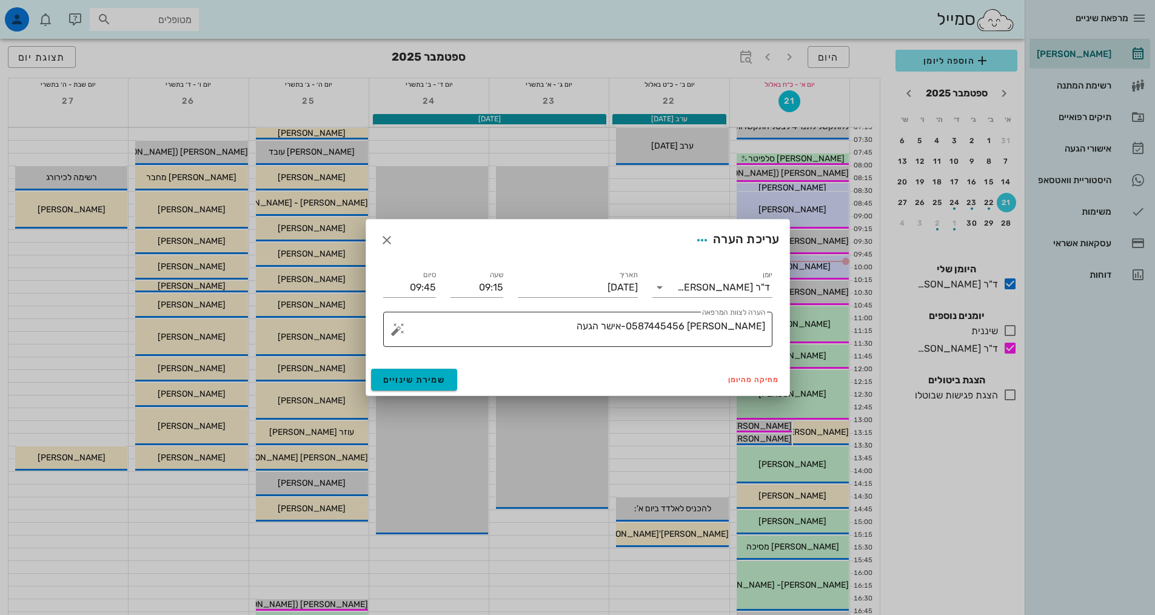
click at [530, 331] on textarea "[PERSON_NAME] 0587445456-אישר הגעה" at bounding box center [582, 332] width 365 height 29
type textarea "[PERSON_NAME] 0587445456-אישר הגעה"
click at [438, 380] on span "שמירת שינויים" at bounding box center [414, 380] width 62 height 10
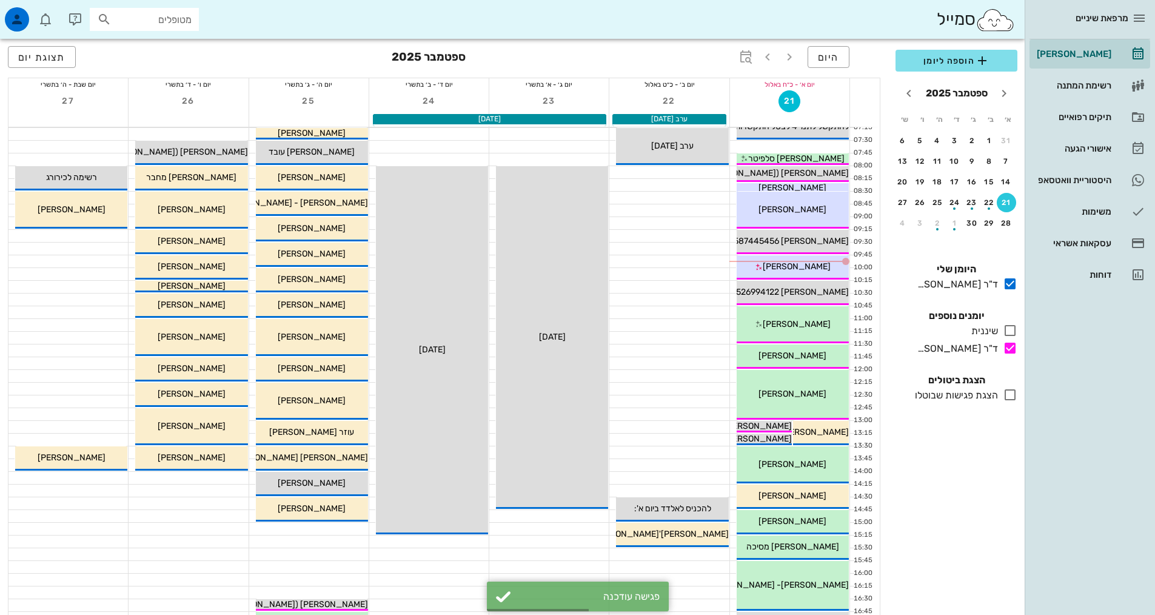
click at [1001, 204] on div "21" at bounding box center [1006, 202] width 19 height 8
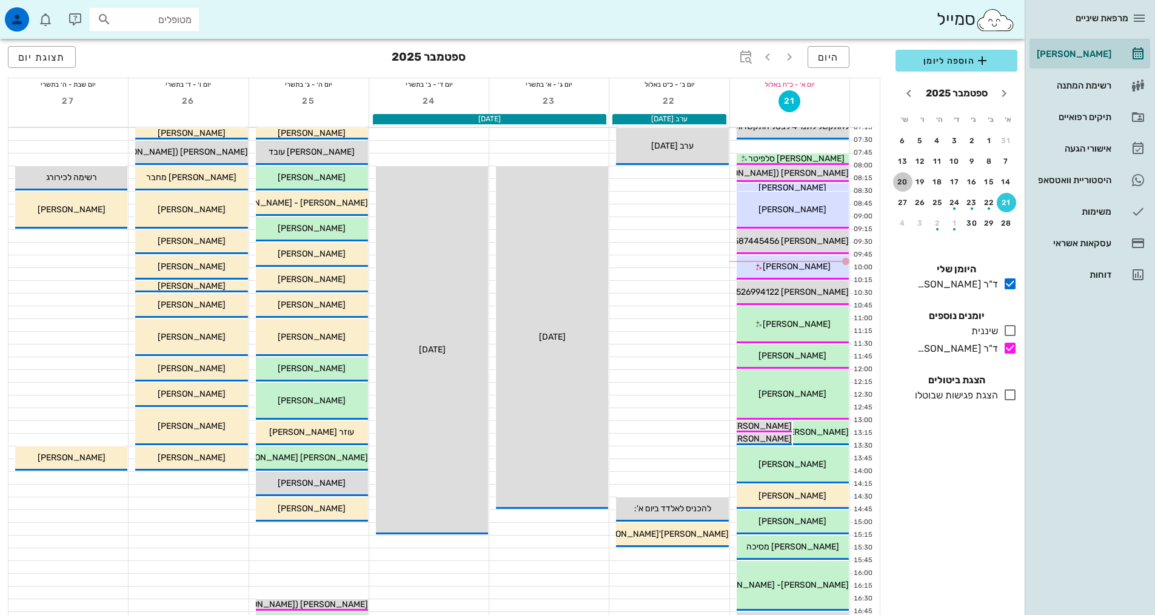
click at [913, 181] on div "20" at bounding box center [902, 182] width 19 height 8
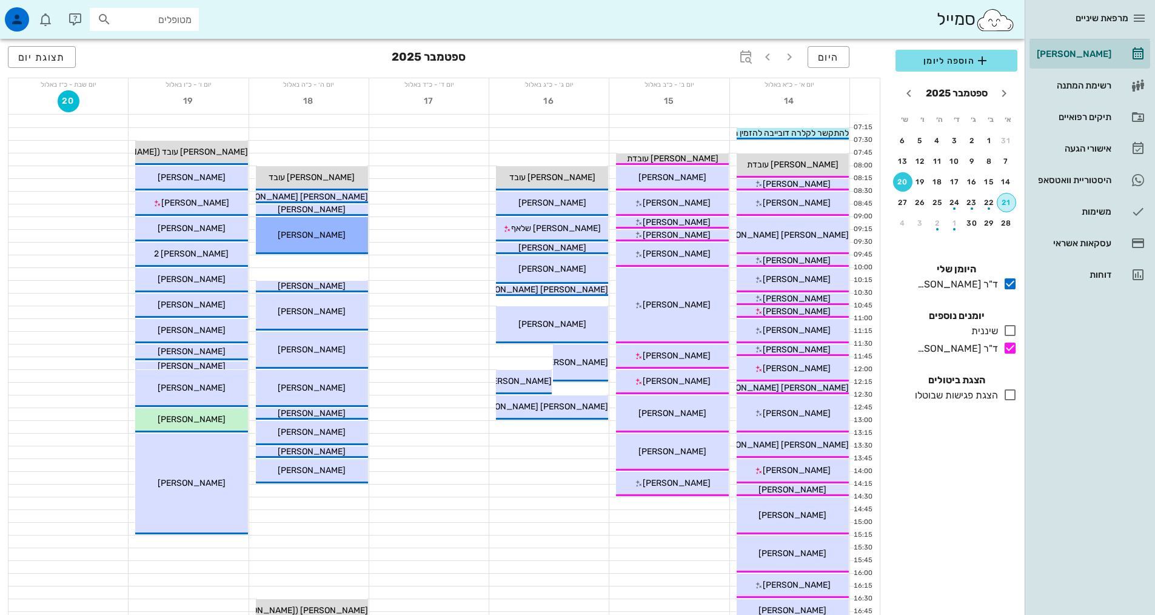
click at [1006, 199] on div "21" at bounding box center [1007, 202] width 18 height 8
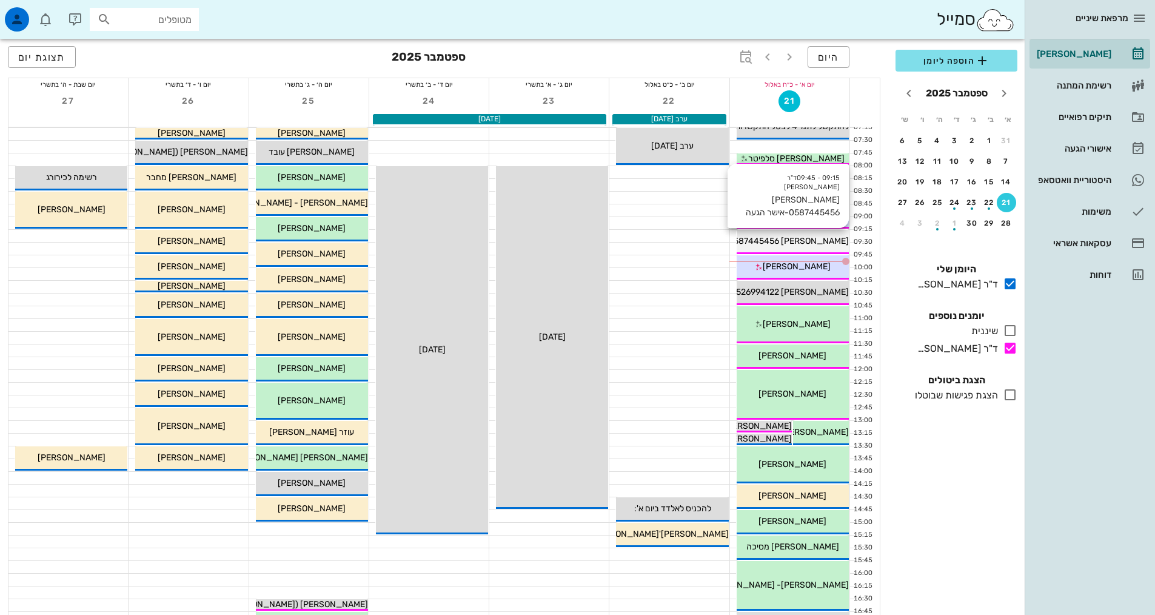
click at [817, 237] on span "[PERSON_NAME] 0587445456-אישר הגעה" at bounding box center [767, 241] width 164 height 10
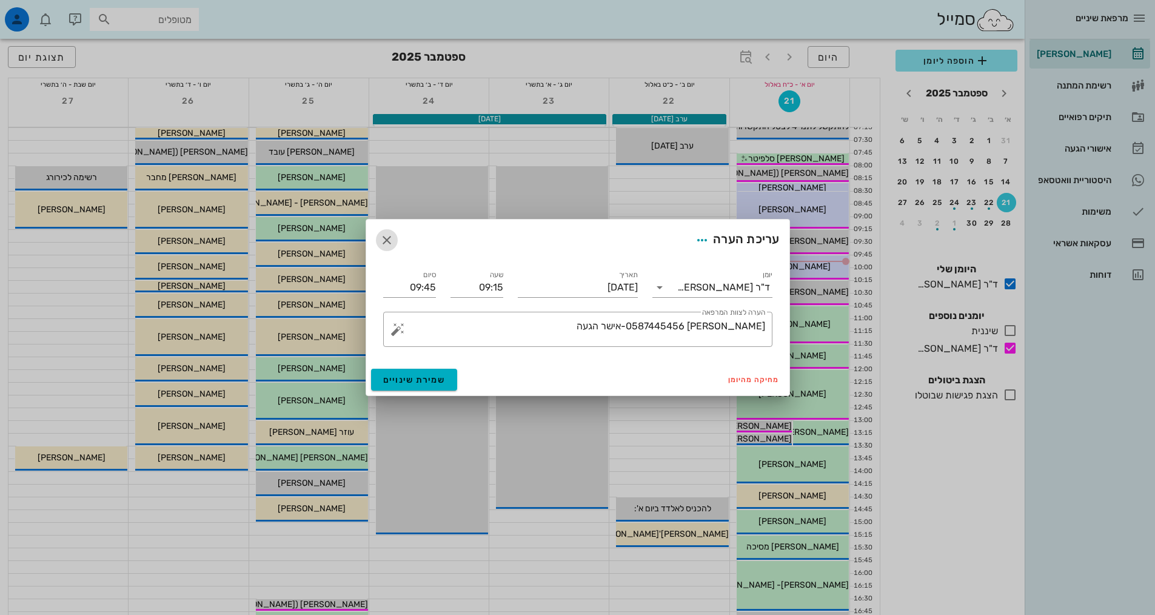
click at [389, 241] on icon "button" at bounding box center [387, 240] width 15 height 15
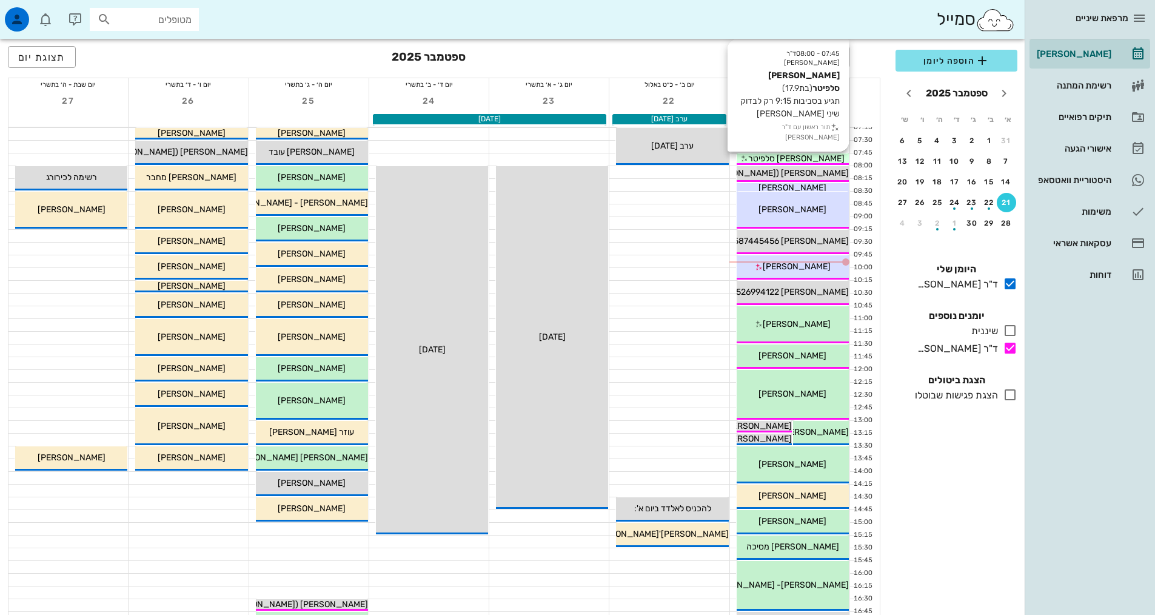
click at [800, 157] on span "[PERSON_NAME] סלפיטר" at bounding box center [796, 158] width 96 height 10
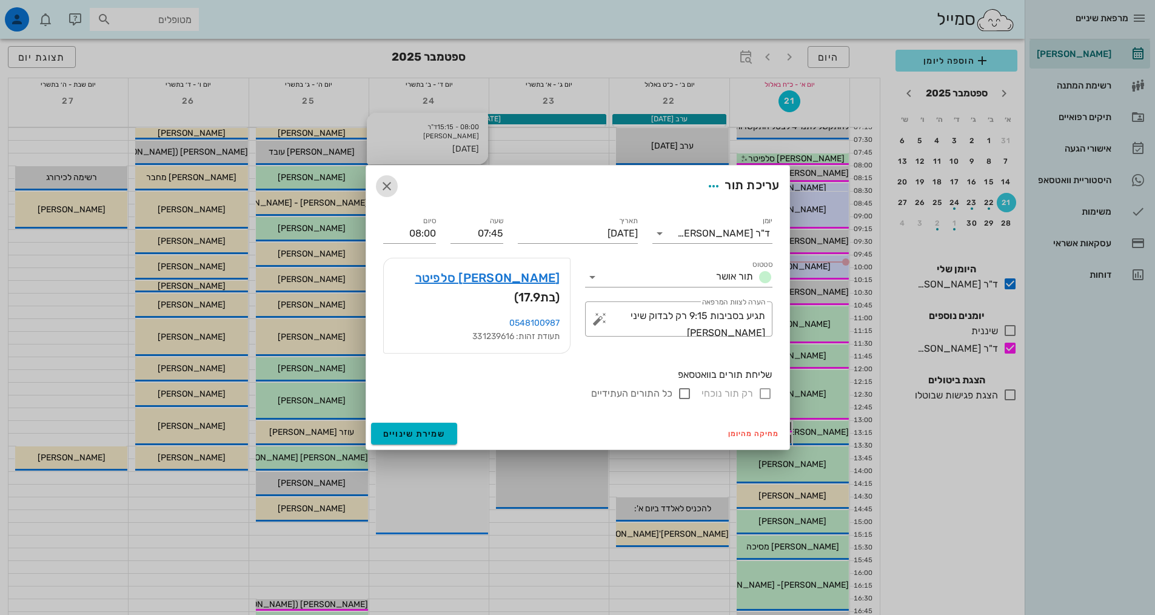
click at [384, 193] on icon "button" at bounding box center [387, 186] width 15 height 15
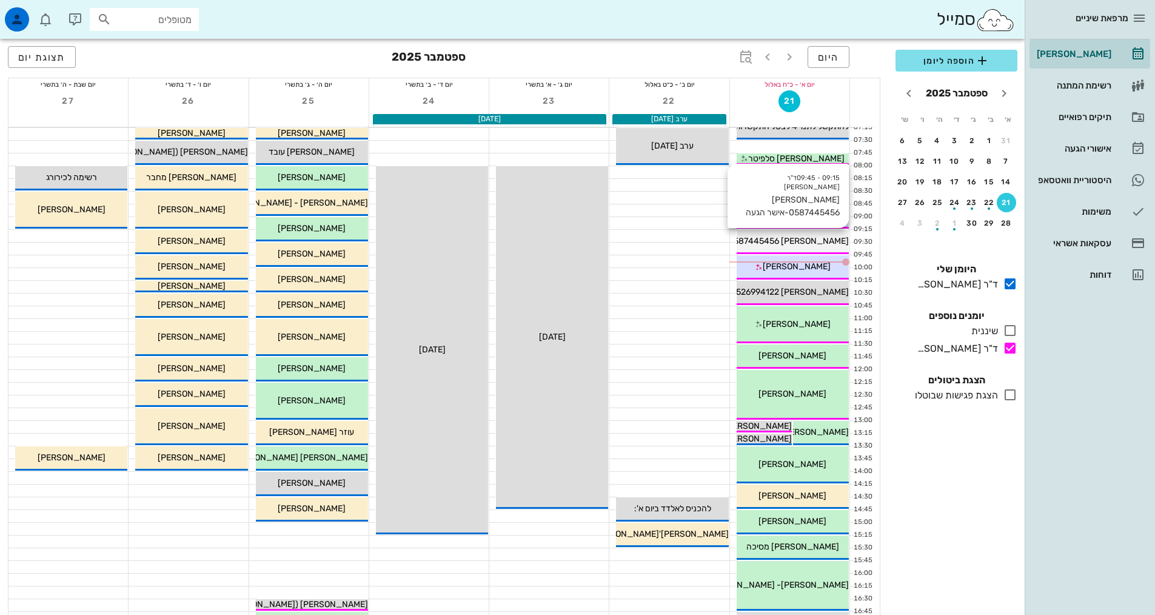
click at [789, 242] on span "[PERSON_NAME] 0587445456-אישר הגעה" at bounding box center [767, 241] width 164 height 10
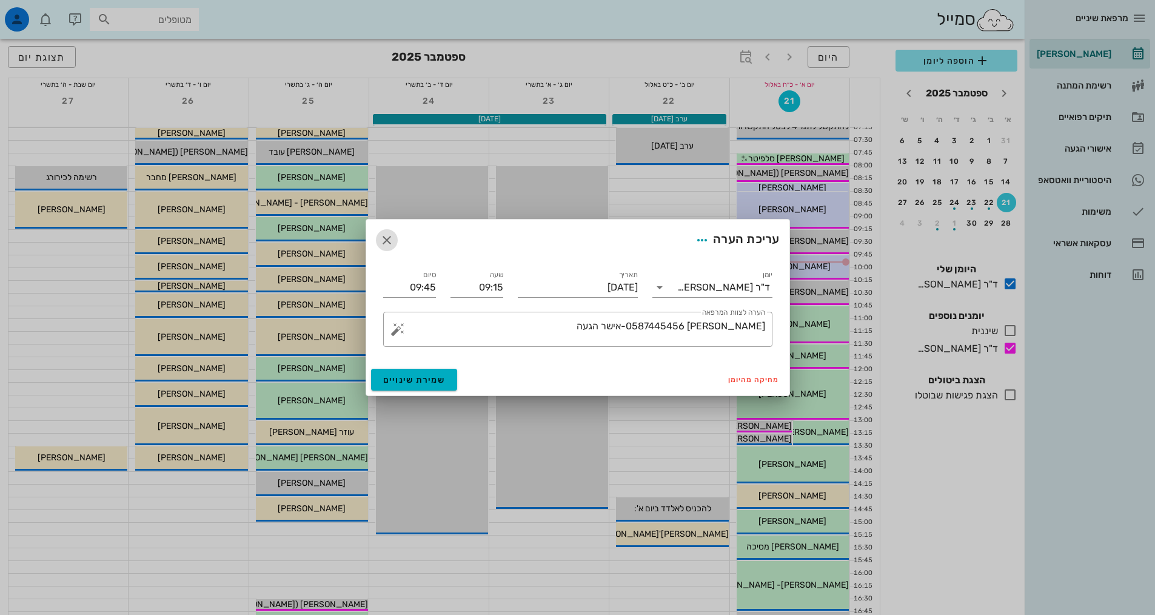
click at [391, 238] on icon "button" at bounding box center [387, 240] width 15 height 15
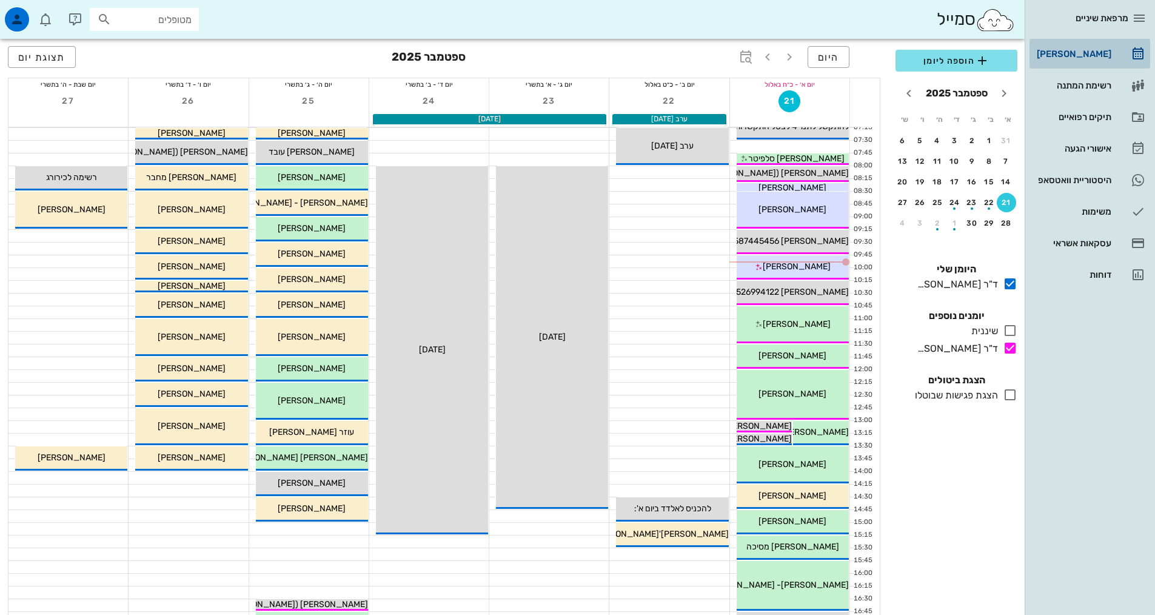
click at [1070, 55] on div "[PERSON_NAME]" at bounding box center [1073, 54] width 77 height 10
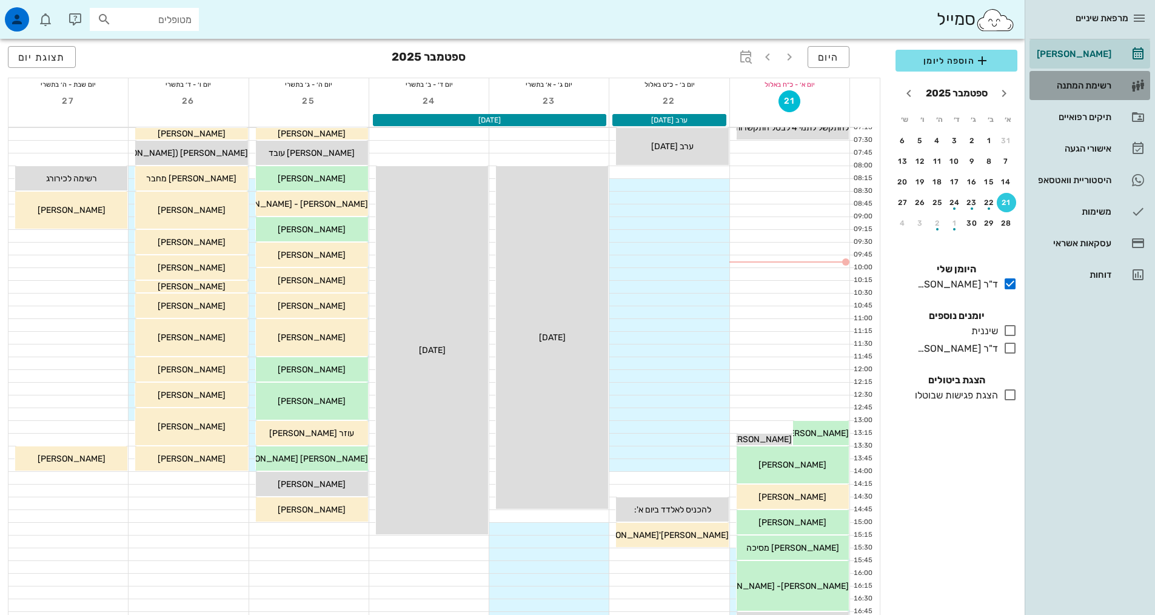
click at [1080, 87] on div "רשימת המתנה" at bounding box center [1073, 86] width 77 height 10
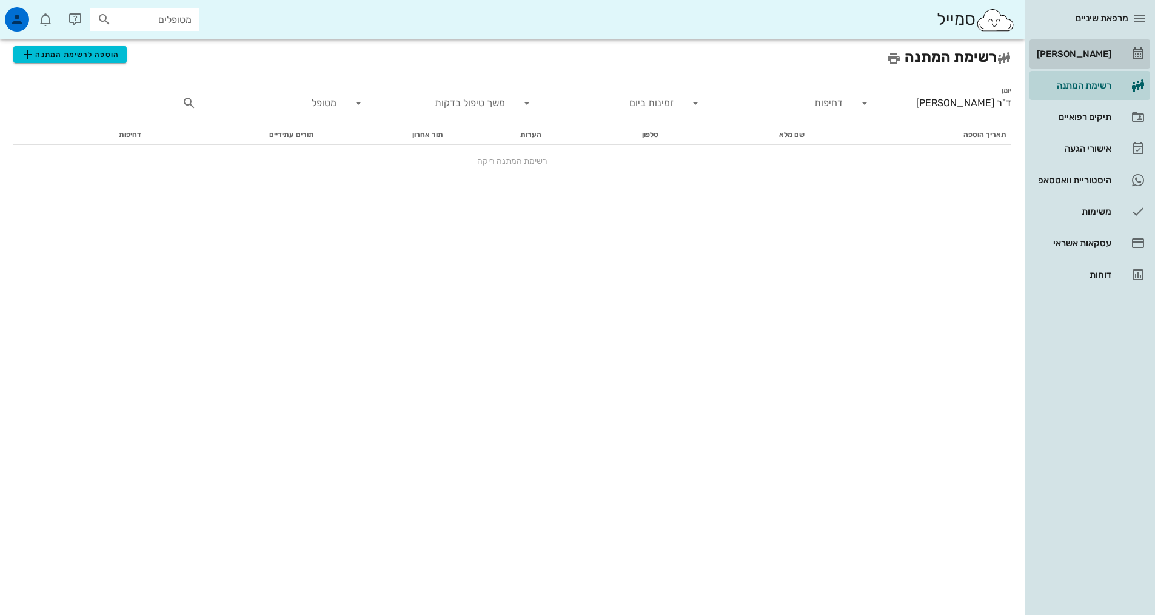
click at [1076, 53] on div "[PERSON_NAME]" at bounding box center [1073, 54] width 77 height 10
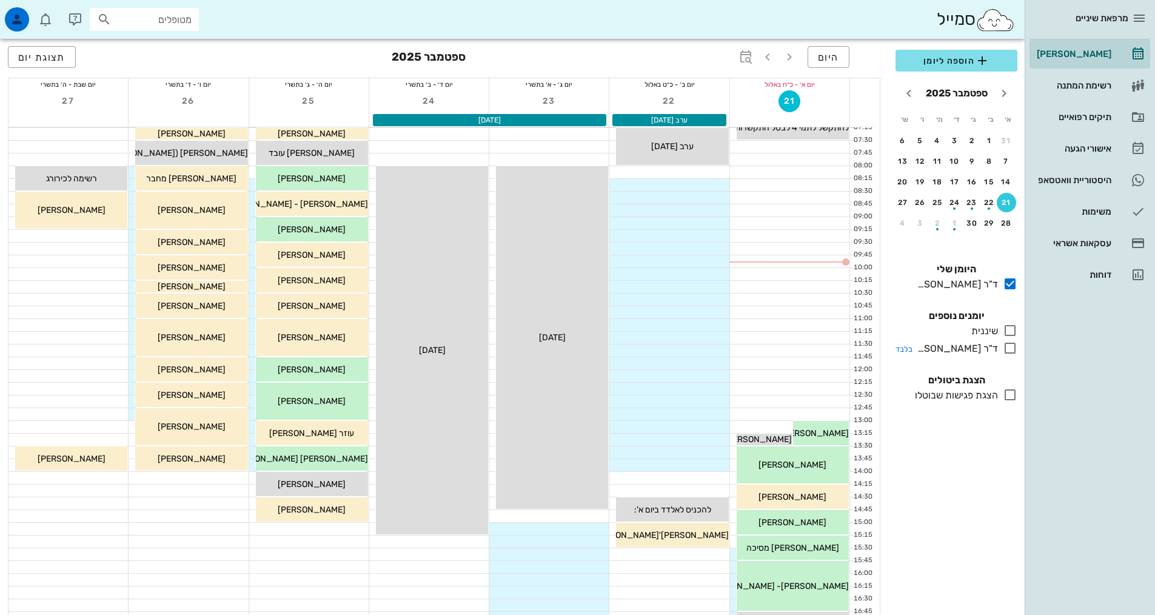
click at [963, 344] on div "ד"ר [PERSON_NAME]" at bounding box center [956, 348] width 86 height 15
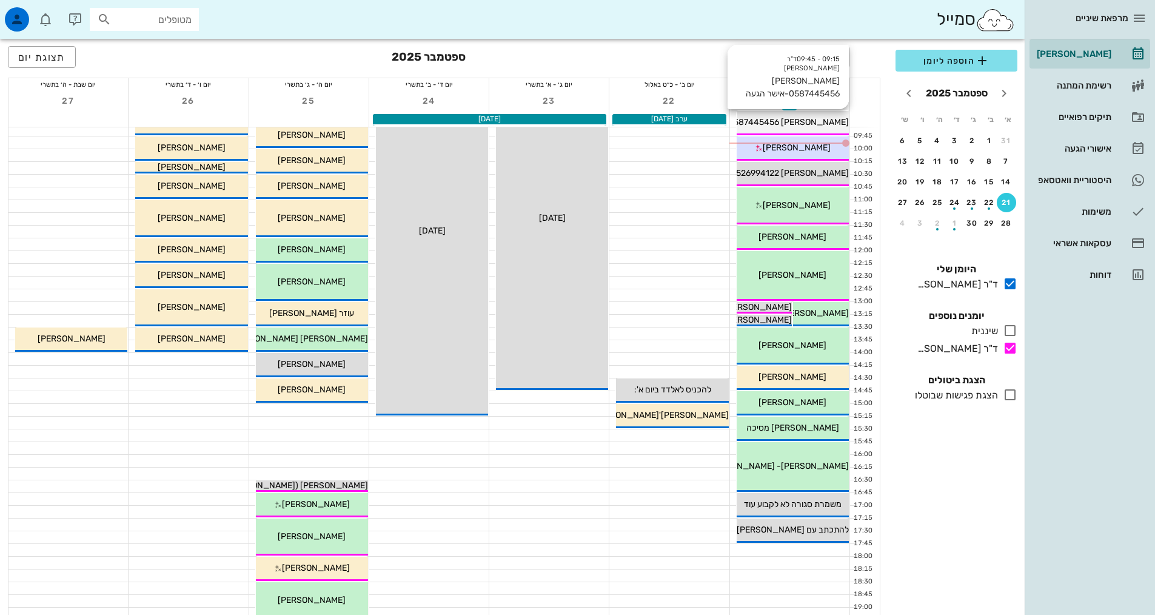
scroll to position [2, 0]
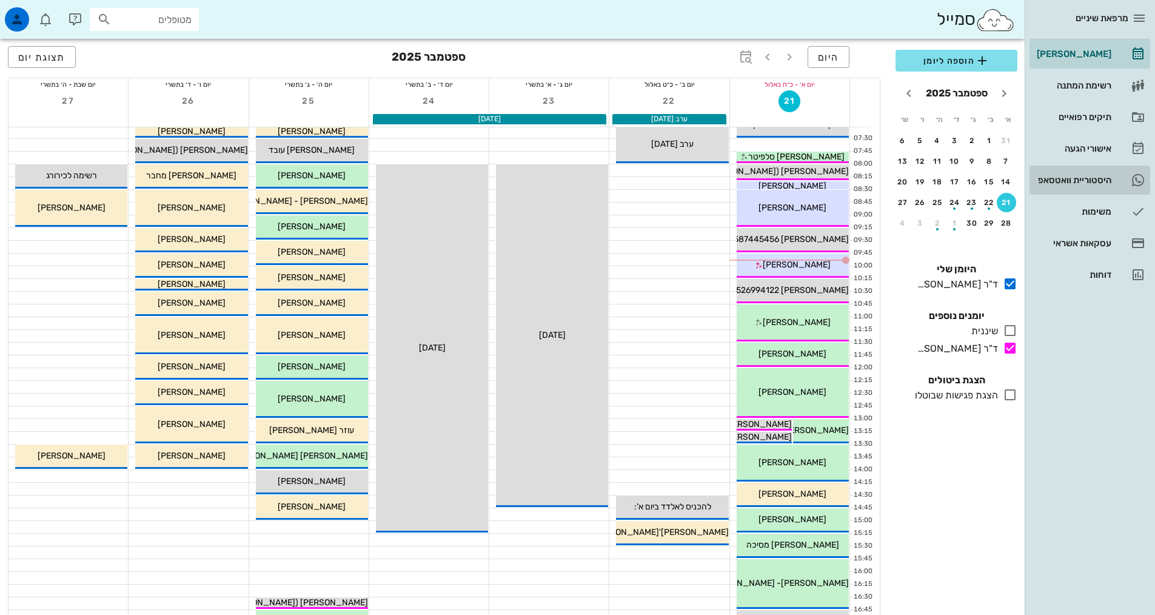
click at [1043, 188] on div "היסטוריית וואטסאפ" at bounding box center [1073, 179] width 77 height 19
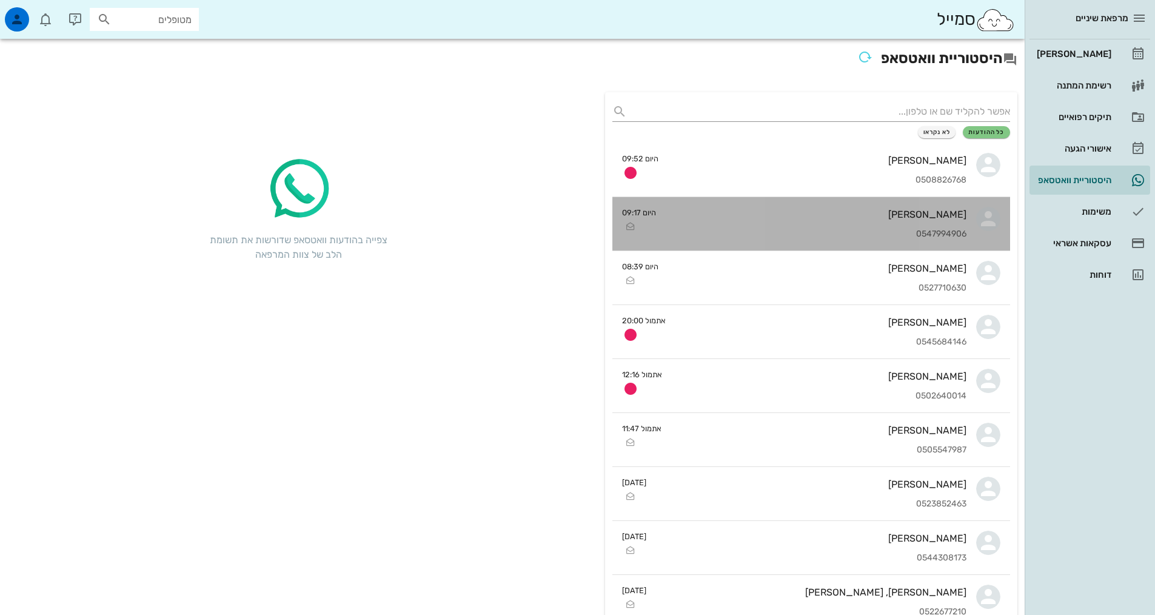
click at [811, 236] on div "0547994906" at bounding box center [816, 234] width 301 height 10
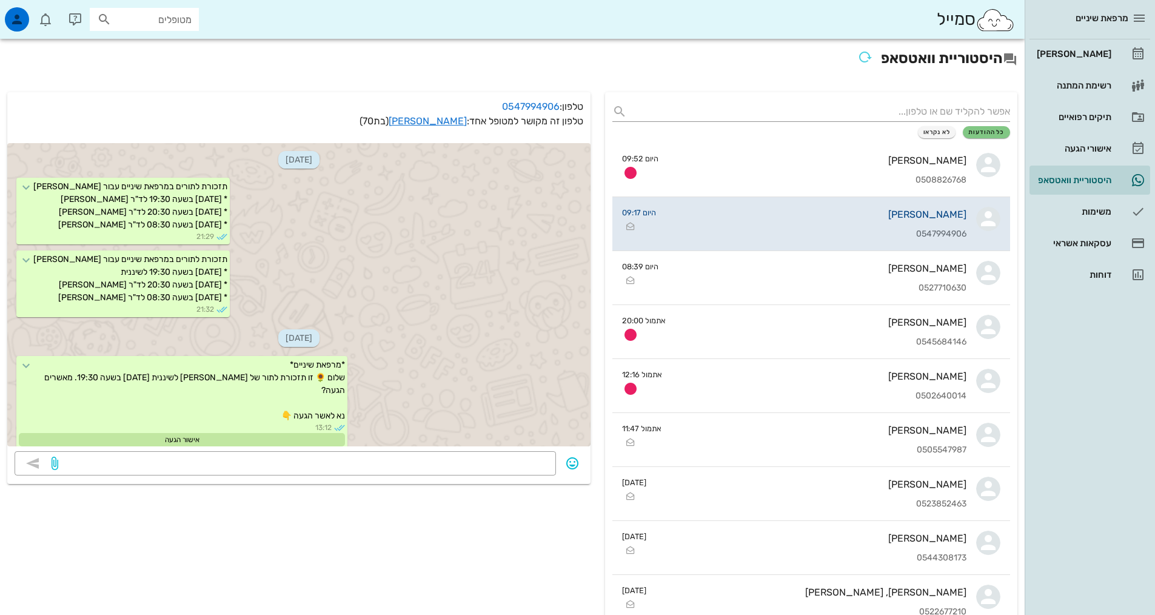
scroll to position [426, 0]
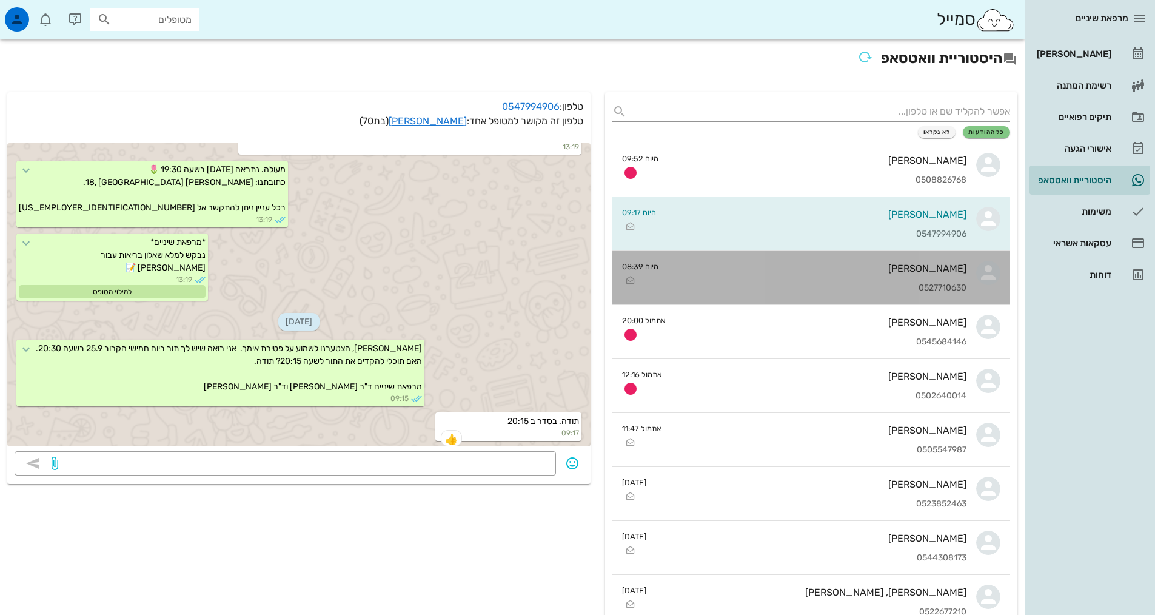
click at [884, 290] on div "0527710630" at bounding box center [817, 288] width 298 height 10
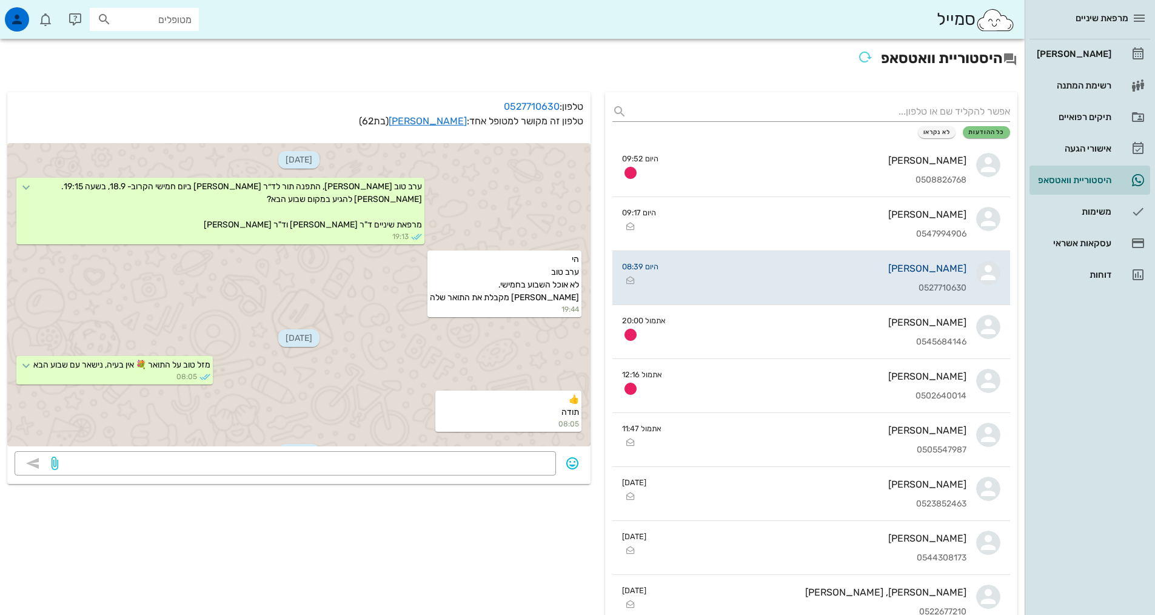
scroll to position [199, 0]
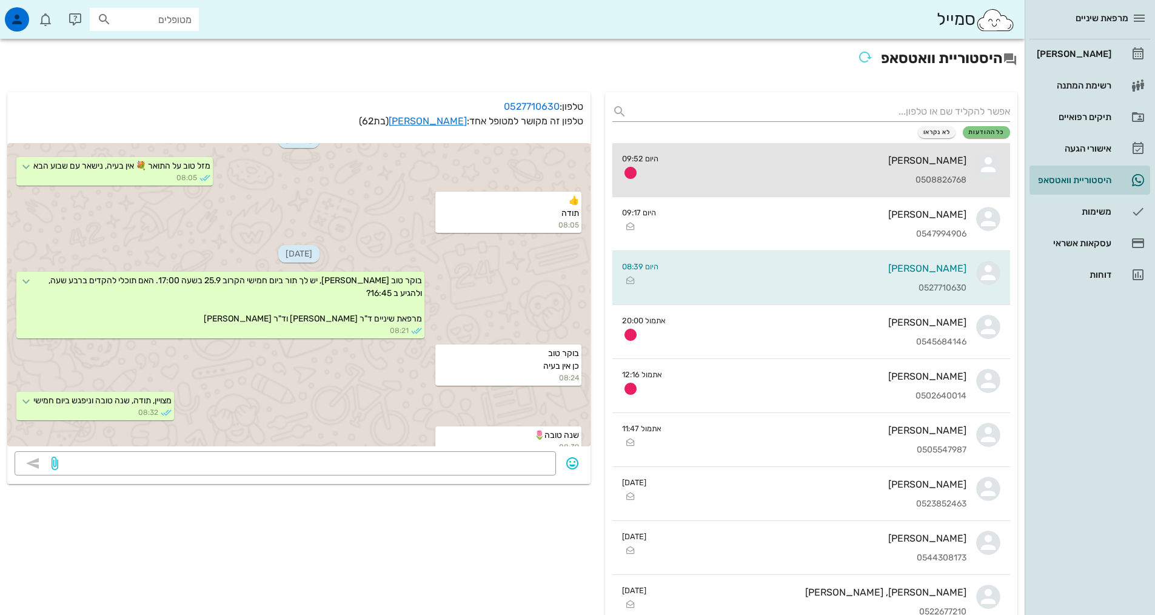
click at [867, 169] on div "[PERSON_NAME] 0508826768" at bounding box center [817, 169] width 298 height 53
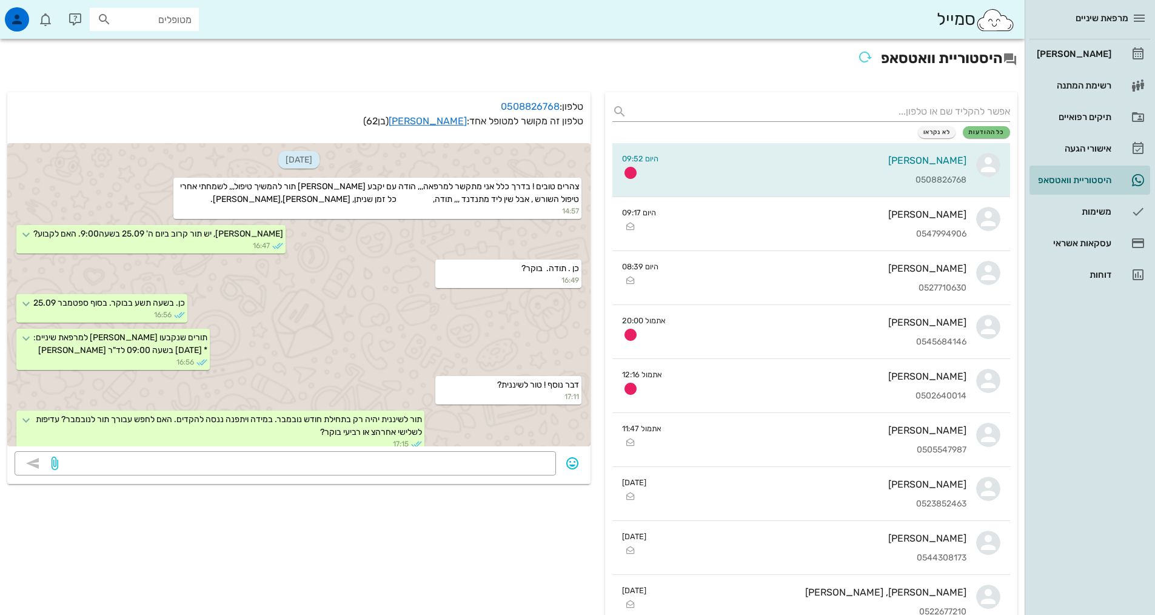
scroll to position [708, 0]
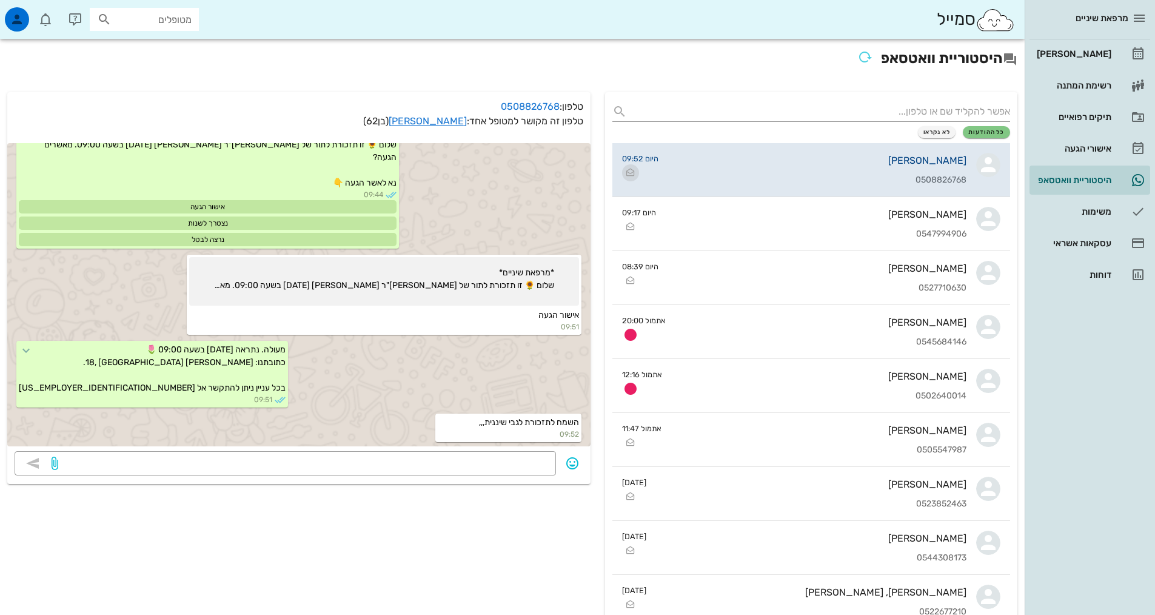
click at [631, 175] on icon "button" at bounding box center [630, 173] width 15 height 15
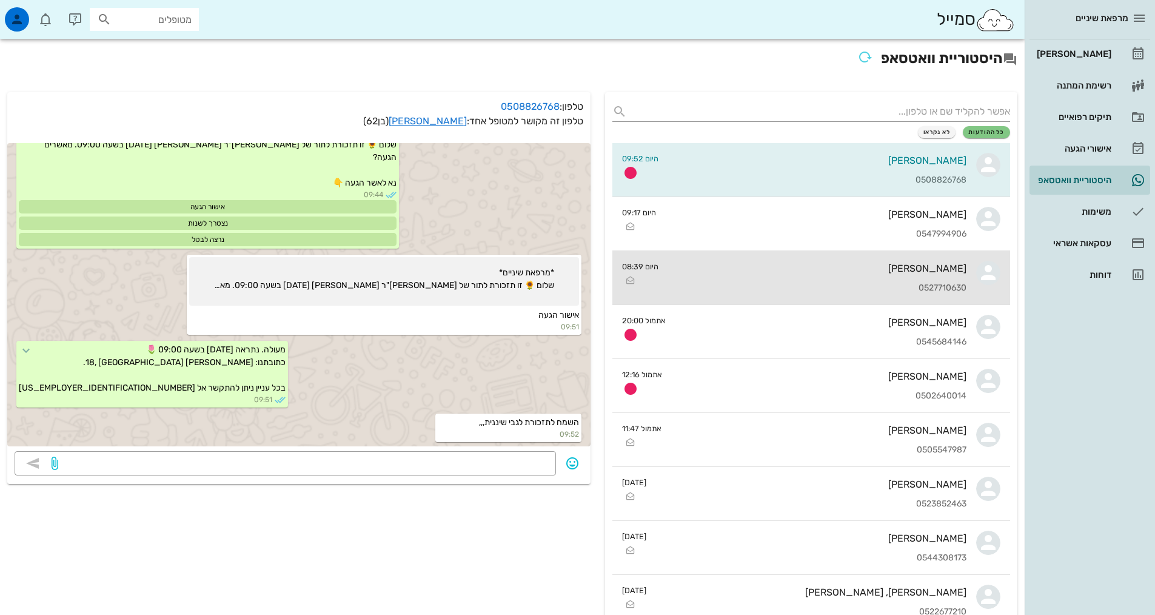
click at [696, 279] on div "[PERSON_NAME] 0527710630" at bounding box center [817, 277] width 298 height 53
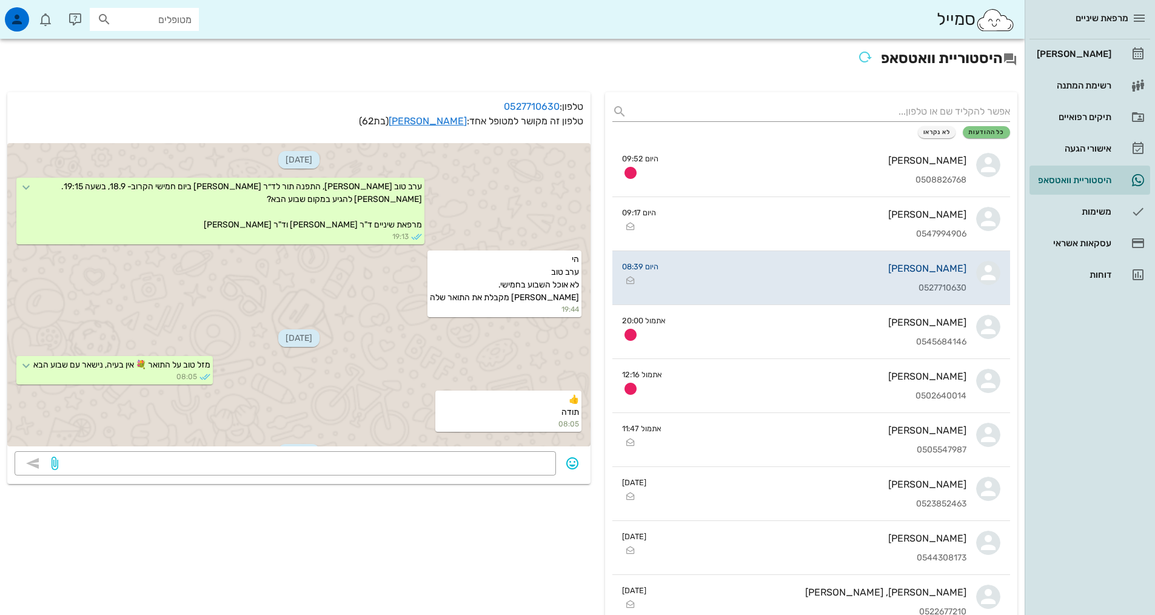
scroll to position [199, 0]
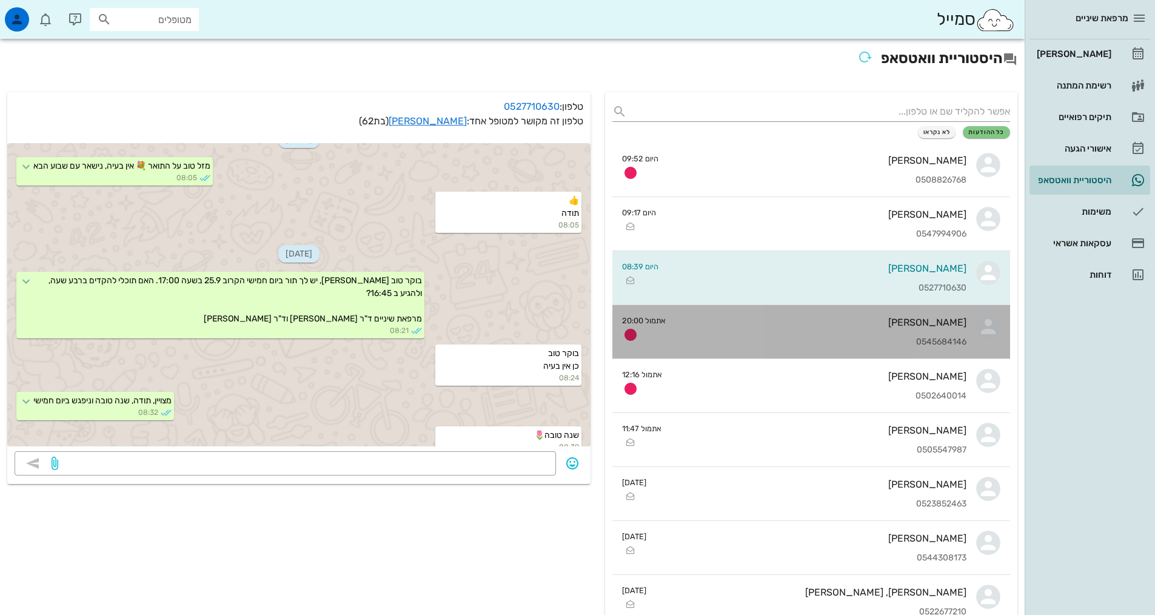
click at [666, 327] on link "[PERSON_NAME] 0545684146 אתמול 20:00" at bounding box center [812, 332] width 398 height 54
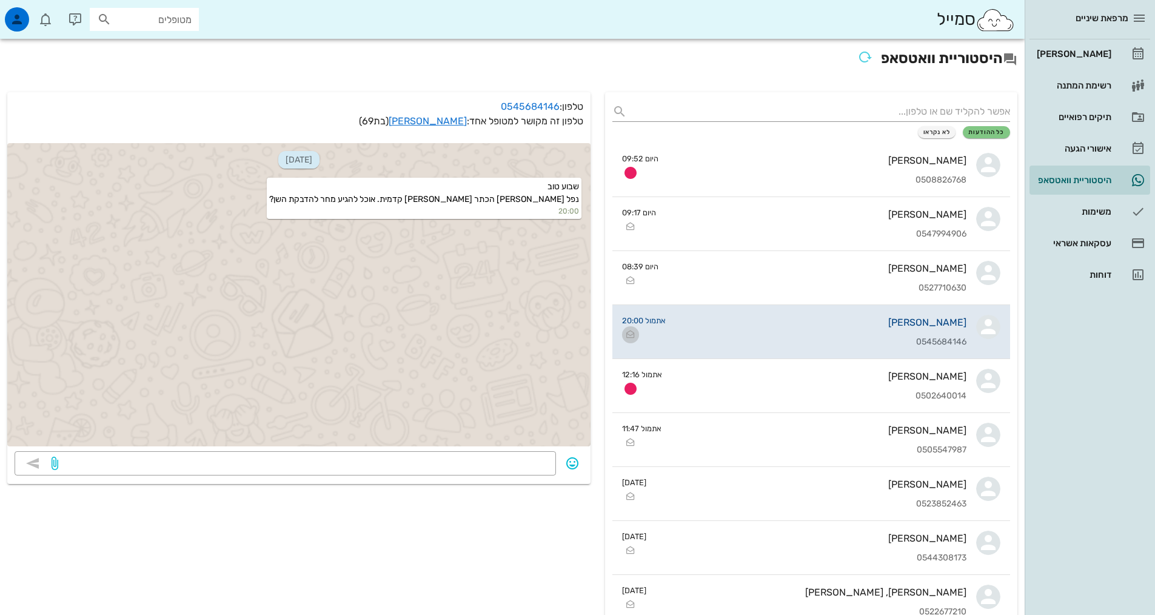
click at [625, 334] on icon "button" at bounding box center [630, 334] width 15 height 15
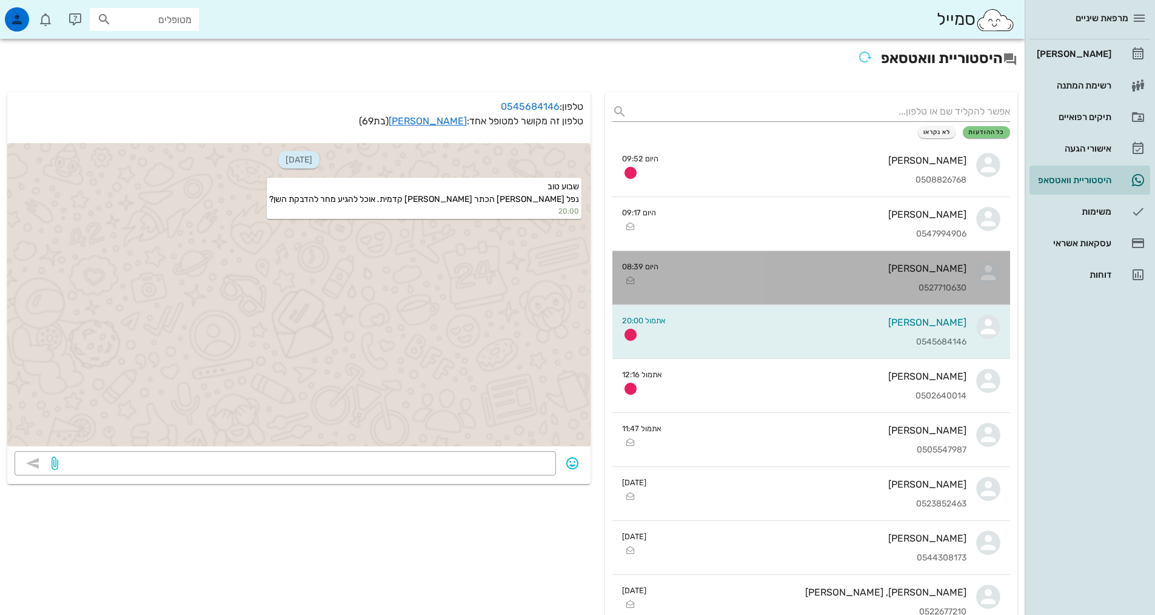
click at [950, 291] on div "0527710630" at bounding box center [817, 288] width 298 height 10
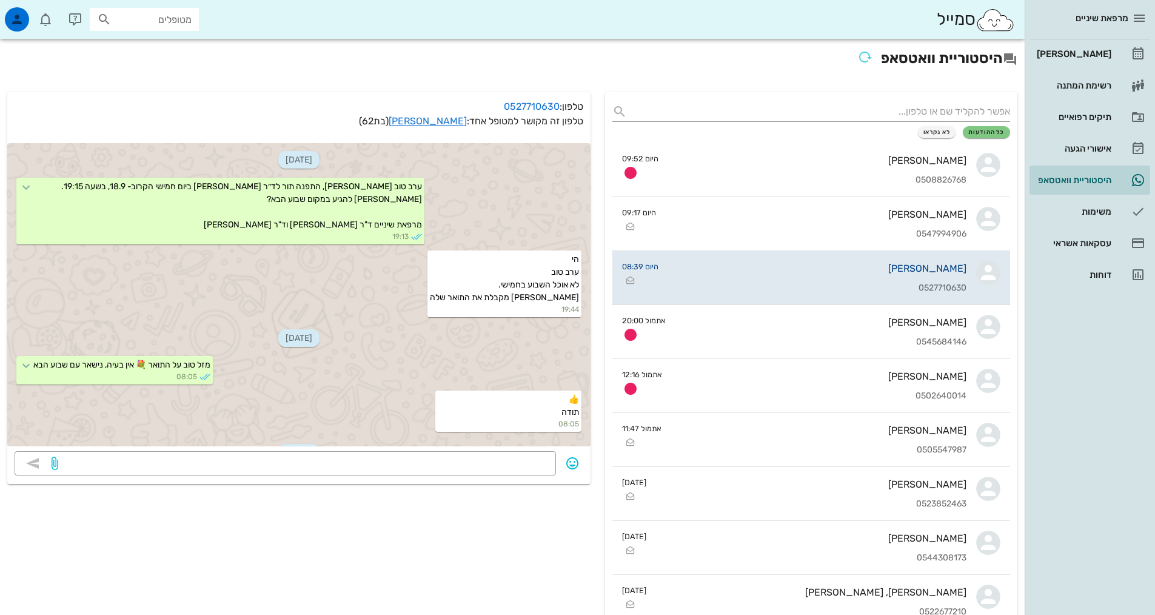
scroll to position [199, 0]
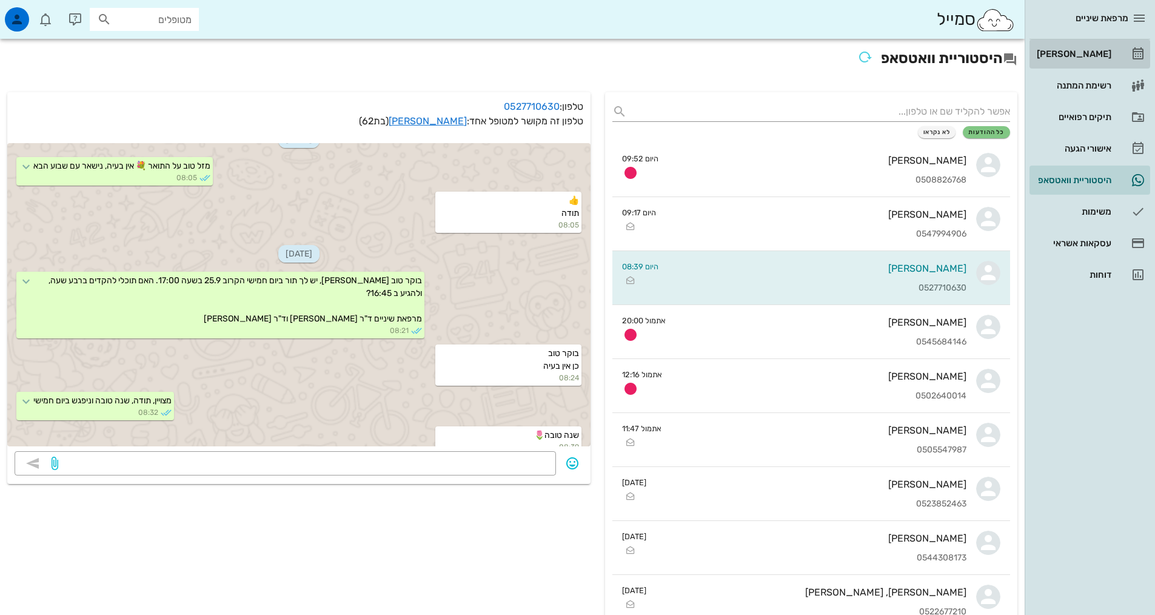
click at [1087, 62] on div "[PERSON_NAME]" at bounding box center [1073, 53] width 77 height 19
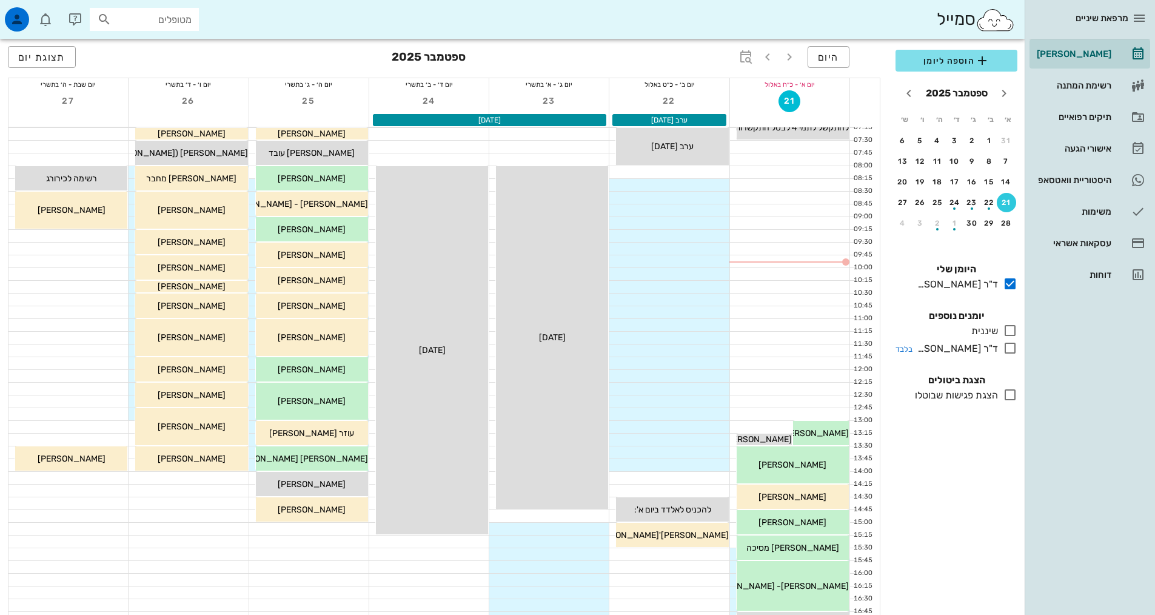
click at [1006, 354] on icon at bounding box center [1010, 348] width 15 height 15
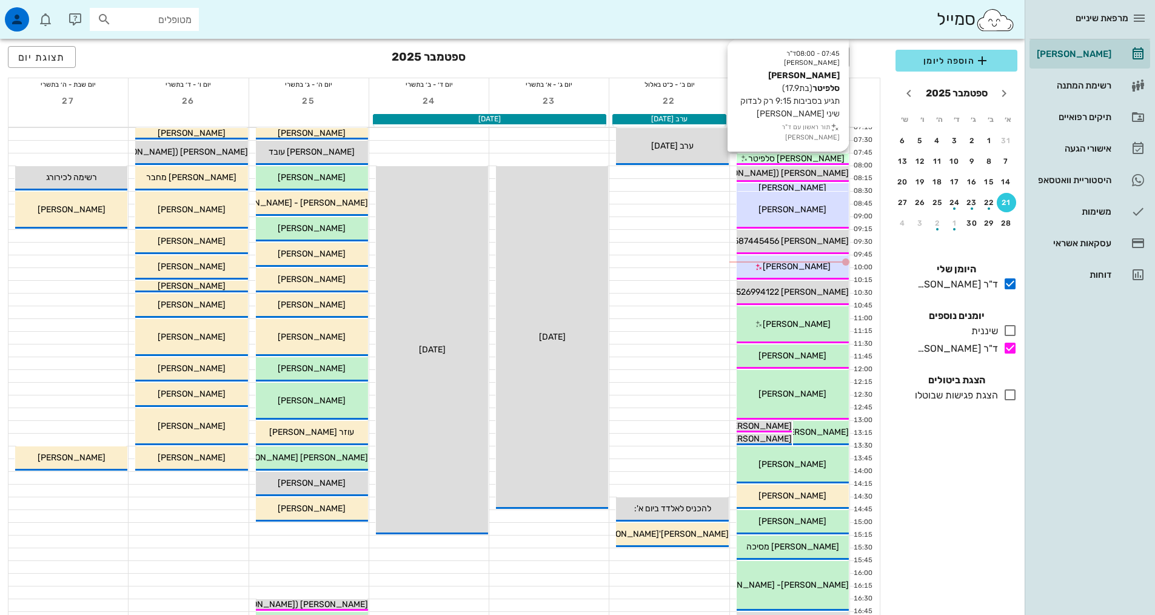
click at [815, 153] on div "07:45 - 08:00 ד"ר [PERSON_NAME] [PERSON_NAME] סלפיטר (בת 17.9 ) תגיע בסביבות 9:…" at bounding box center [792, 159] width 113 height 13
click at [815, 159] on span "[PERSON_NAME] סלפיטר" at bounding box center [796, 158] width 96 height 10
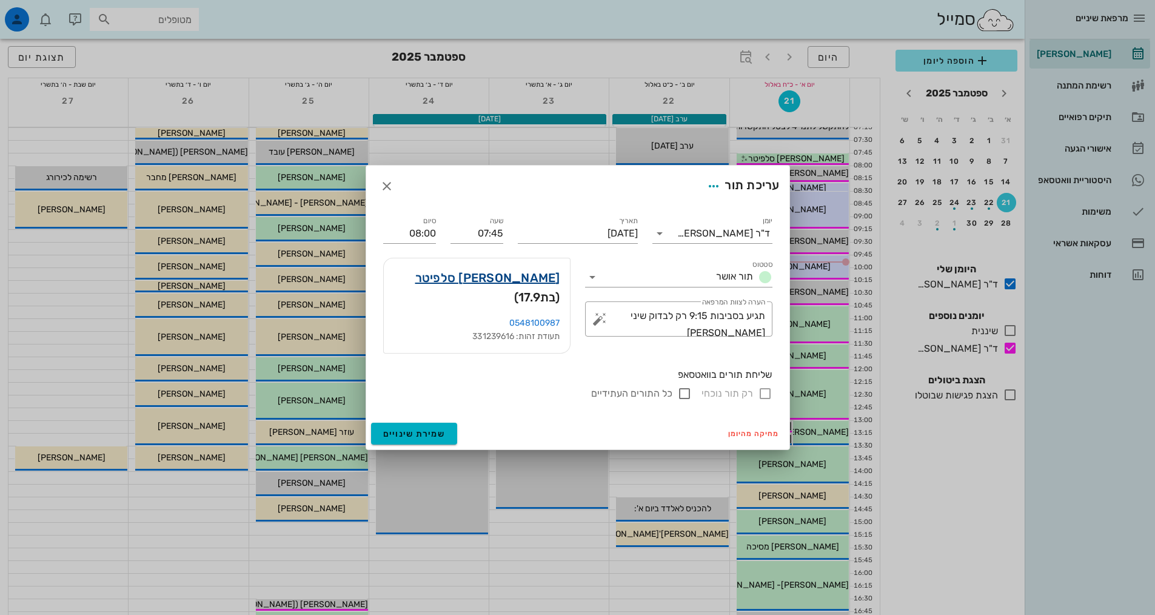
click at [510, 287] on link "[PERSON_NAME] סלפיטר" at bounding box center [487, 277] width 145 height 19
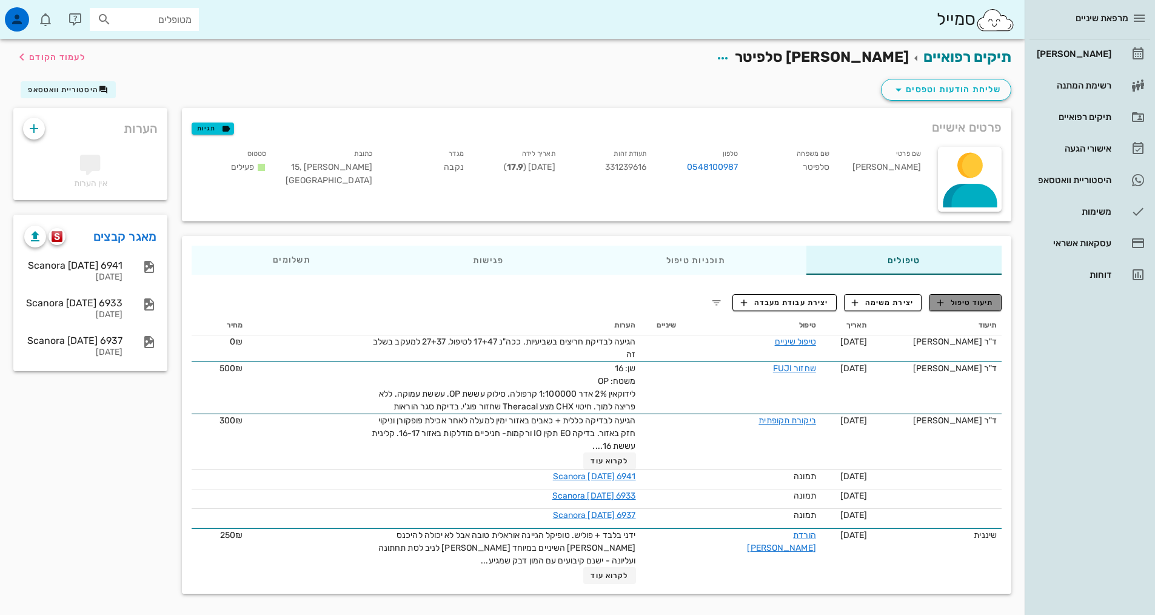
click at [970, 307] on span "תיעוד טיפול" at bounding box center [966, 302] width 56 height 11
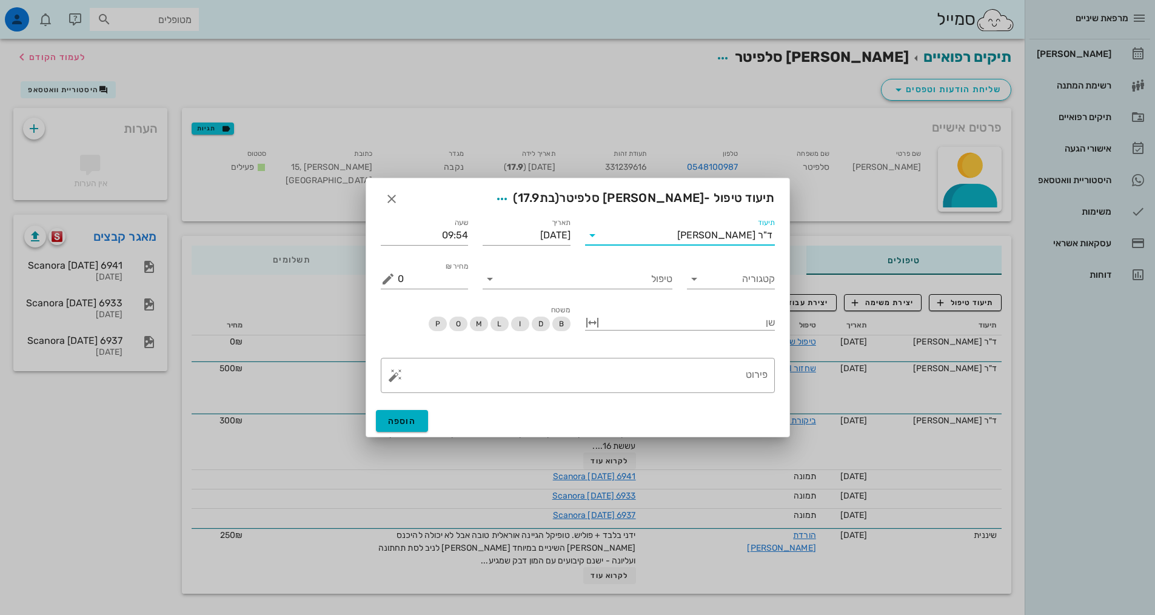
click at [677, 238] on input "תיעוד" at bounding box center [639, 235] width 75 height 19
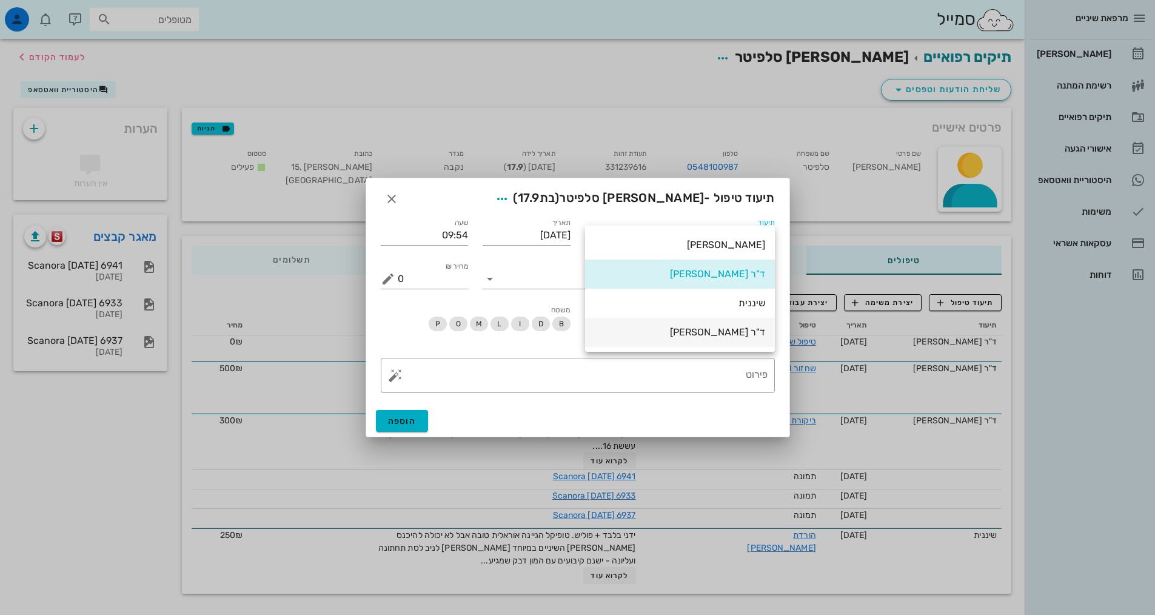
click at [745, 329] on div "ד"ר [PERSON_NAME]" at bounding box center [680, 332] width 170 height 12
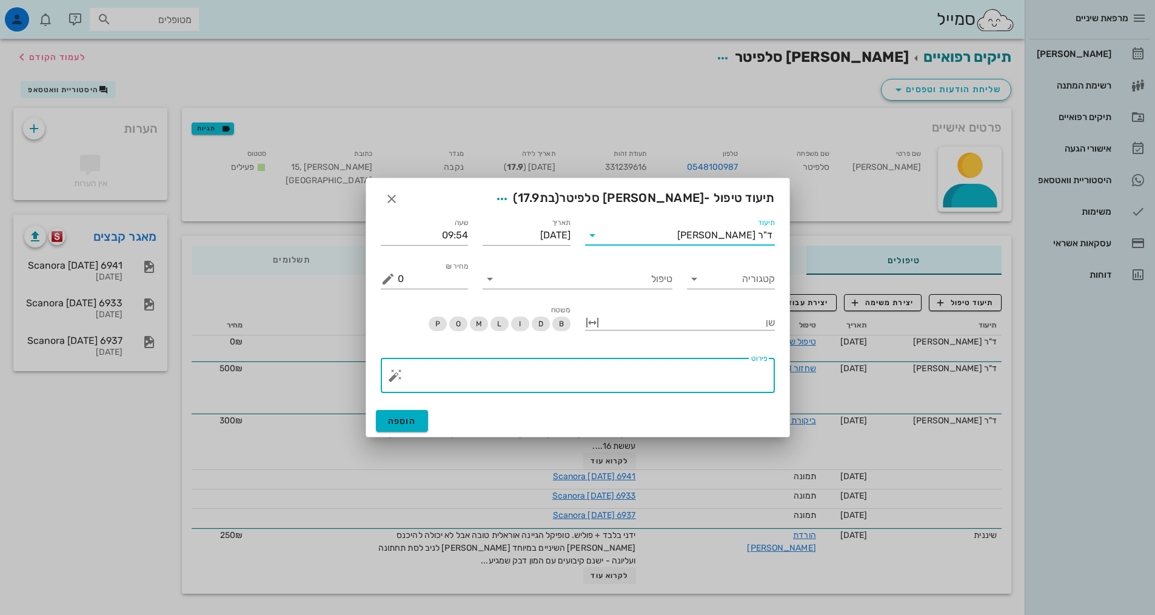
click at [745, 380] on textarea "פירוט" at bounding box center [583, 378] width 370 height 29
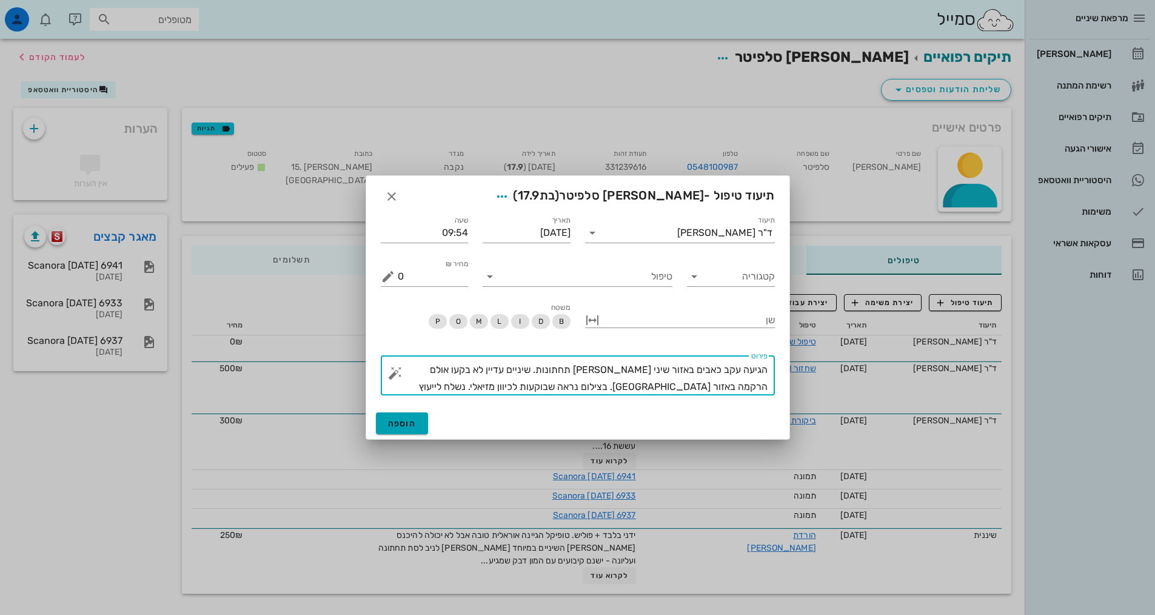
type textarea "הגיעה עקב כאבים באזור שיני [PERSON_NAME] תחתונות. שיניים עדיין לא בקעו אולם הרק…"
click at [403, 428] on span "הוספה" at bounding box center [402, 423] width 29 height 10
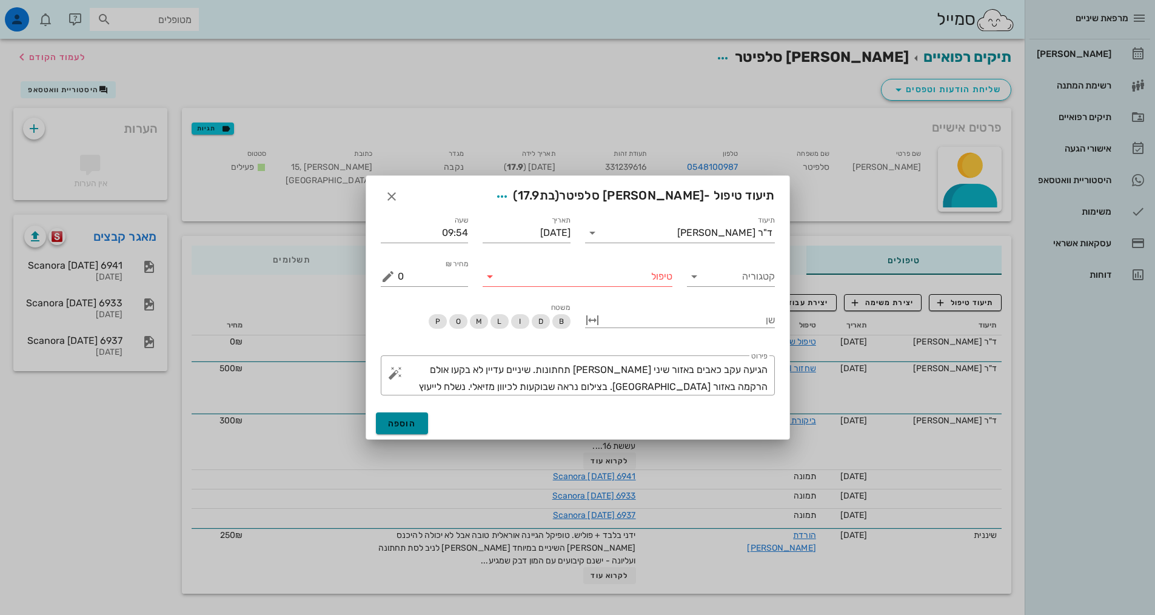
click at [399, 425] on span "הוספה" at bounding box center [402, 423] width 29 height 10
click at [591, 283] on input "טיפול" at bounding box center [586, 276] width 173 height 19
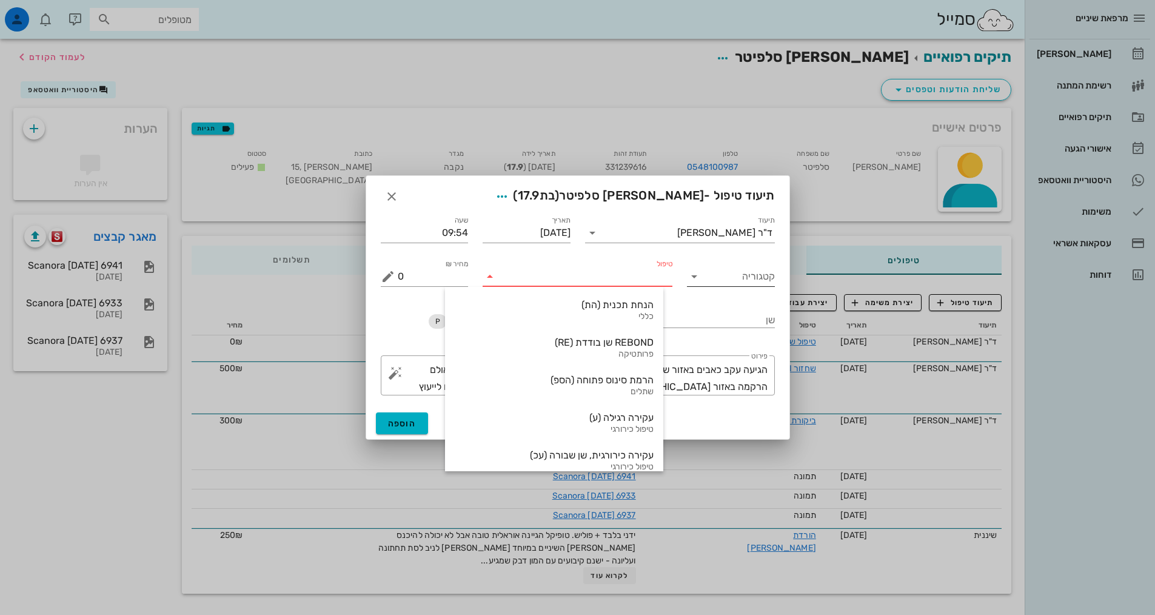
click at [760, 282] on input "קטגוריה" at bounding box center [741, 276] width 69 height 19
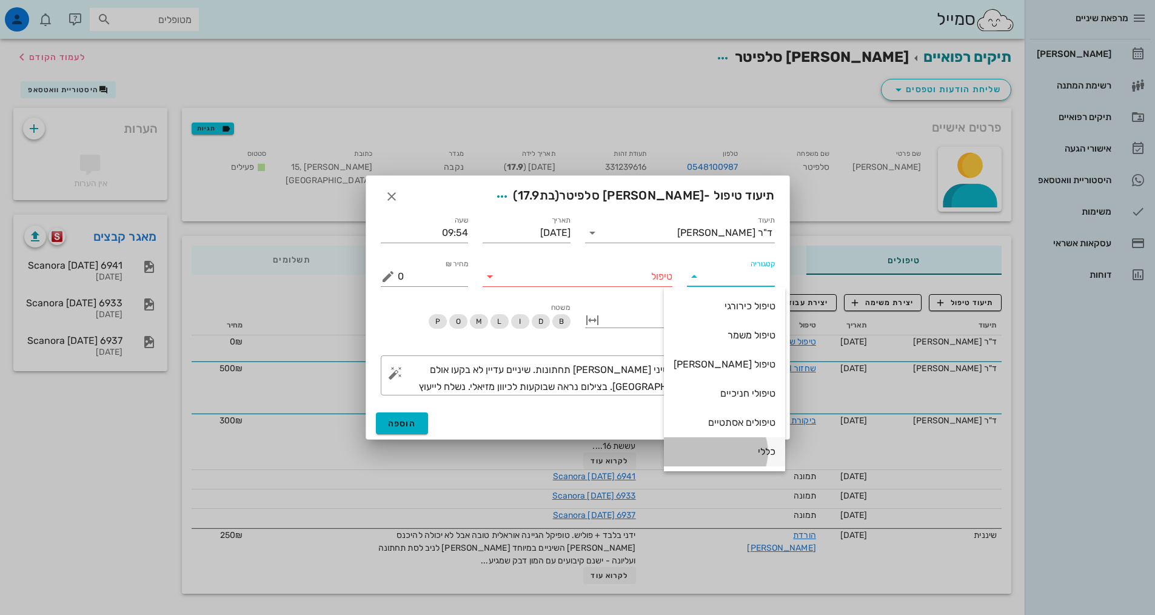
click at [761, 449] on div "כללי" at bounding box center [725, 452] width 102 height 12
type input "כללי"
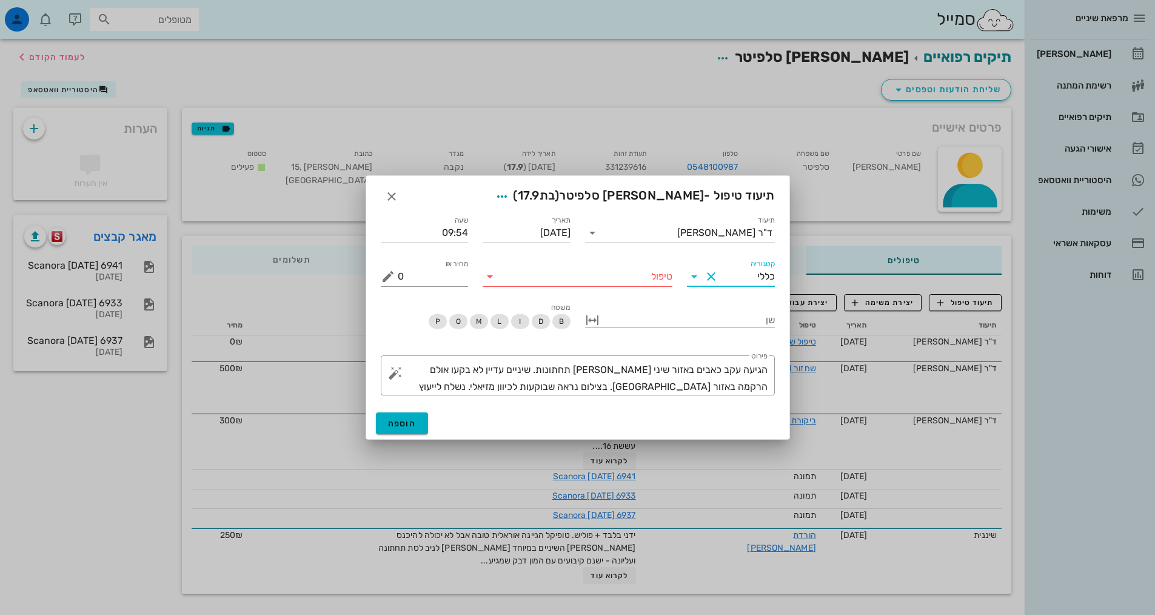
click at [629, 270] on input "טיפול" at bounding box center [586, 276] width 173 height 19
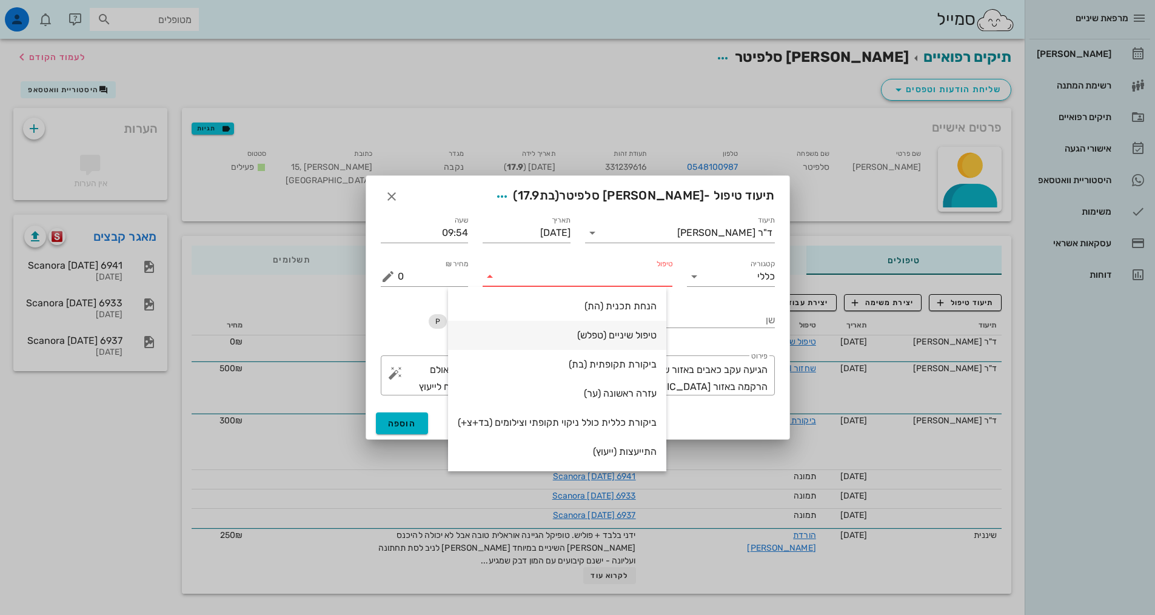
click at [627, 346] on div "טיפול שיניים (טפלש)" at bounding box center [557, 335] width 199 height 26
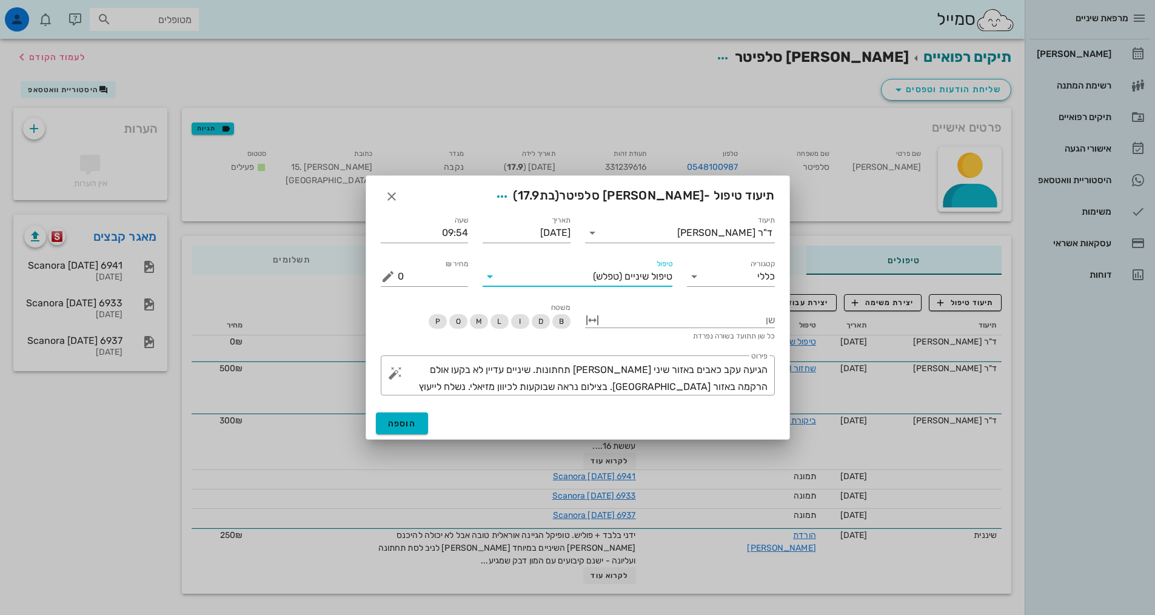
click at [384, 437] on div "הוספה" at bounding box center [577, 424] width 423 height 32
click at [388, 431] on button "הוספה" at bounding box center [402, 423] width 53 height 22
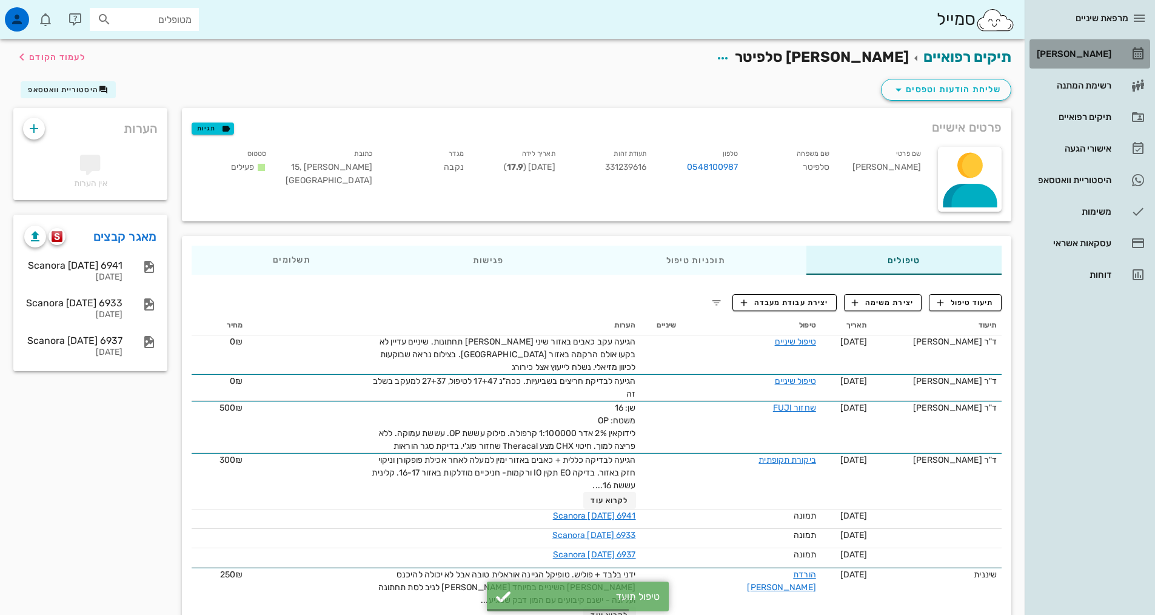
click at [1080, 53] on div "[PERSON_NAME]" at bounding box center [1073, 54] width 77 height 10
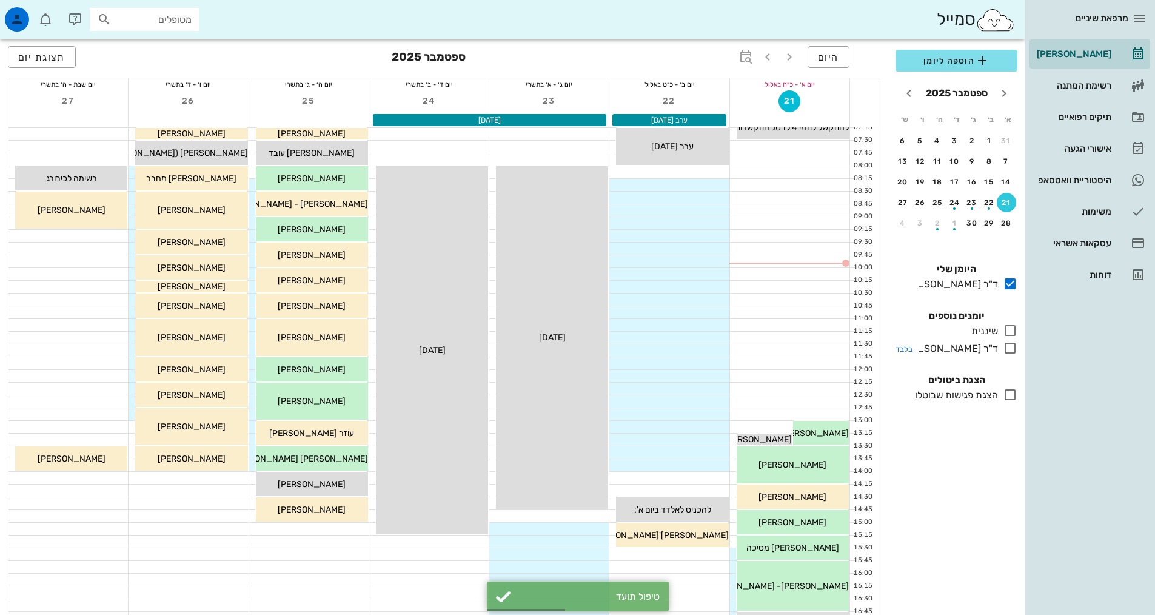
click at [1016, 351] on icon at bounding box center [1010, 348] width 15 height 15
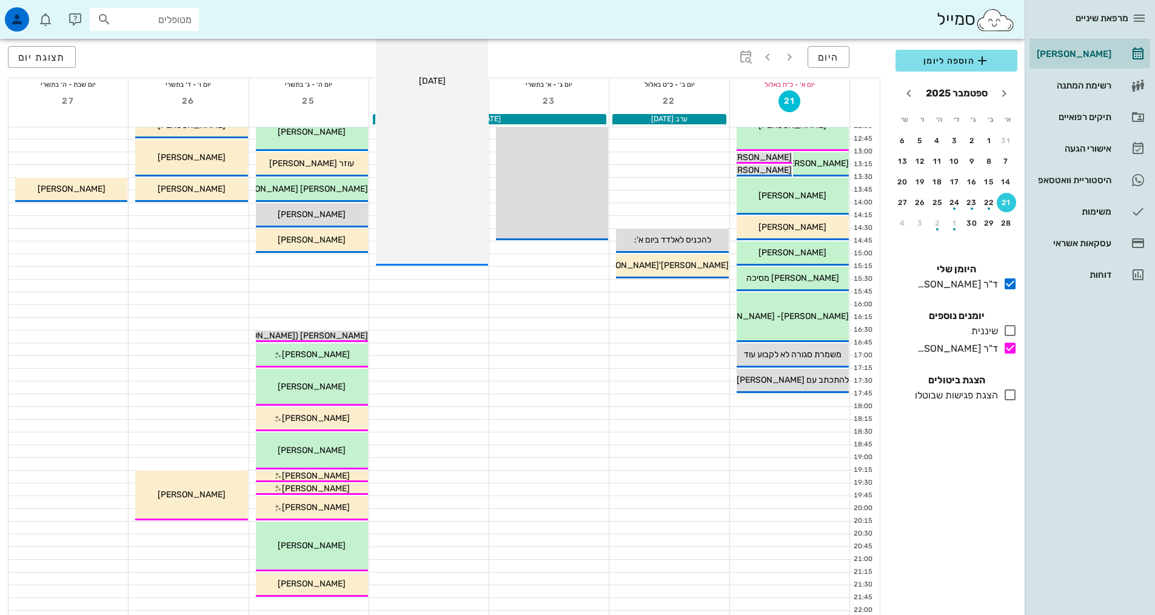
scroll to position [303, 0]
